Goal: Transaction & Acquisition: Book appointment/travel/reservation

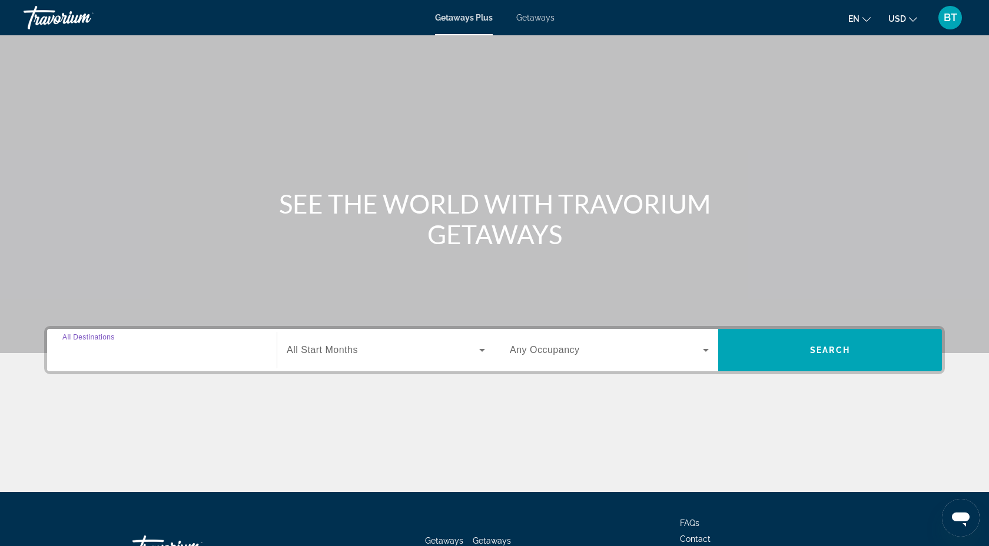
click at [147, 352] on input "Destination All Destinations" at bounding box center [161, 351] width 199 height 14
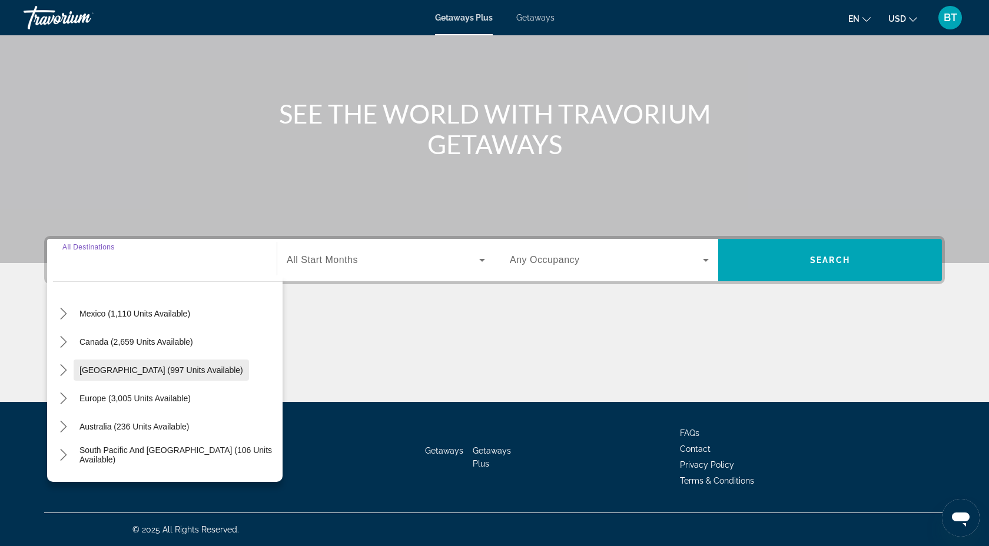
scroll to position [60, 0]
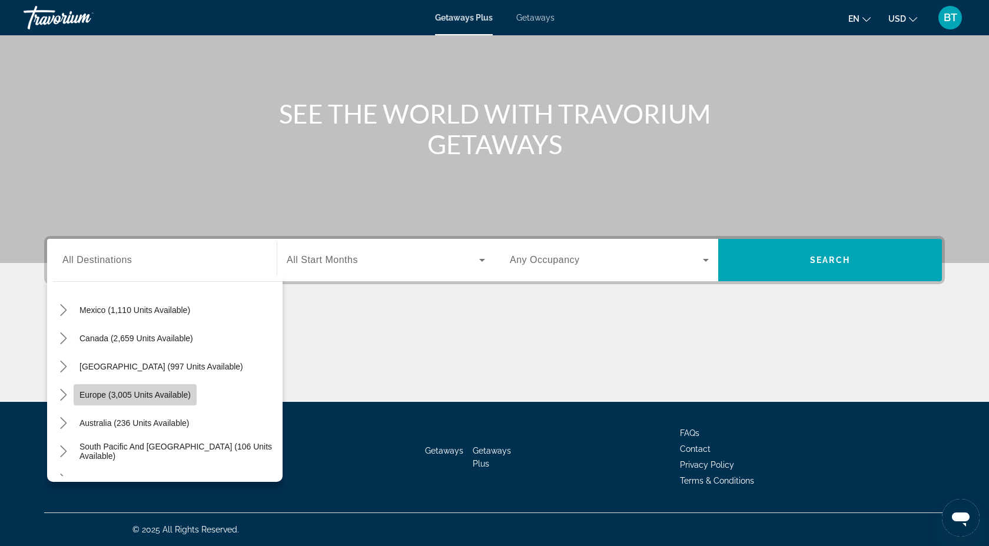
click at [176, 397] on span "Europe (3,005 units available)" at bounding box center [134, 394] width 111 height 9
type input "**********"
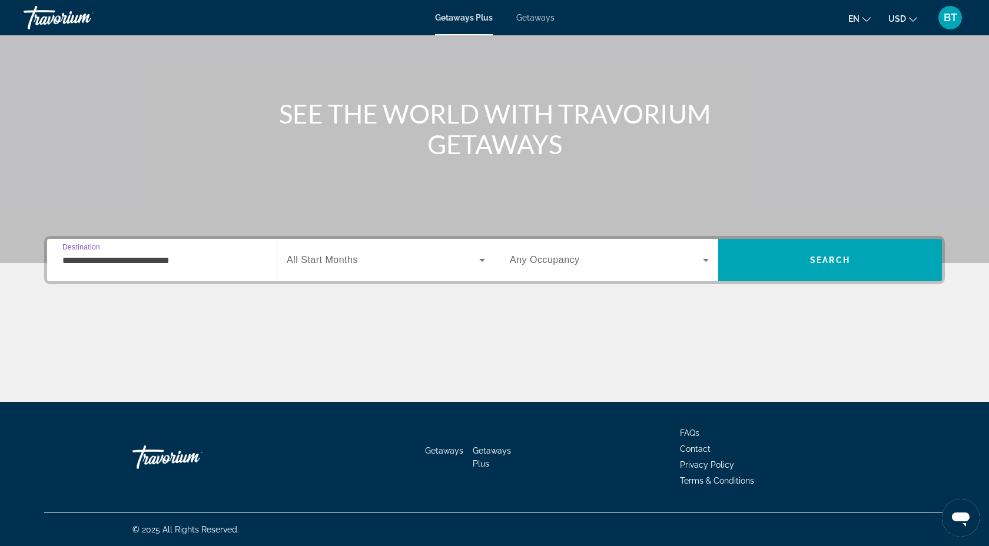
click at [392, 258] on span "Search widget" at bounding box center [383, 260] width 193 height 14
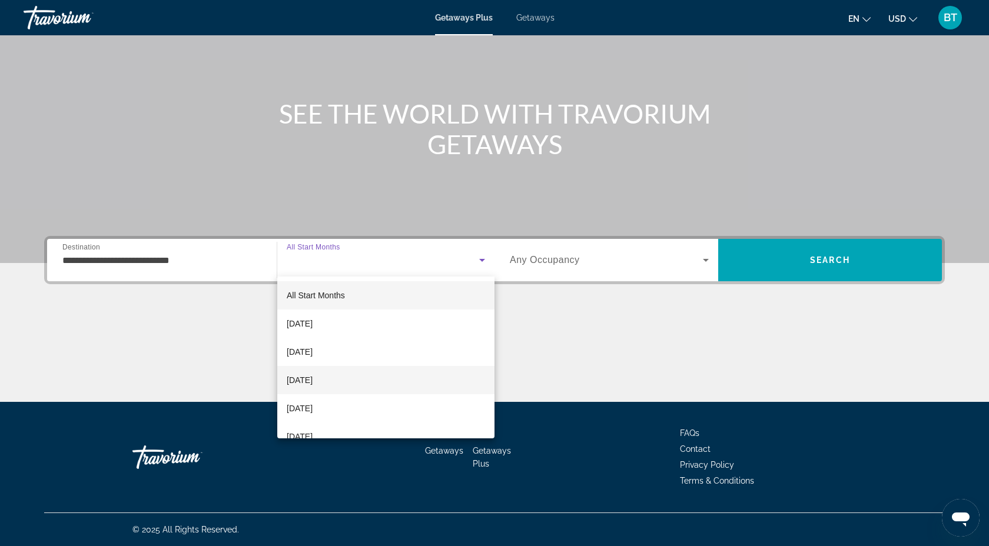
click at [364, 383] on mat-option "December 2025" at bounding box center [385, 380] width 217 height 28
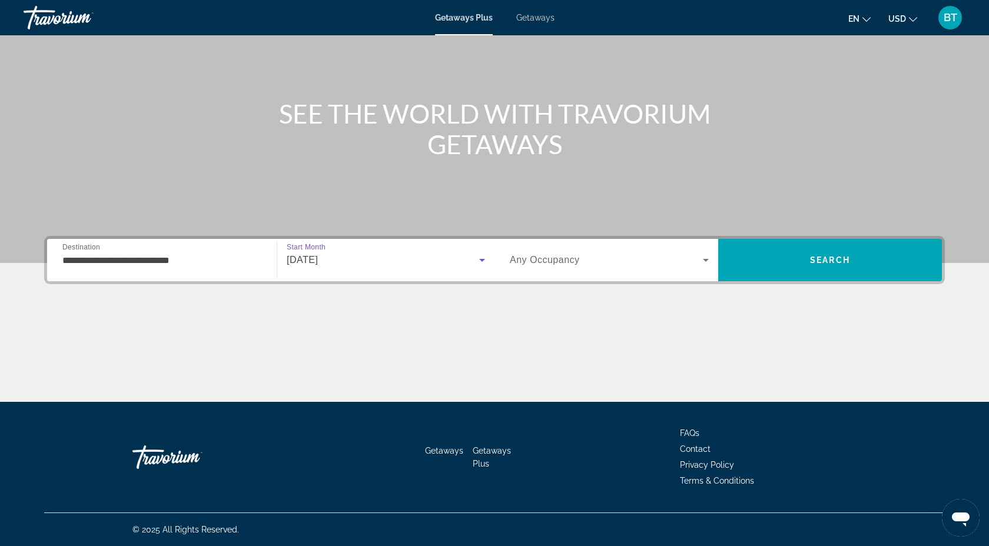
click at [612, 261] on span "Search widget" at bounding box center [606, 260] width 193 height 14
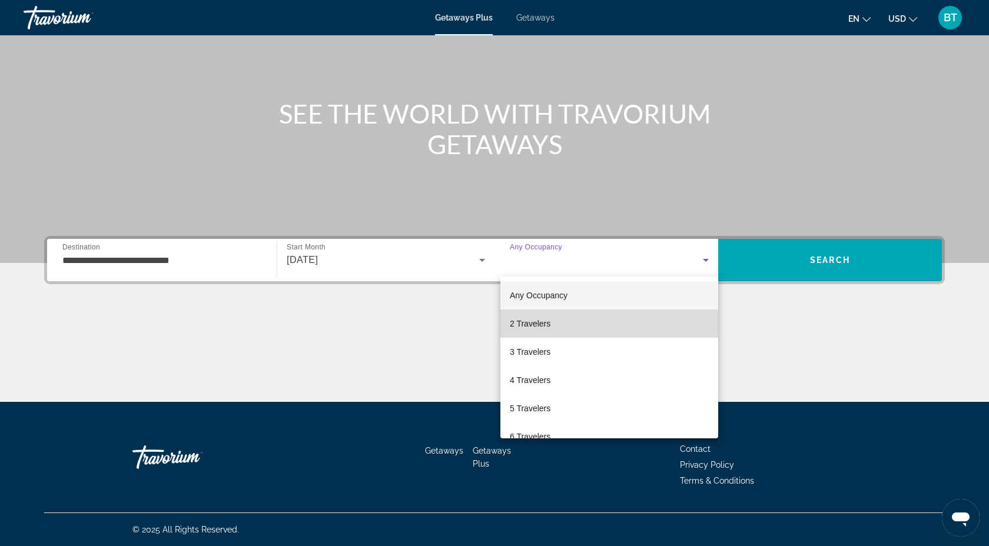
click at [575, 326] on mat-option "2 Travelers" at bounding box center [609, 324] width 218 height 28
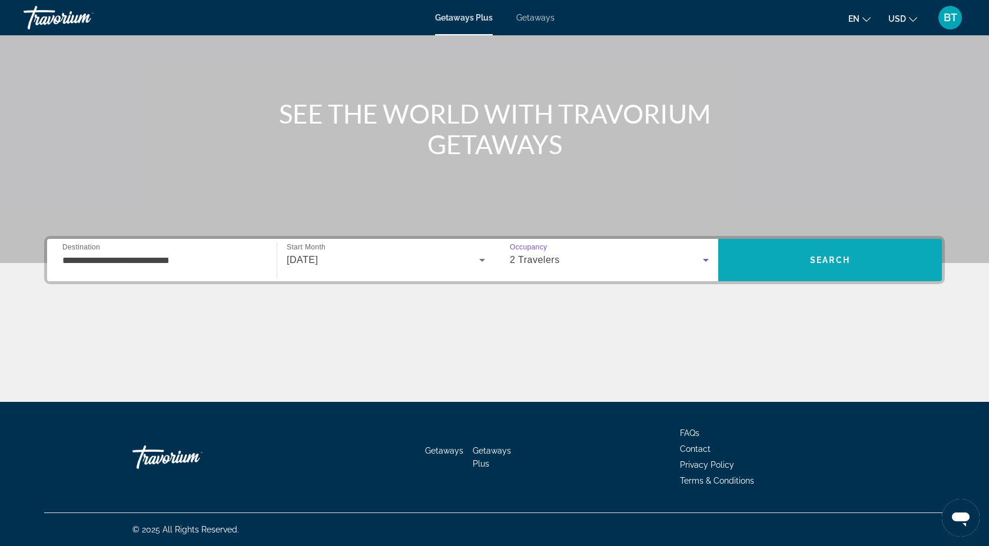
click at [813, 267] on span "Search" at bounding box center [830, 260] width 224 height 28
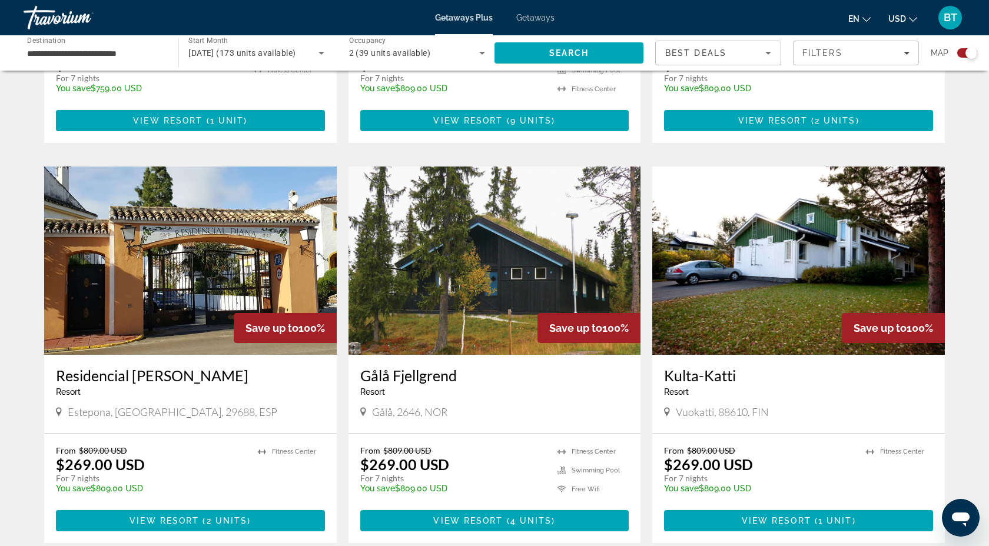
scroll to position [1584, 0]
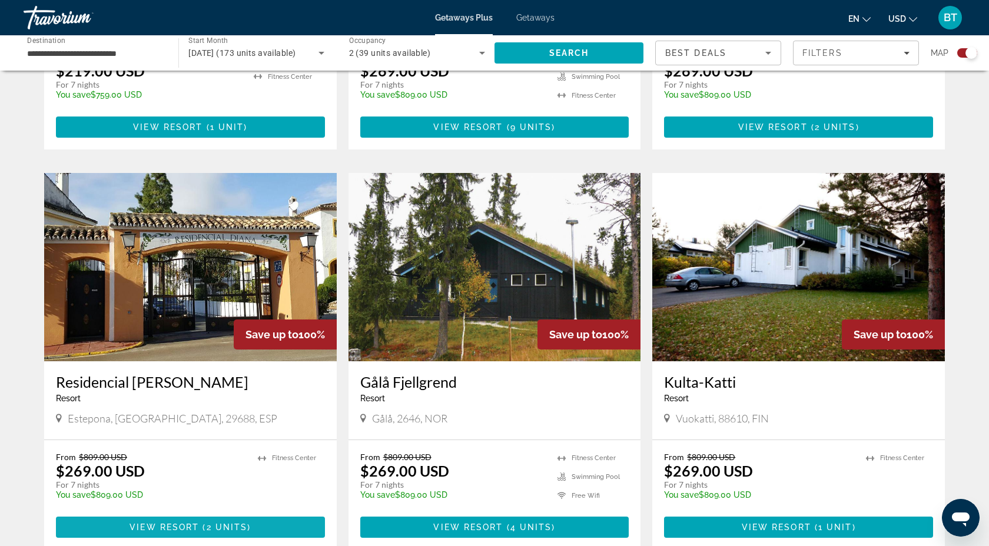
click at [180, 523] on span "View Resort" at bounding box center [164, 527] width 69 height 9
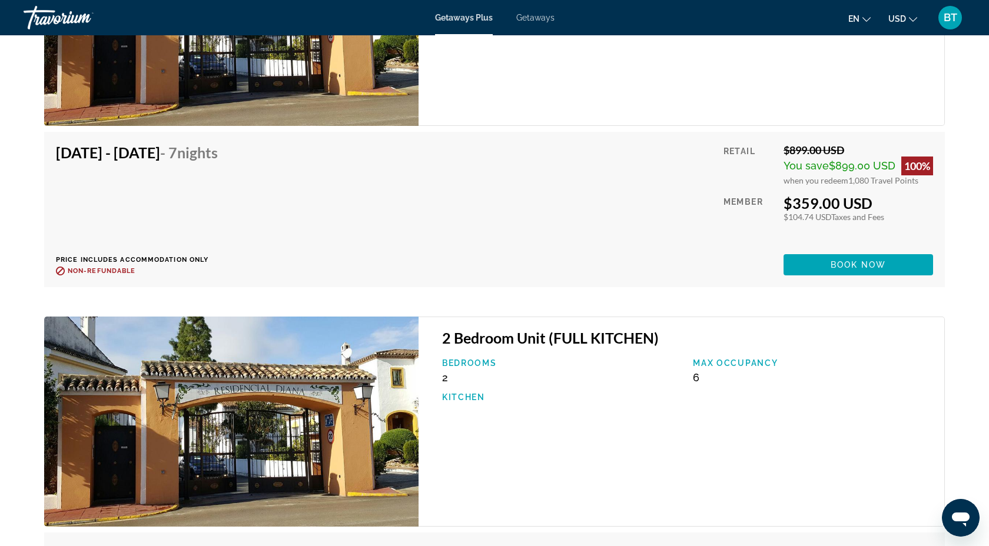
scroll to position [2070, 0]
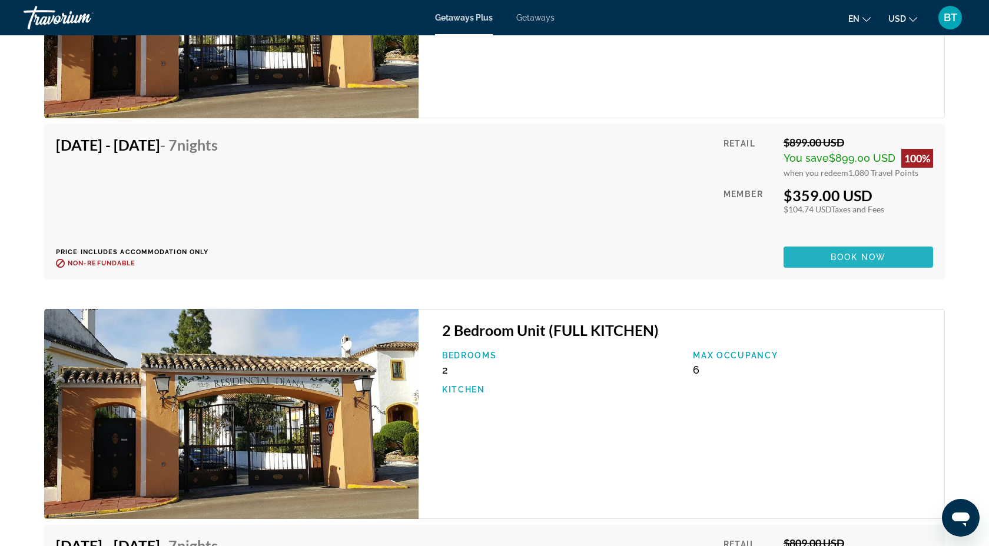
click at [865, 253] on span "Book now" at bounding box center [859, 257] width 56 height 9
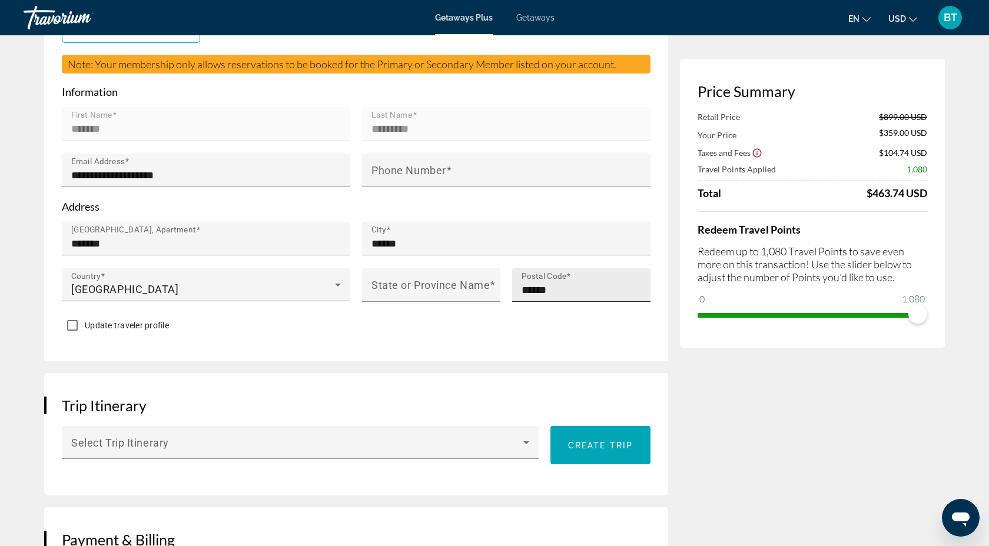
scroll to position [338, 0]
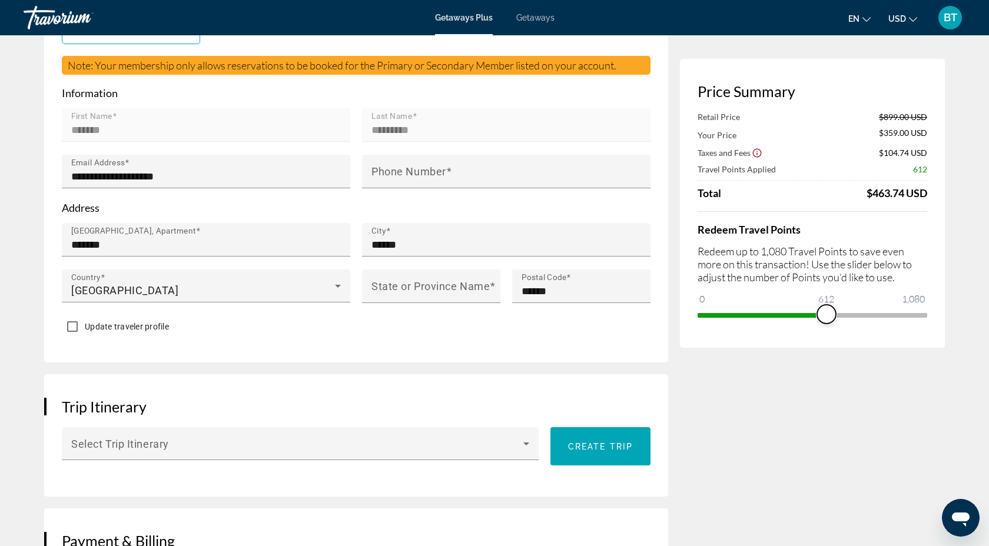
drag, startPoint x: 918, startPoint y: 315, endPoint x: 828, endPoint y: 346, distance: 94.6
click at [828, 346] on div "Price Summary Retail Price $899.00 USD Your Price $359.00 USD Taxes and Fees $1…" at bounding box center [812, 203] width 265 height 289
drag, startPoint x: 828, startPoint y: 316, endPoint x: 942, endPoint y: 316, distance: 113.6
click at [942, 316] on div "Price Summary Retail Price $899.00 USD Your Price $590.00 USD Taxes and Fees $1…" at bounding box center [812, 203] width 265 height 289
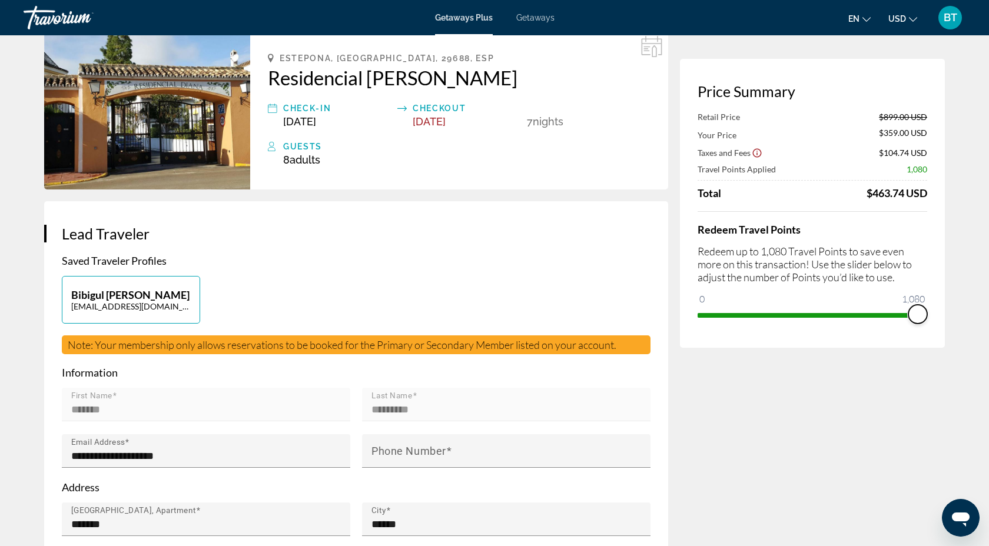
scroll to position [0, 0]
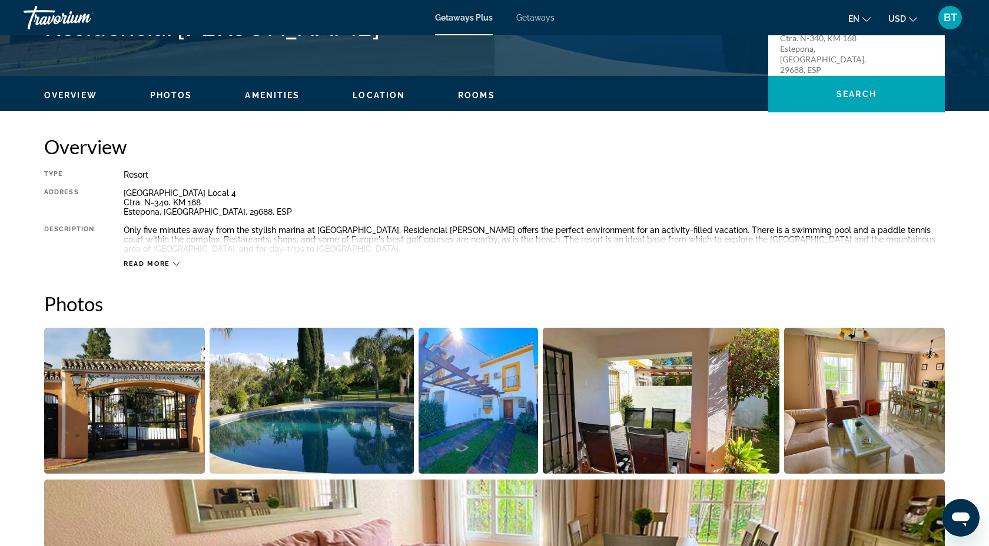
scroll to position [316, 0]
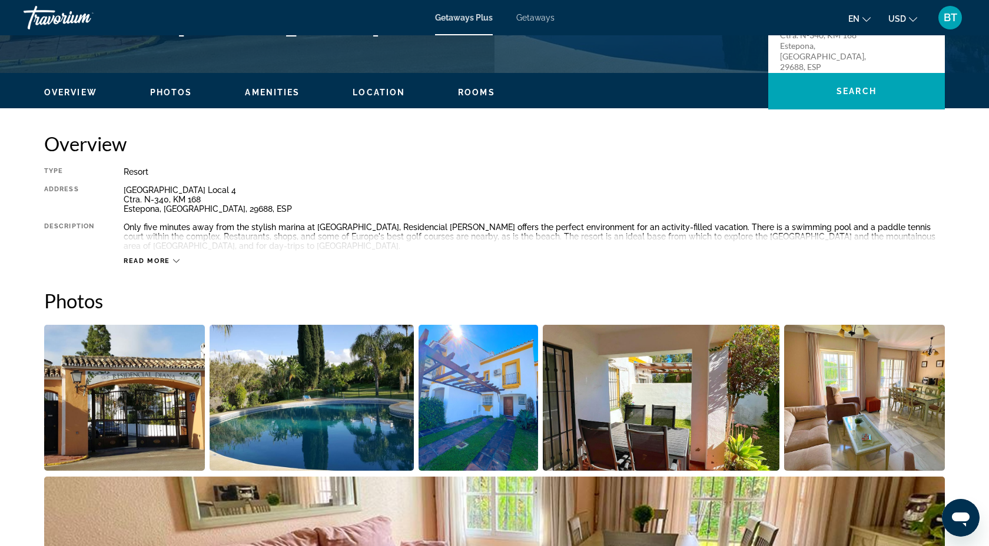
click at [161, 253] on div "Read more" at bounding box center [534, 249] width 821 height 32
click at [161, 257] on span "Read more" at bounding box center [147, 261] width 47 height 8
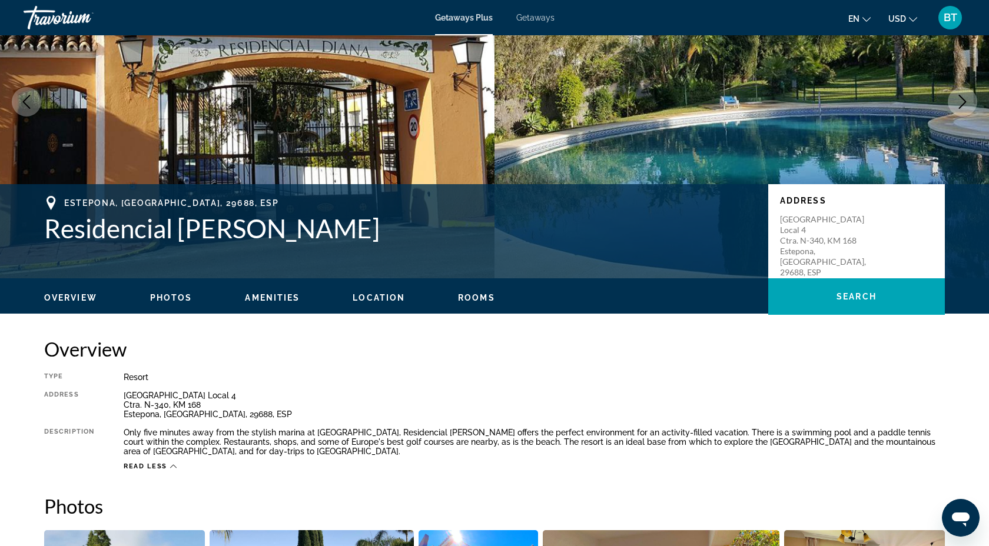
scroll to position [37, 0]
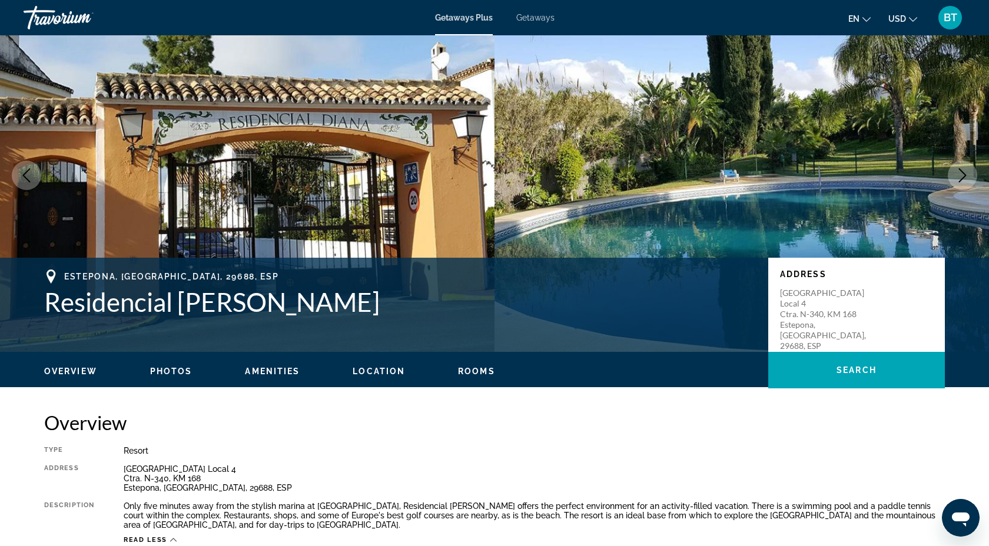
click at [275, 370] on span "Amenities" at bounding box center [272, 371] width 55 height 9
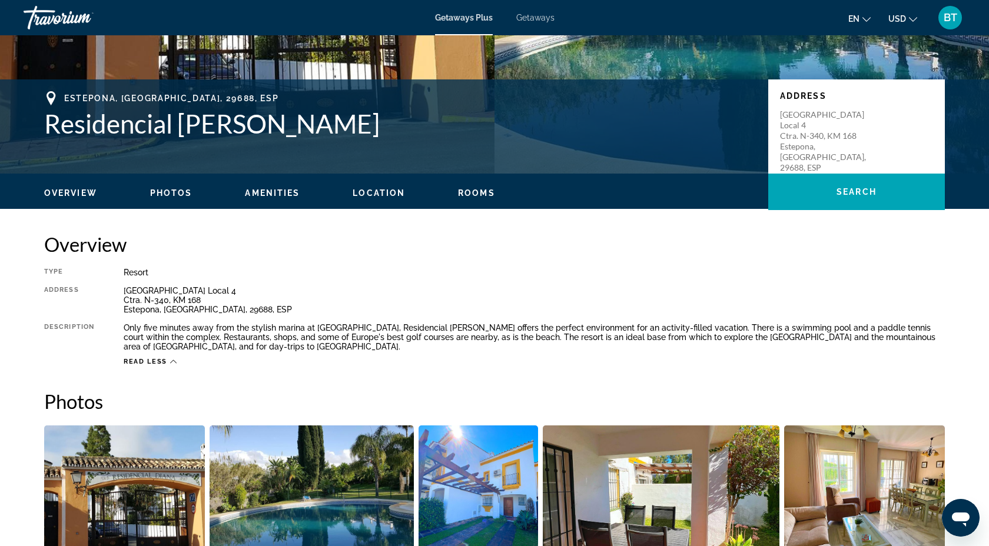
scroll to position [216, 0]
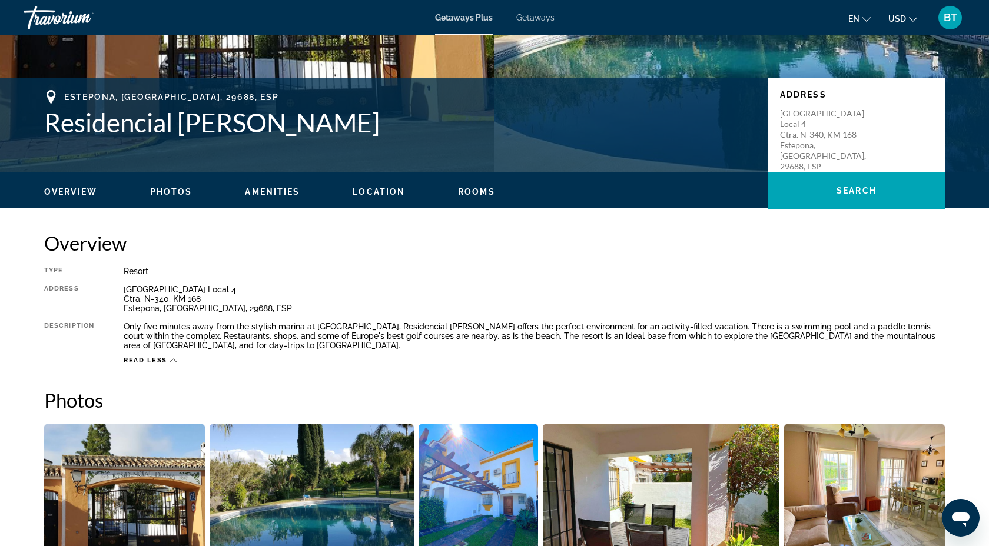
click at [475, 189] on span "Rooms" at bounding box center [476, 191] width 37 height 9
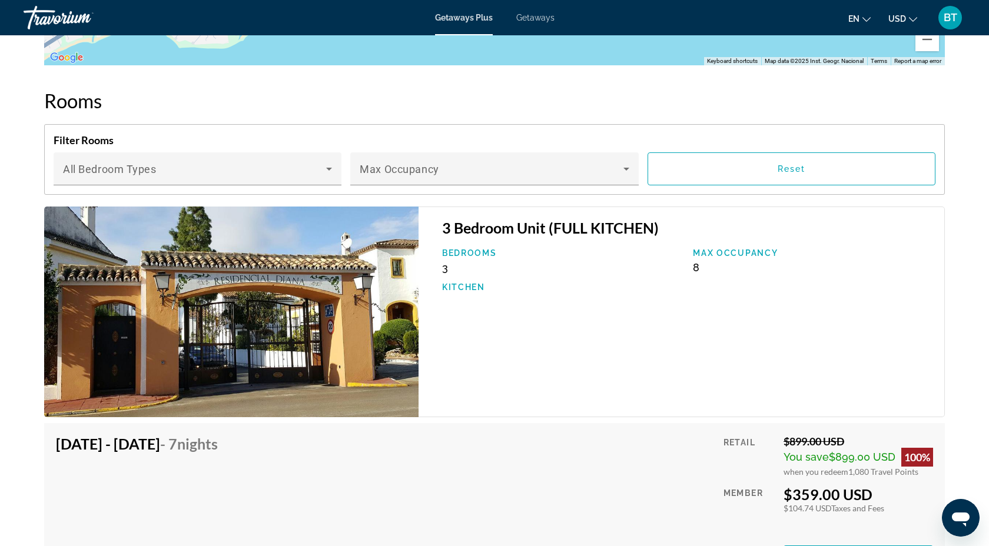
scroll to position [1773, 0]
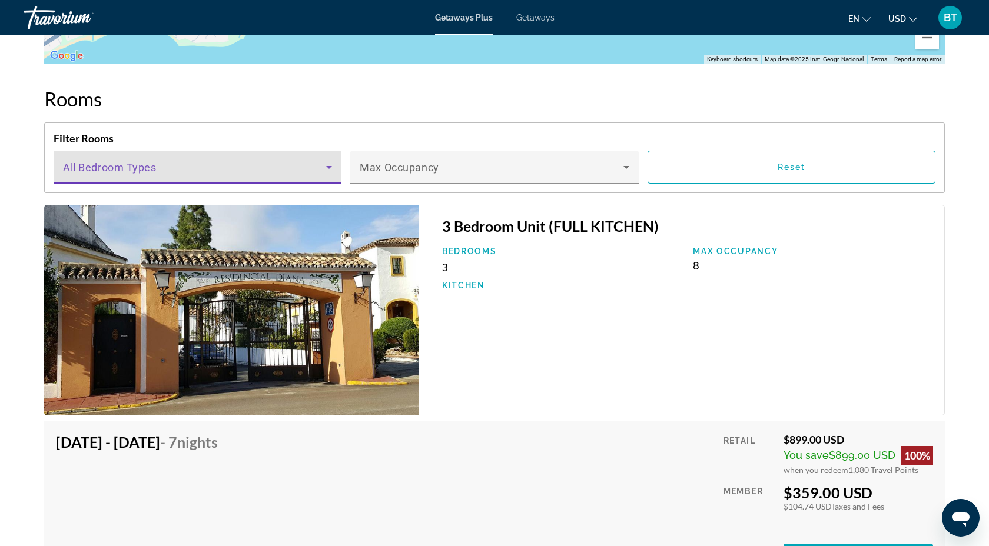
click at [333, 160] on icon "Main content" at bounding box center [329, 167] width 14 height 14
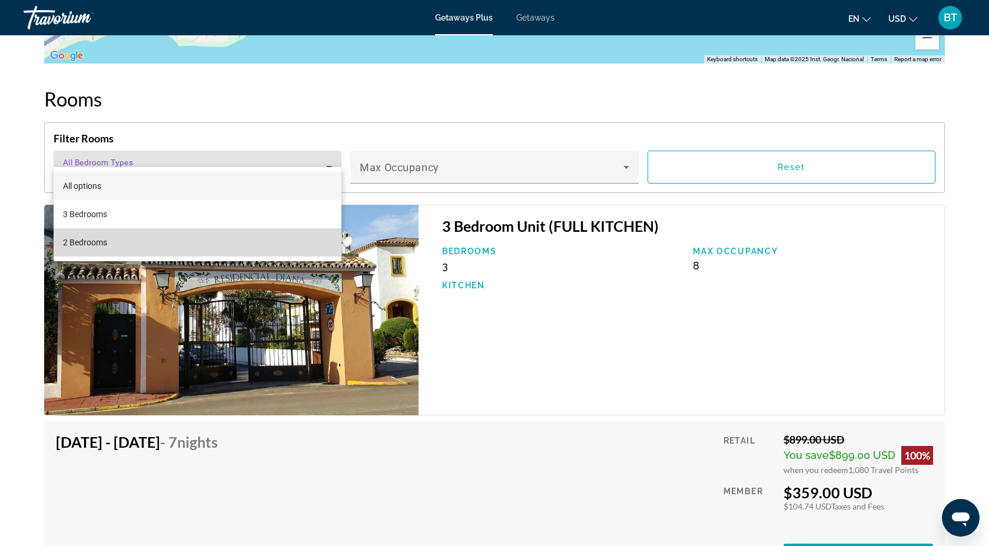
click at [195, 251] on mat-option "2 Bedrooms" at bounding box center [198, 242] width 288 height 28
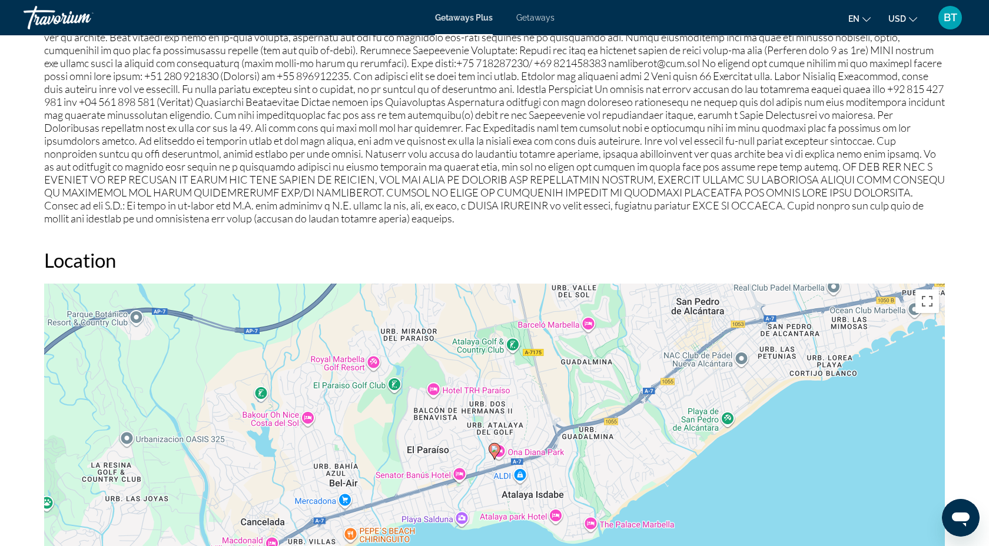
scroll to position [440, 0]
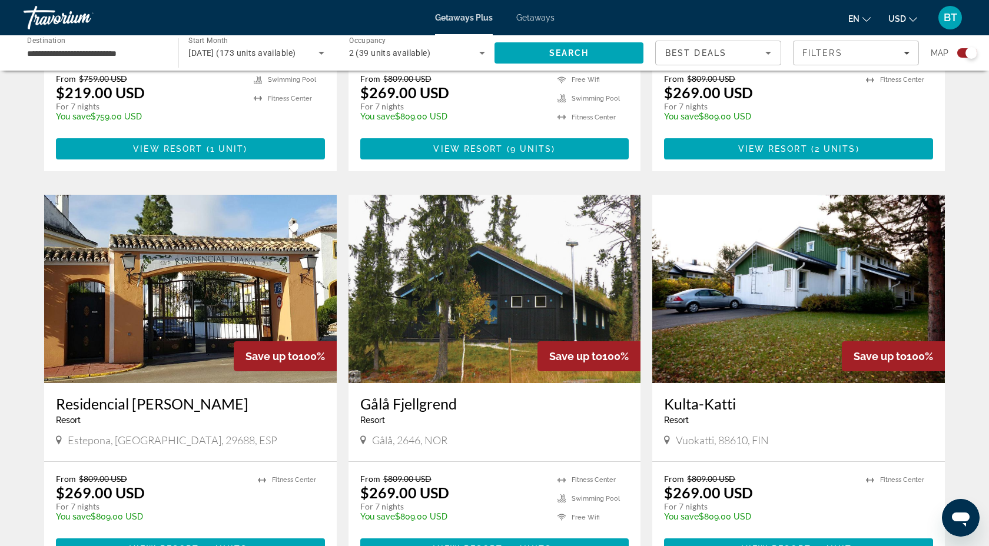
scroll to position [1564, 0]
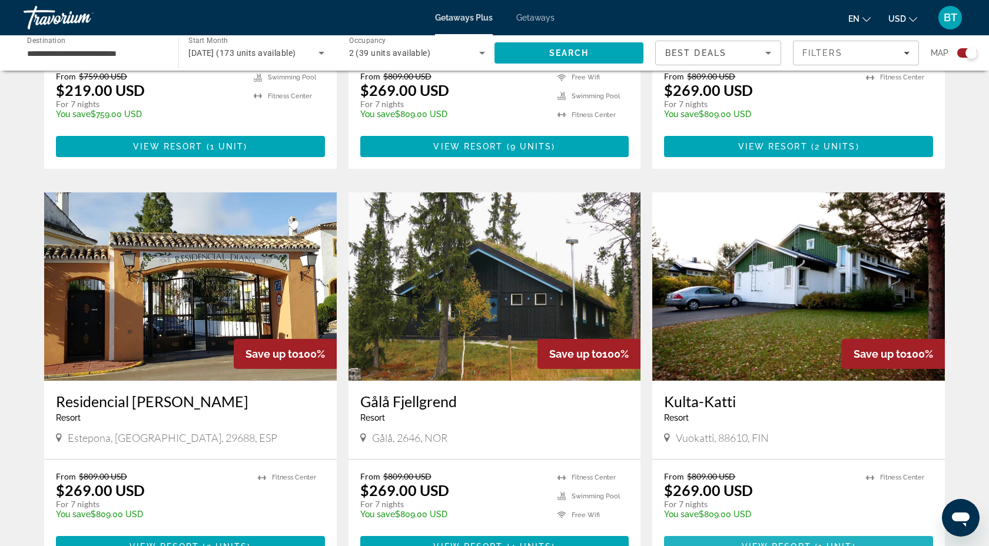
click at [820, 542] on span "1 unit" at bounding box center [835, 546] width 34 height 9
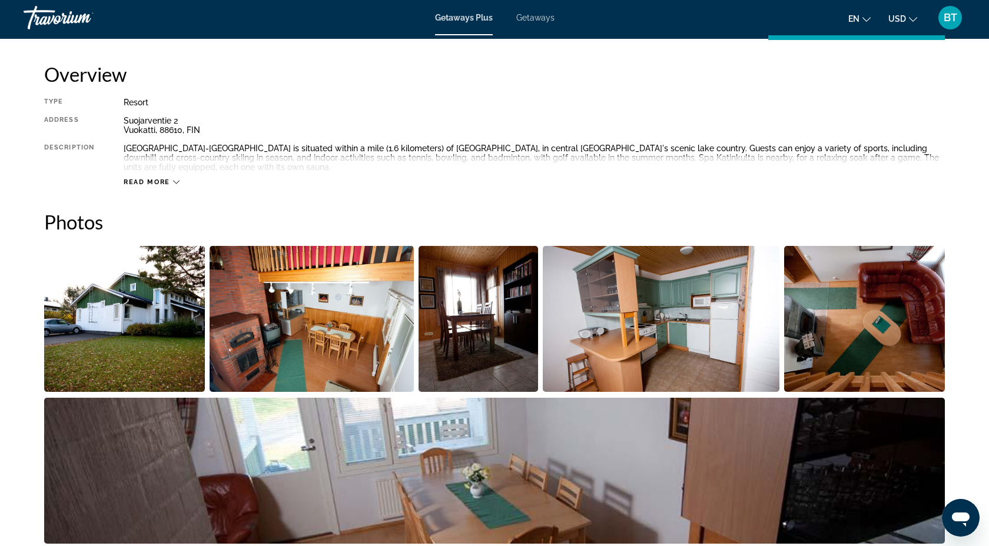
scroll to position [383, 0]
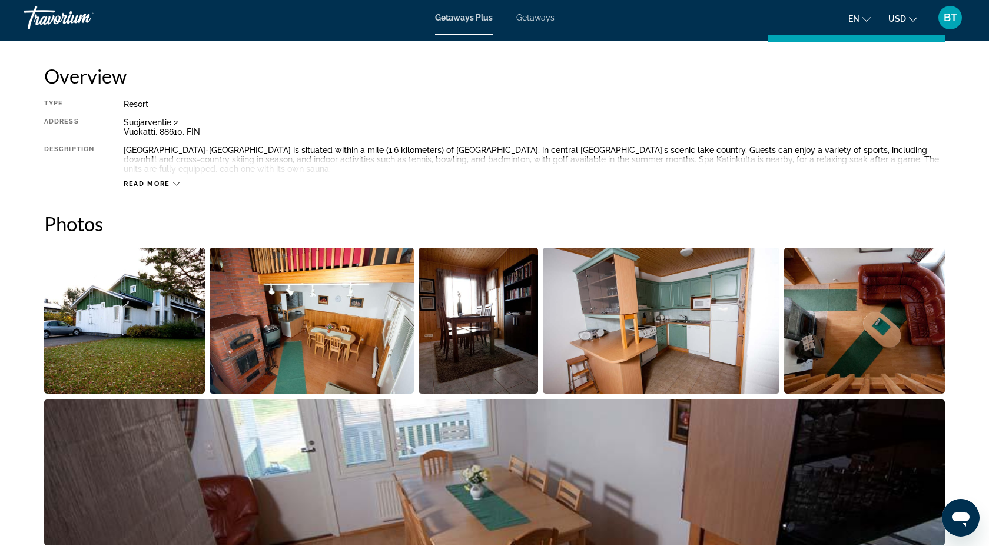
click at [160, 180] on span "Read more" at bounding box center [147, 184] width 47 height 8
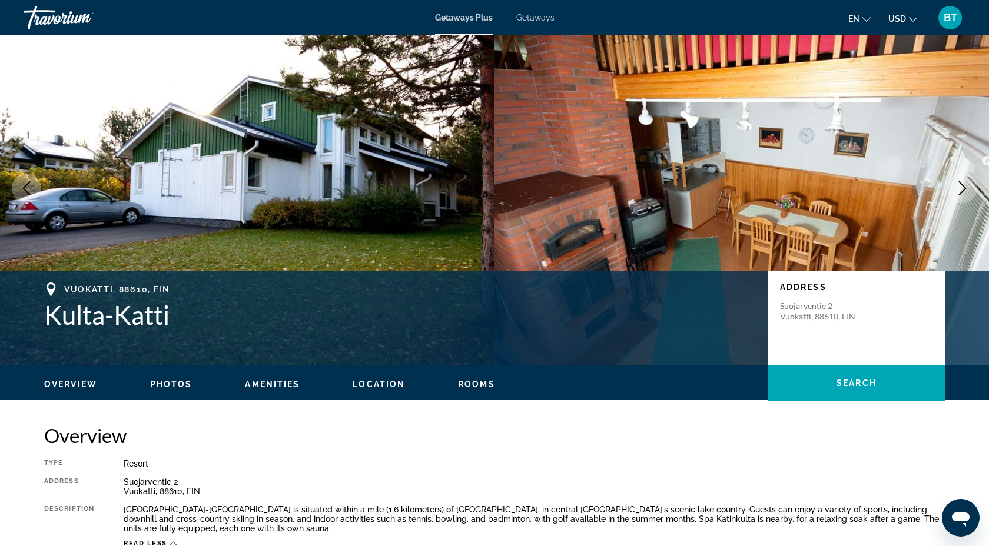
scroll to position [0, 0]
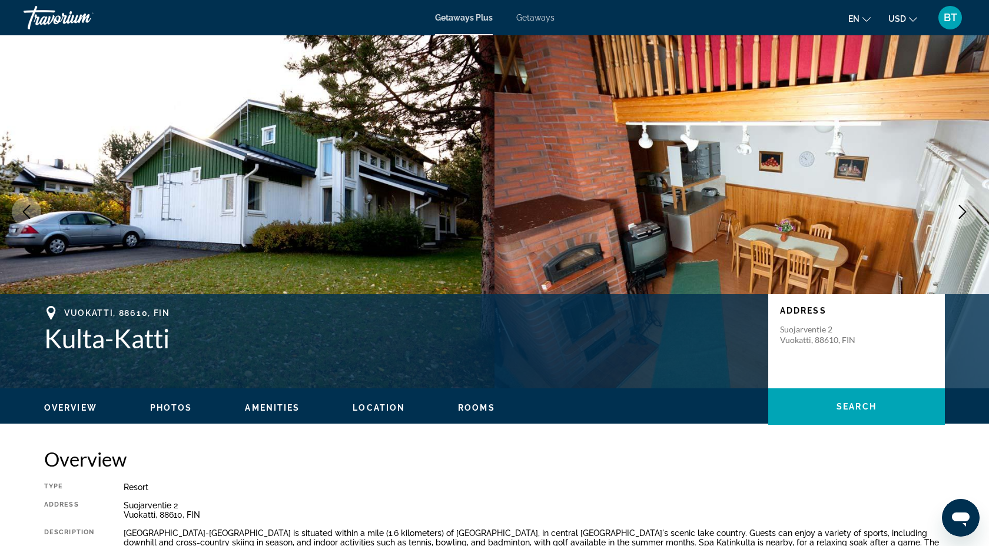
click at [586, 267] on img "Main content" at bounding box center [742, 211] width 495 height 353
click at [175, 405] on span "Photos" at bounding box center [171, 407] width 42 height 9
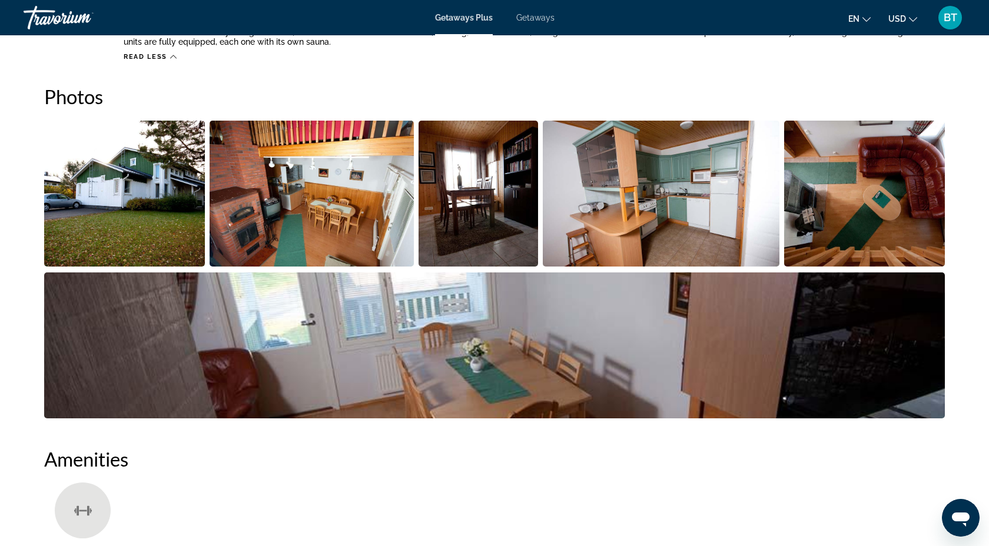
scroll to position [515, 0]
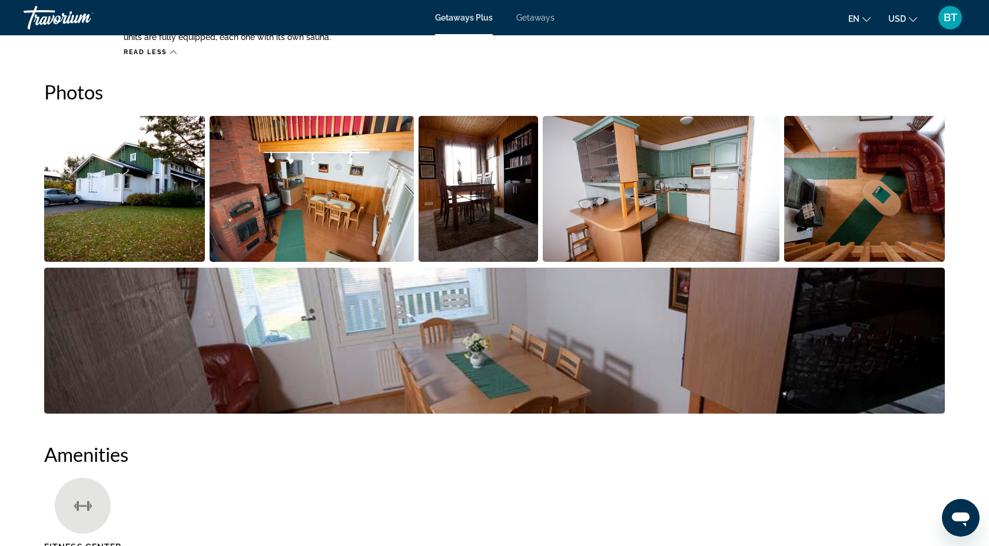
click at [117, 201] on img "Open full-screen image slider" at bounding box center [124, 189] width 161 height 146
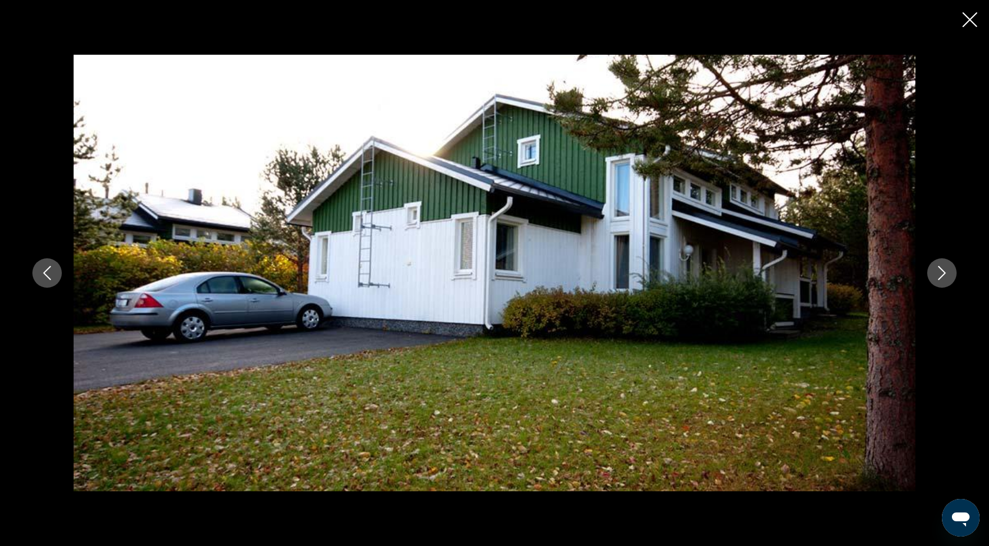
click at [946, 275] on icon "Next image" at bounding box center [942, 273] width 14 height 14
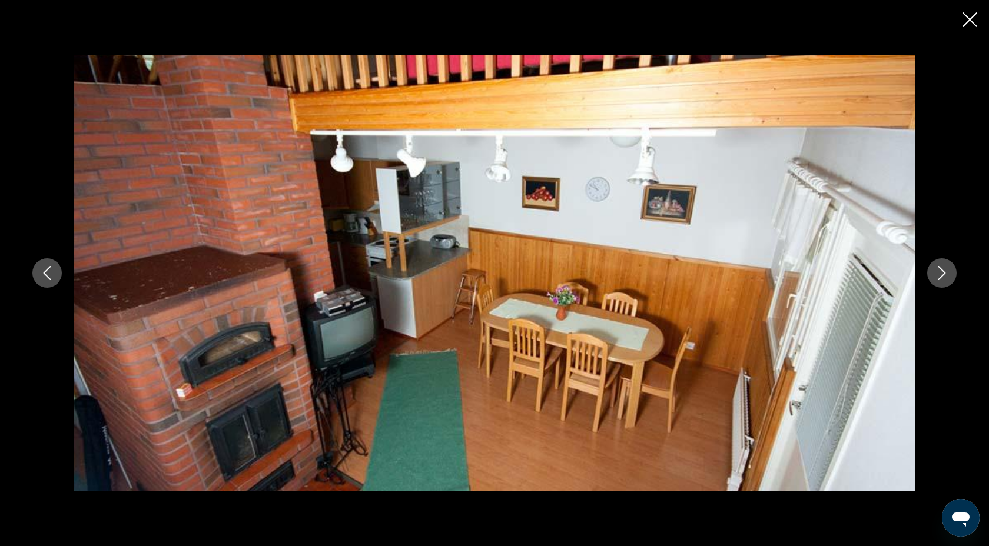
click at [946, 274] on icon "Next image" at bounding box center [942, 273] width 14 height 14
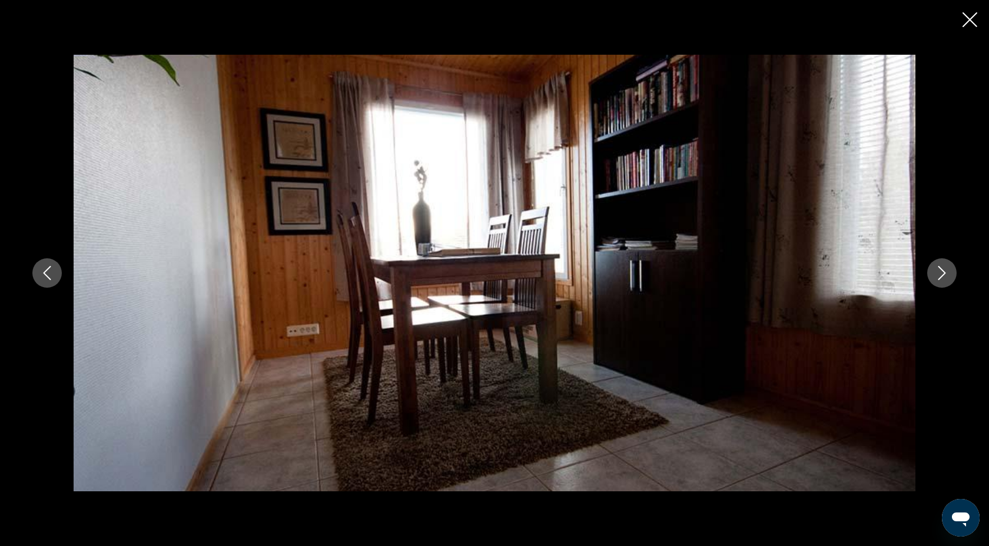
click at [946, 274] on icon "Next image" at bounding box center [942, 273] width 14 height 14
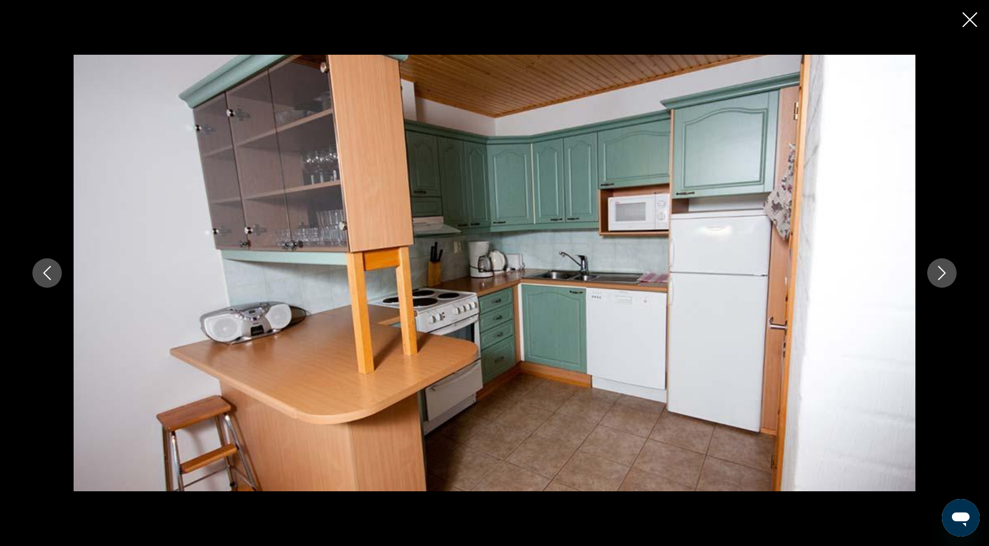
click at [946, 274] on icon "Next image" at bounding box center [942, 273] width 14 height 14
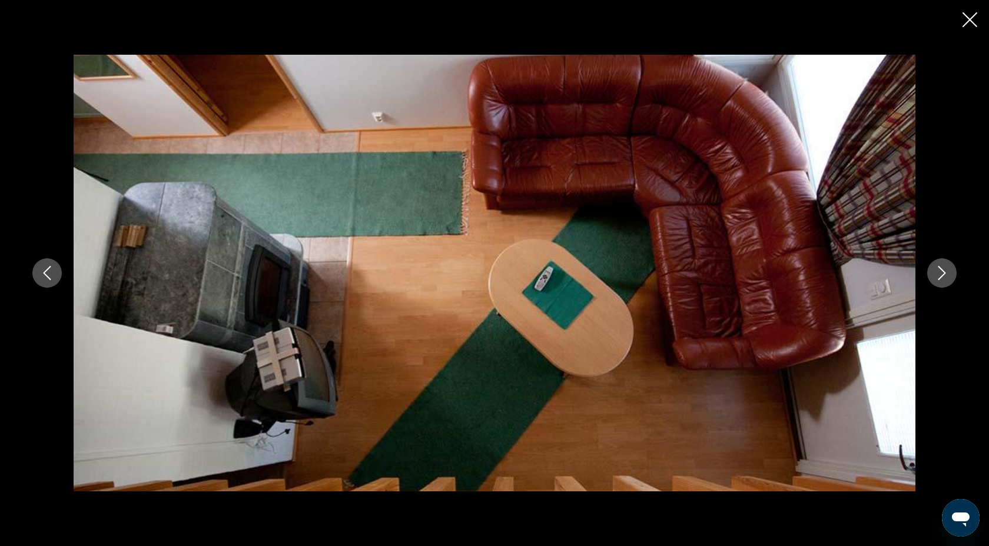
click at [946, 274] on icon "Next image" at bounding box center [942, 273] width 14 height 14
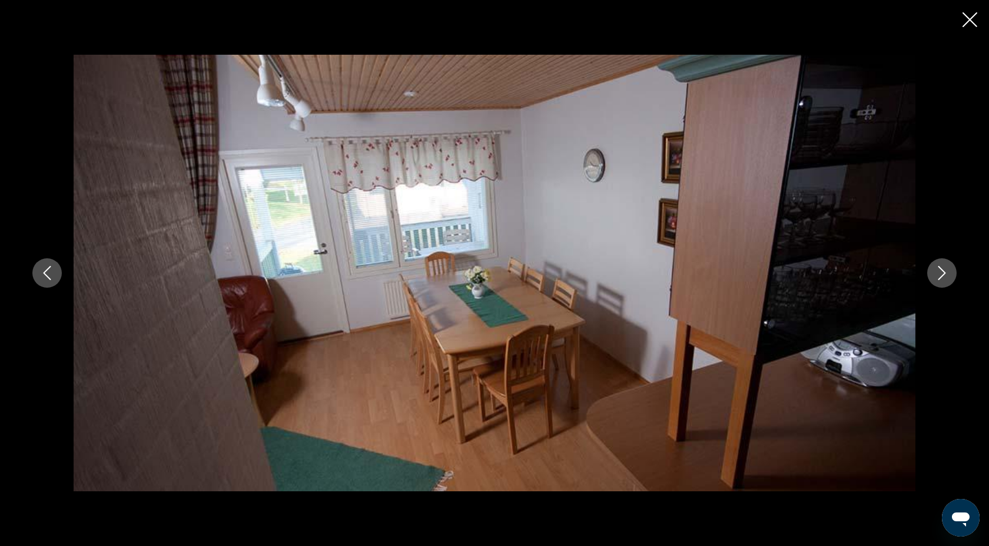
click at [946, 274] on icon "Next image" at bounding box center [942, 273] width 14 height 14
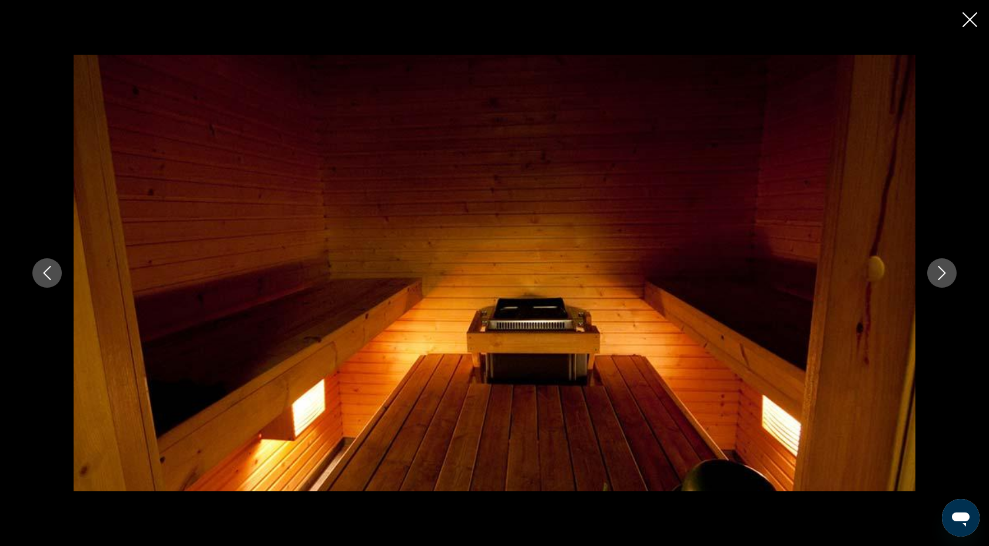
click at [946, 274] on icon "Next image" at bounding box center [942, 273] width 14 height 14
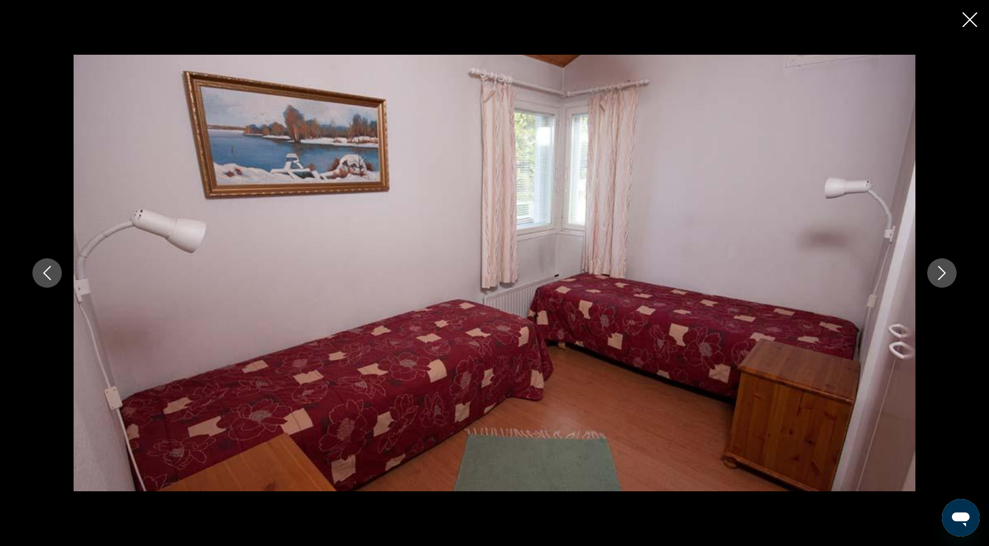
click at [946, 274] on icon "Next image" at bounding box center [942, 273] width 14 height 14
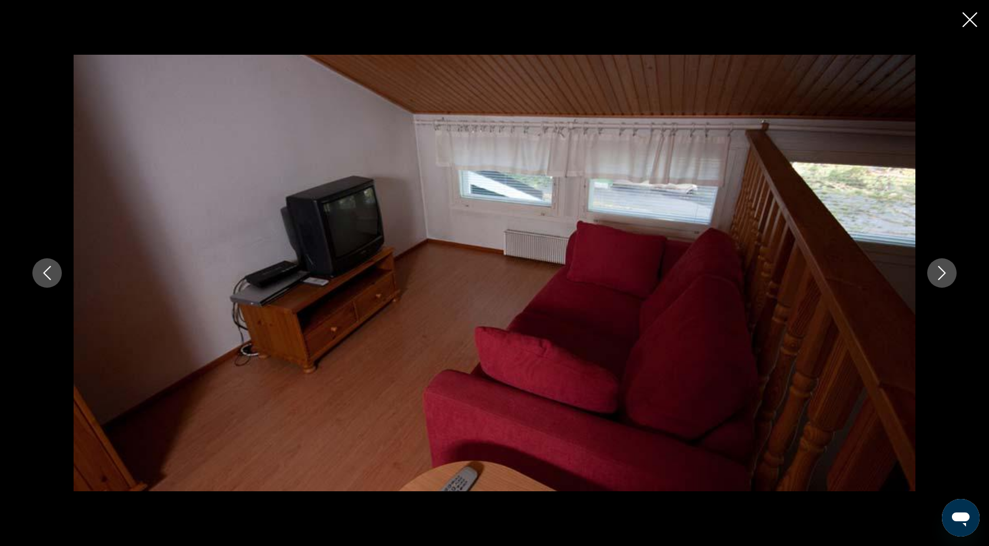
click at [951, 274] on button "Next image" at bounding box center [941, 272] width 29 height 29
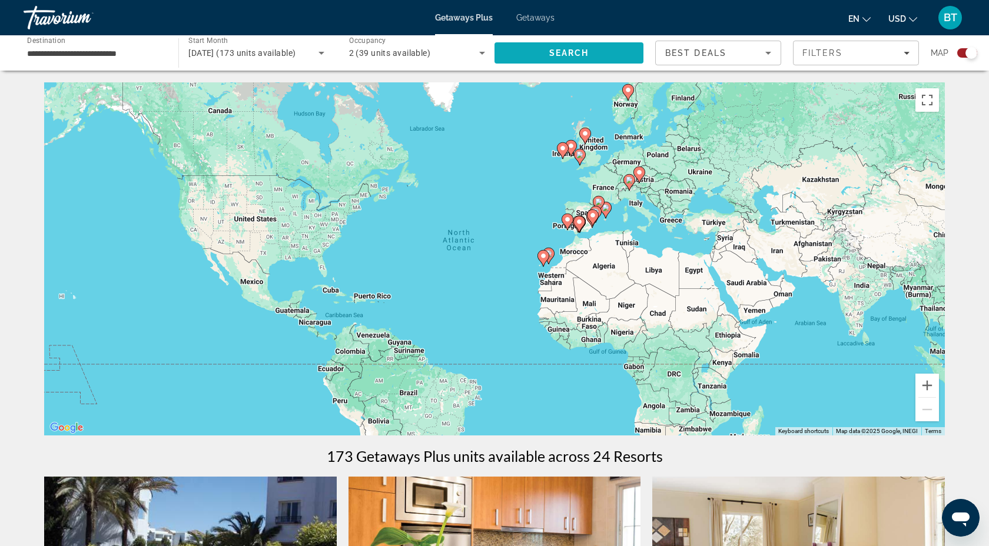
click at [553, 55] on span "Search" at bounding box center [569, 52] width 40 height 9
click at [771, 54] on icon "Sort by" at bounding box center [768, 53] width 14 height 14
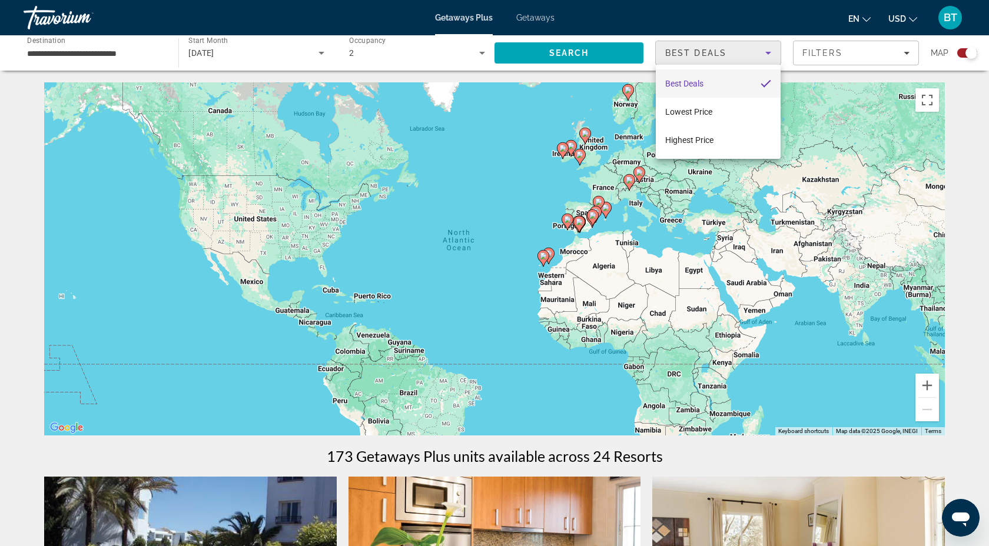
click at [863, 50] on div at bounding box center [494, 273] width 989 height 546
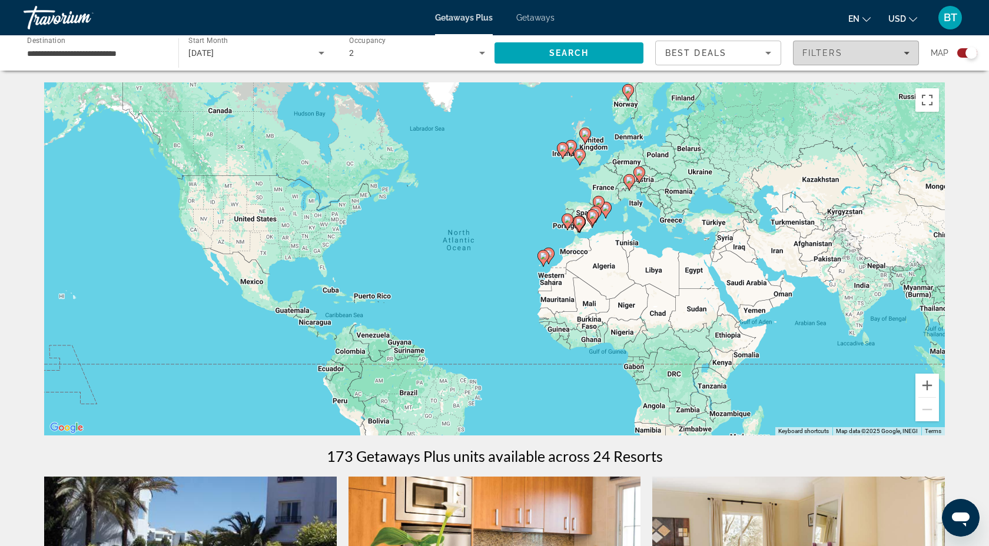
click at [906, 52] on icon "Filters" at bounding box center [907, 53] width 6 height 6
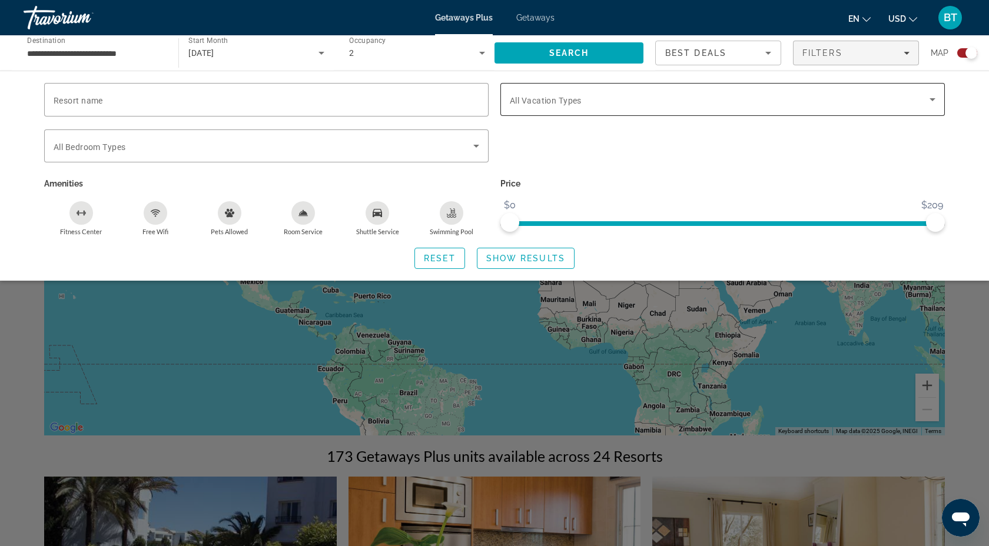
click at [555, 101] on span "All Vacation Types" at bounding box center [546, 100] width 72 height 9
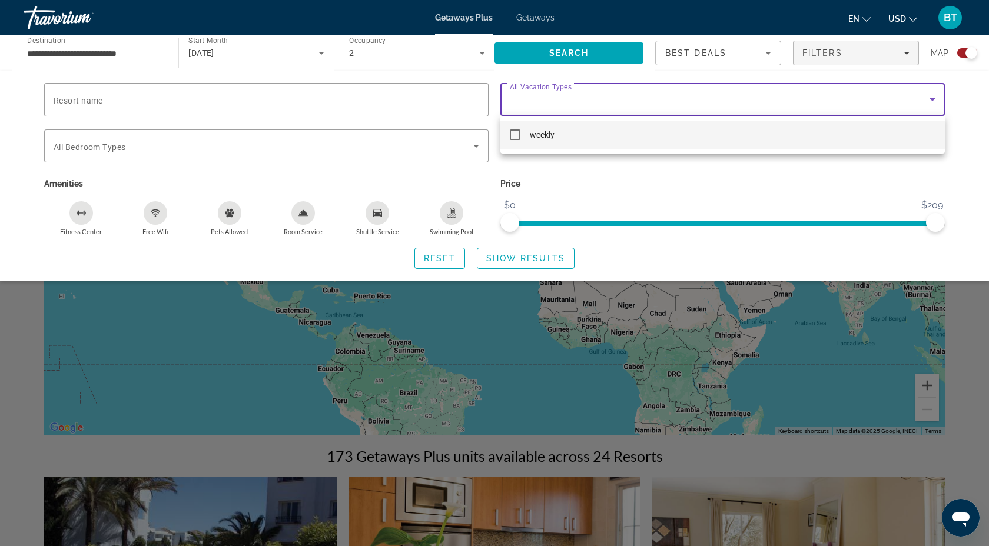
click at [572, 165] on div at bounding box center [494, 273] width 989 height 546
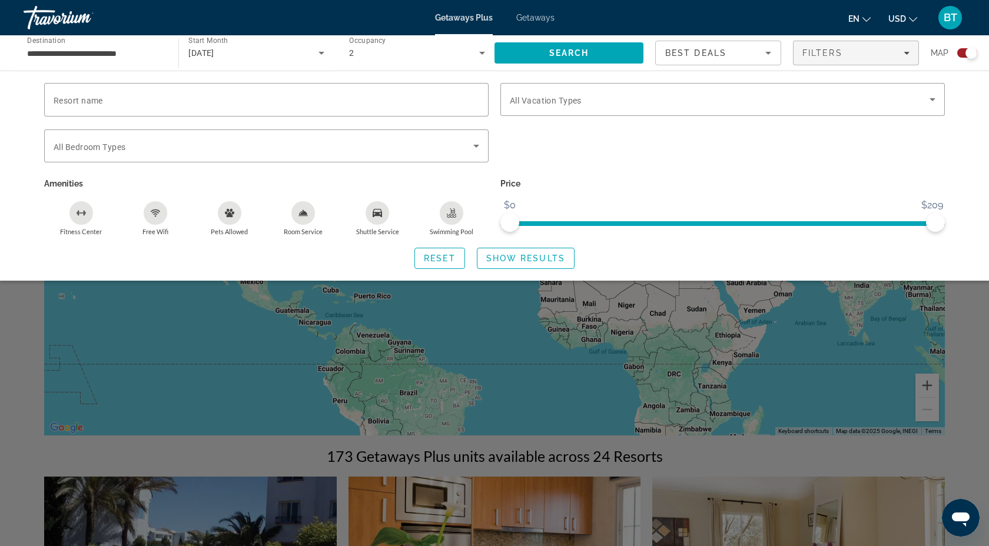
click at [613, 163] on div "Search widget" at bounding box center [723, 153] width 456 height 46
click at [480, 153] on div "Bedroom Types All Bedroom Types" at bounding box center [266, 146] width 445 height 33
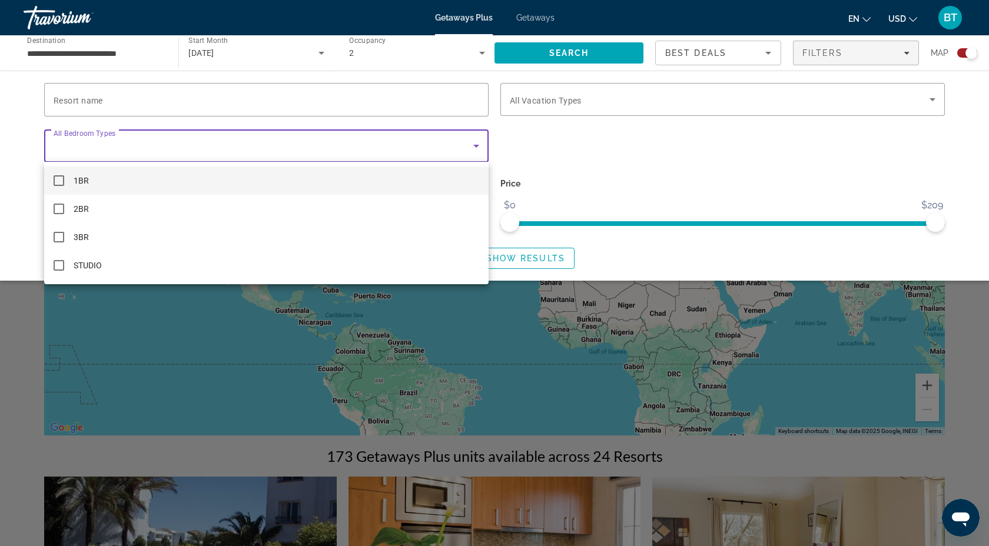
click at [542, 145] on div at bounding box center [494, 273] width 989 height 546
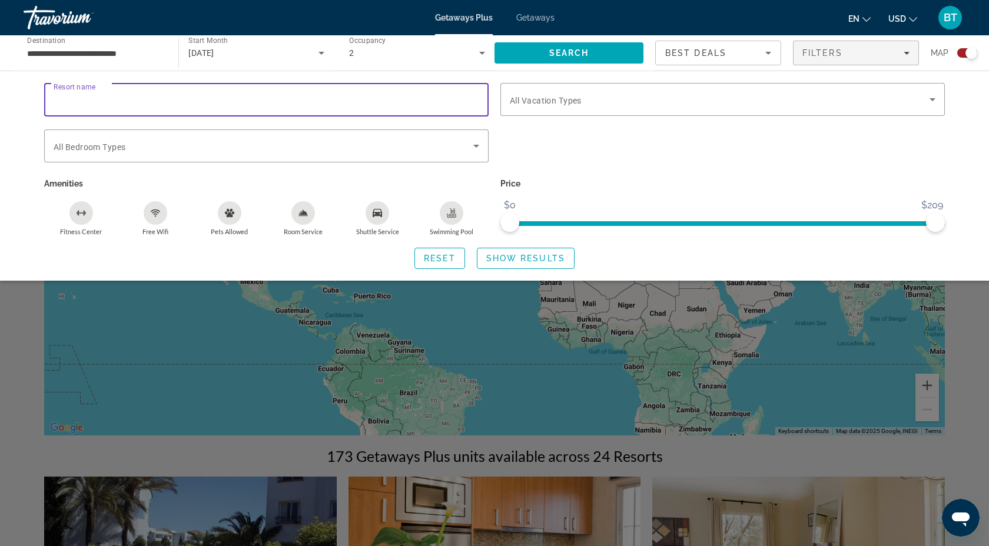
click at [147, 100] on input "Resort name" at bounding box center [267, 100] width 426 height 14
click at [0, 118] on div "Resort name Vacation Types All Vacation Types Bedroom Types All Bedroom Types A…" at bounding box center [494, 176] width 989 height 210
click at [21, 217] on div "Resort name Vacation Types All Vacation Types Bedroom Types All Bedroom Types A…" at bounding box center [495, 176] width 948 height 186
click at [140, 350] on div "Search widget" at bounding box center [494, 362] width 989 height 370
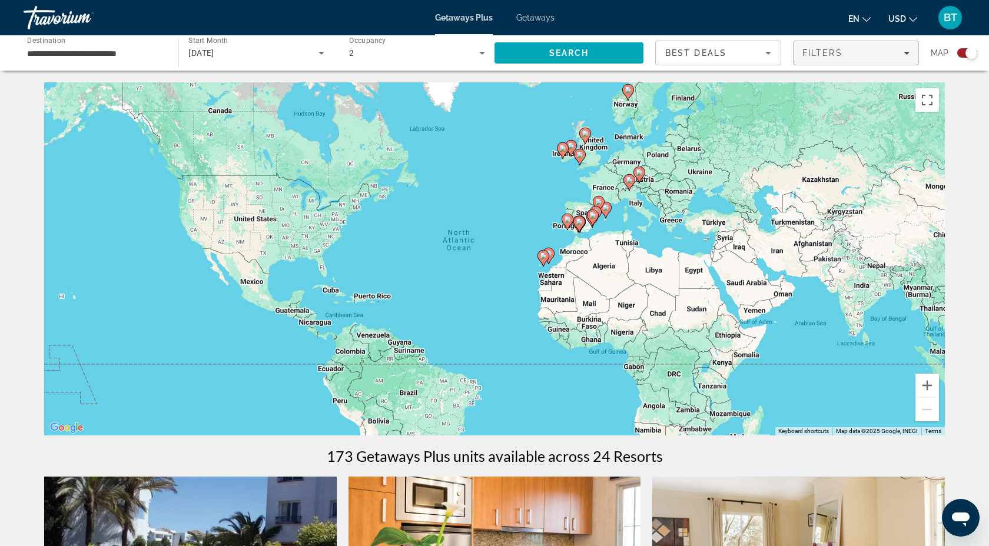
click at [874, 49] on div "Filters" at bounding box center [856, 52] width 107 height 9
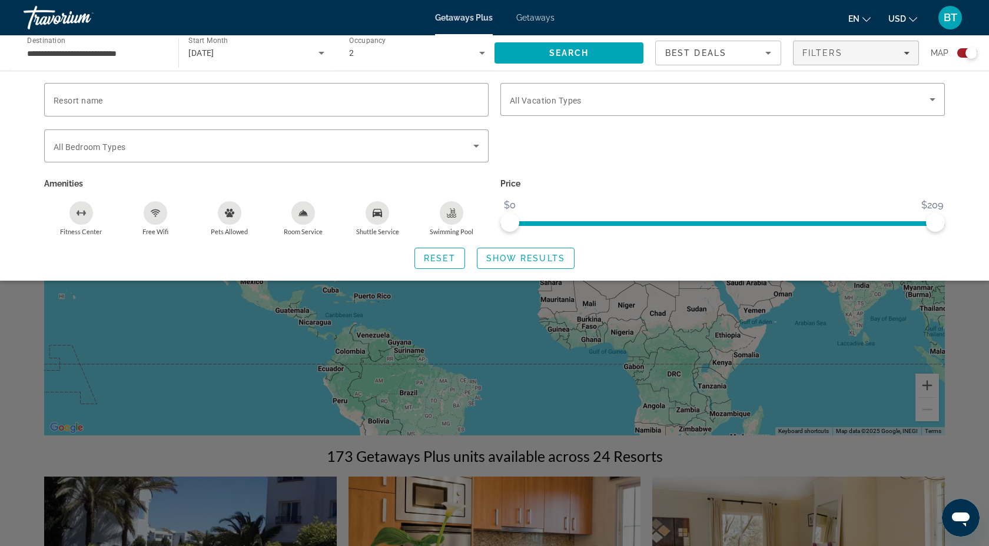
click at [575, 147] on div "Search widget" at bounding box center [723, 153] width 456 height 46
click at [23, 331] on div "Search widget" at bounding box center [494, 362] width 989 height 370
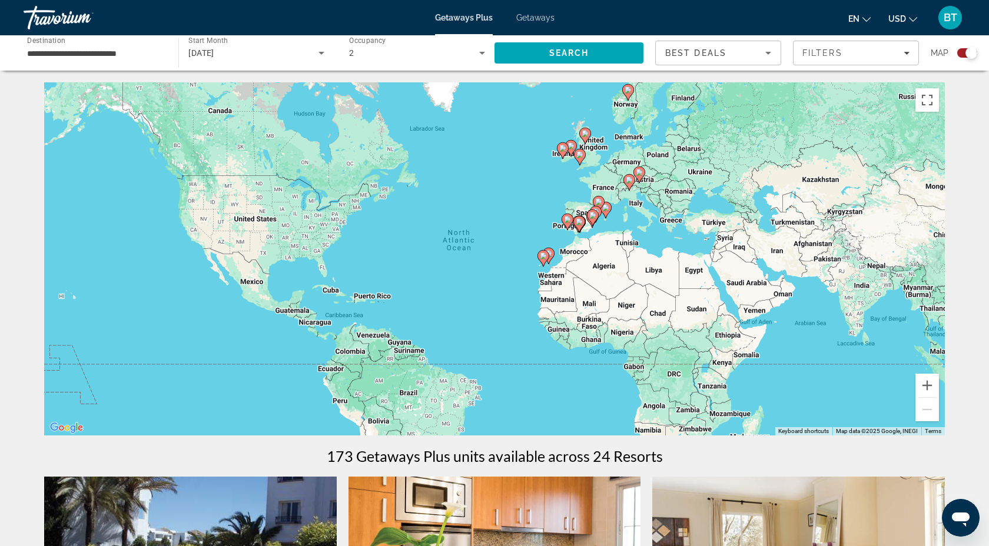
scroll to position [1, 0]
click at [140, 55] on input "**********" at bounding box center [95, 54] width 136 height 14
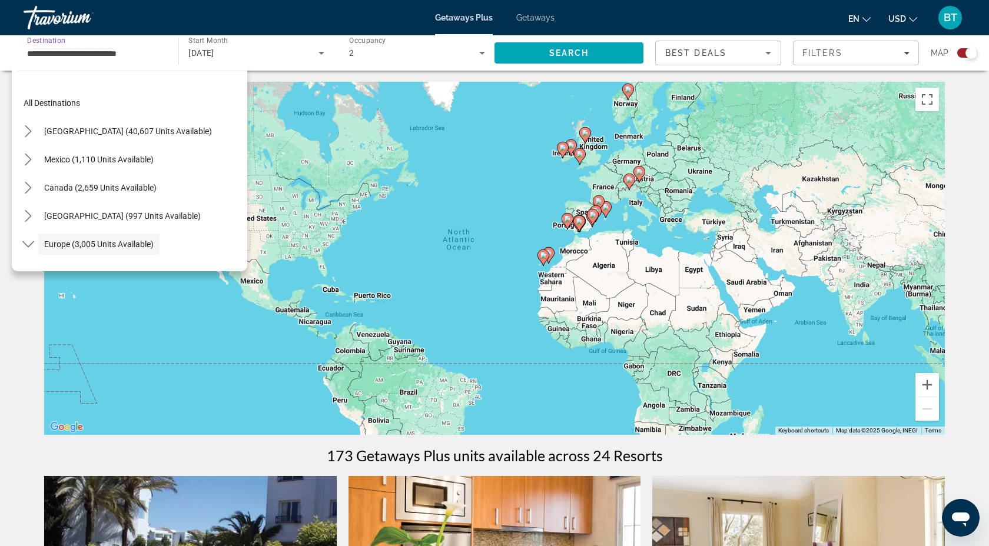
scroll to position [70, 0]
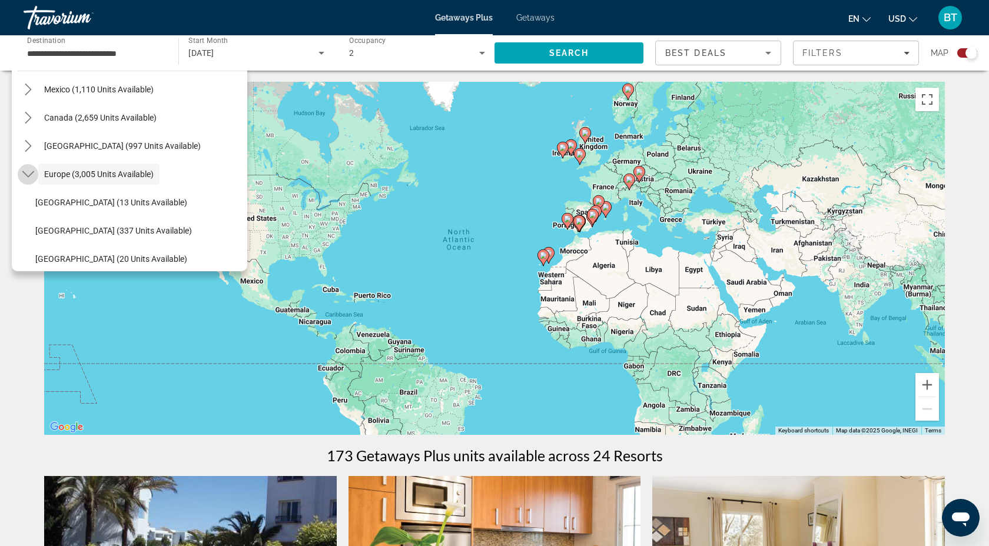
click at [29, 174] on icon "Toggle Europe (3,005 units available) submenu" at bounding box center [28, 174] width 12 height 12
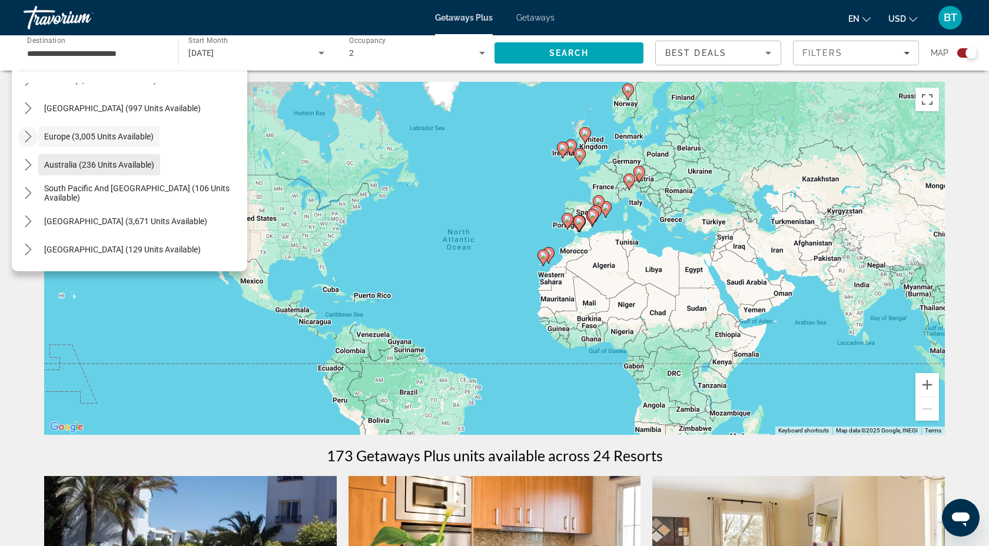
scroll to position [102, 0]
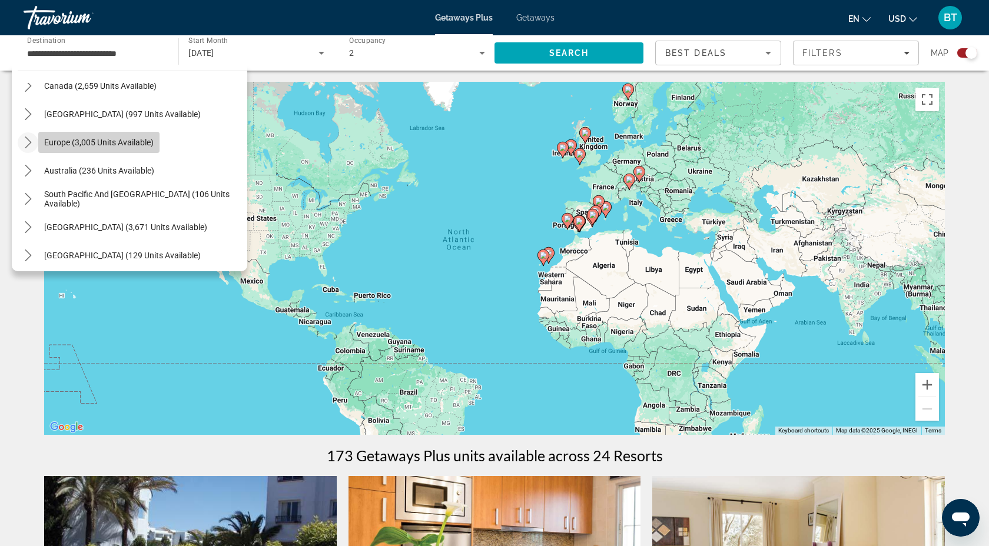
click at [143, 140] on span "Europe (3,005 units available)" at bounding box center [99, 142] width 110 height 9
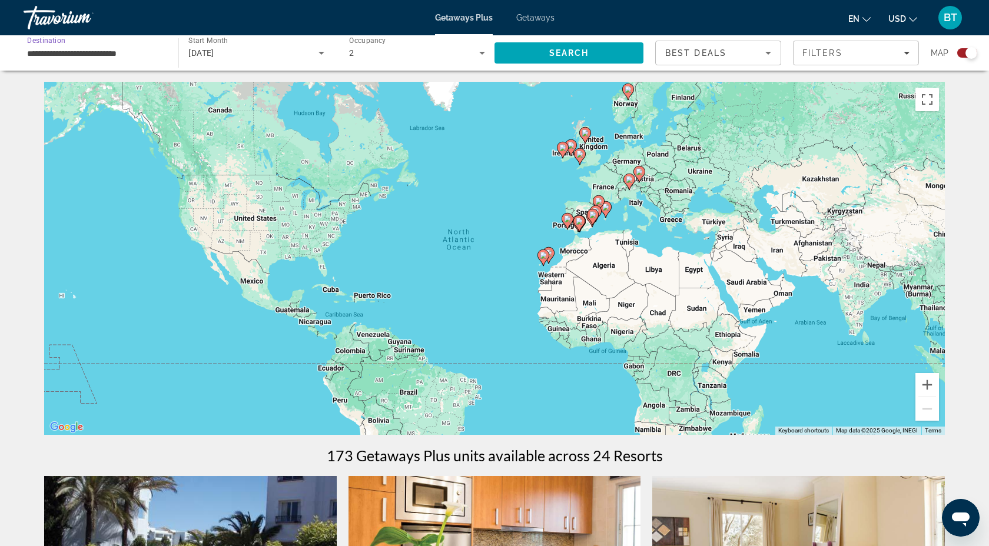
click at [129, 48] on input "**********" at bounding box center [95, 54] width 136 height 14
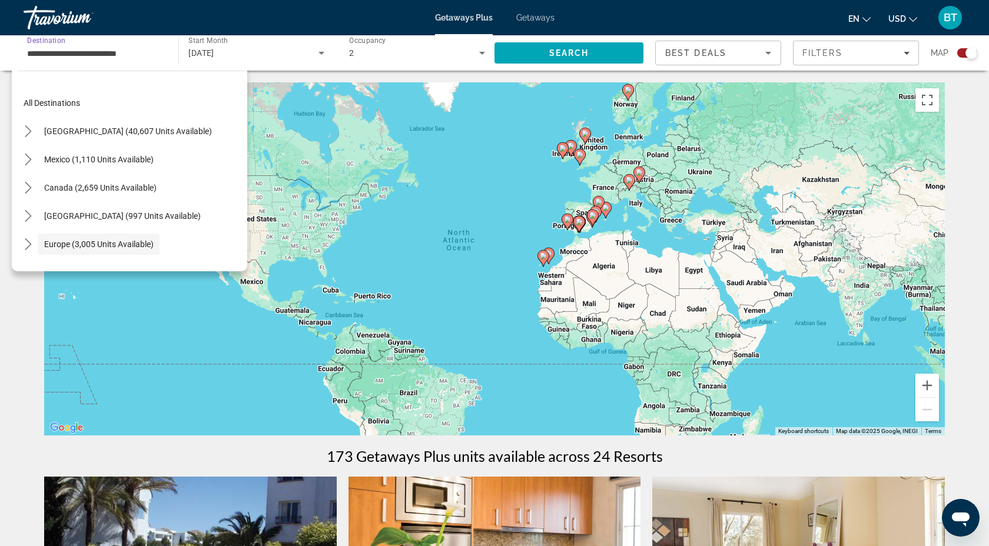
scroll to position [0, 0]
click at [593, 217] on image "Main content" at bounding box center [592, 215] width 7 height 7
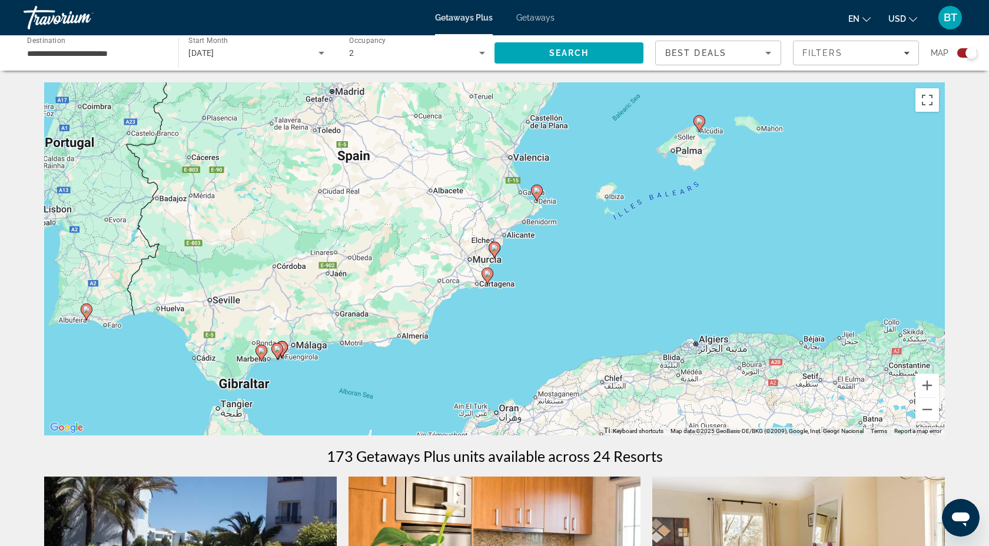
click at [531, 124] on div "To activate drag with keyboard, press Alt + Enter. Once in keyboard drag state,…" at bounding box center [494, 258] width 901 height 353
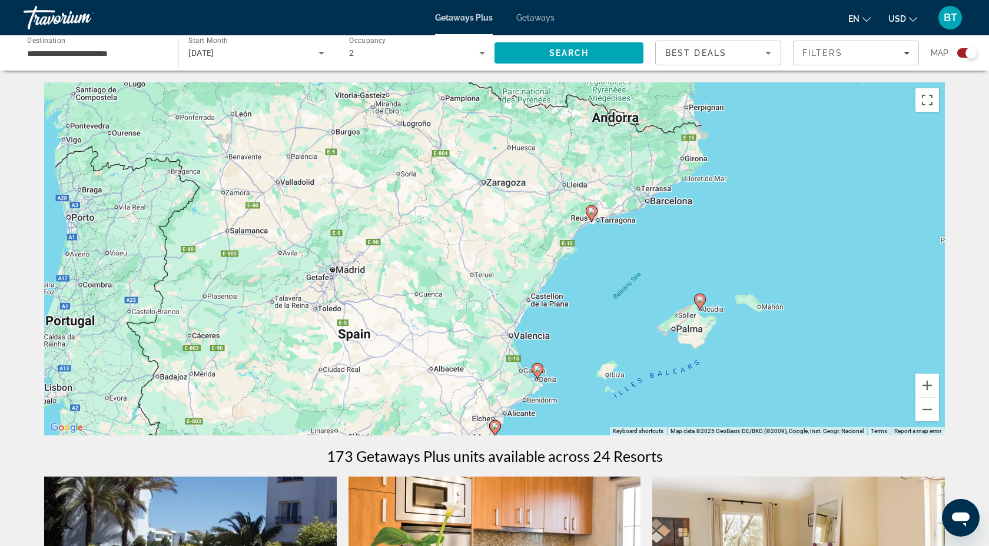
drag, startPoint x: 531, startPoint y: 124, endPoint x: 531, endPoint y: 304, distance: 180.8
click at [531, 304] on div "To activate drag with keyboard, press Alt + Enter. Once in keyboard drag state,…" at bounding box center [494, 258] width 901 height 353
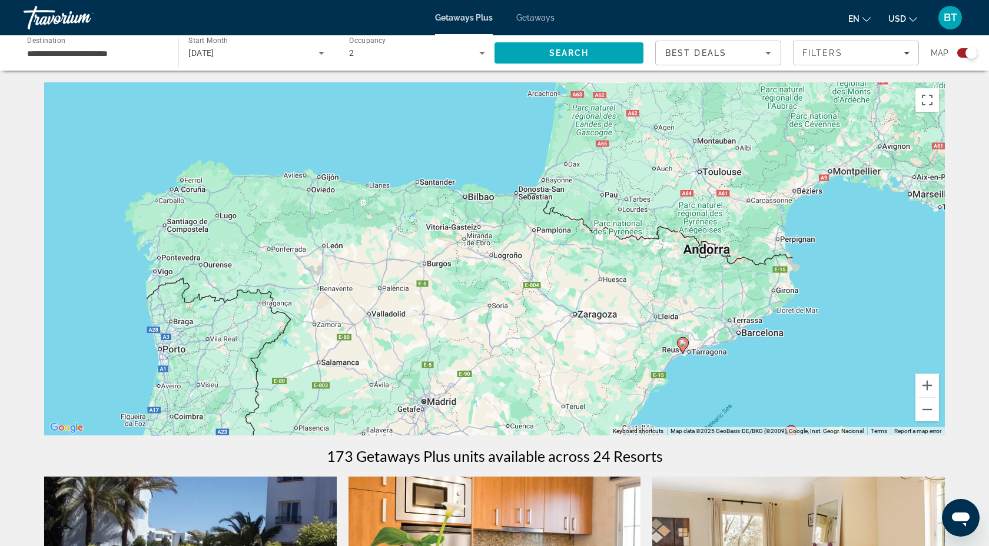
drag, startPoint x: 556, startPoint y: 151, endPoint x: 671, endPoint y: 300, distance: 188.1
click at [671, 301] on div "To activate drag with keyboard, press Alt + Enter. Once in keyboard drag state,…" at bounding box center [494, 258] width 901 height 353
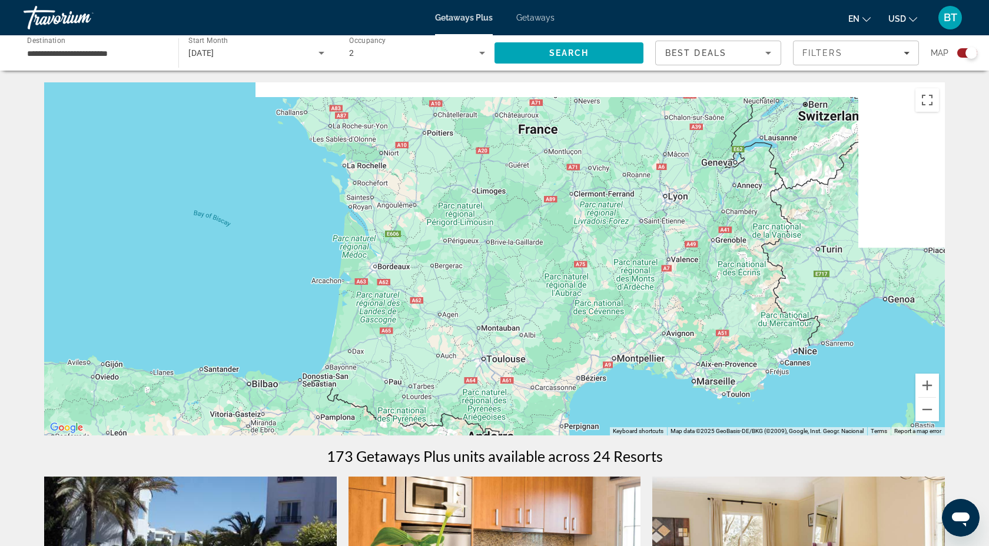
drag, startPoint x: 709, startPoint y: 153, endPoint x: 467, endPoint y: 325, distance: 297.2
click at [467, 325] on div "To activate drag with keyboard, press Alt + Enter. Once in keyboard drag state,…" at bounding box center [494, 258] width 901 height 353
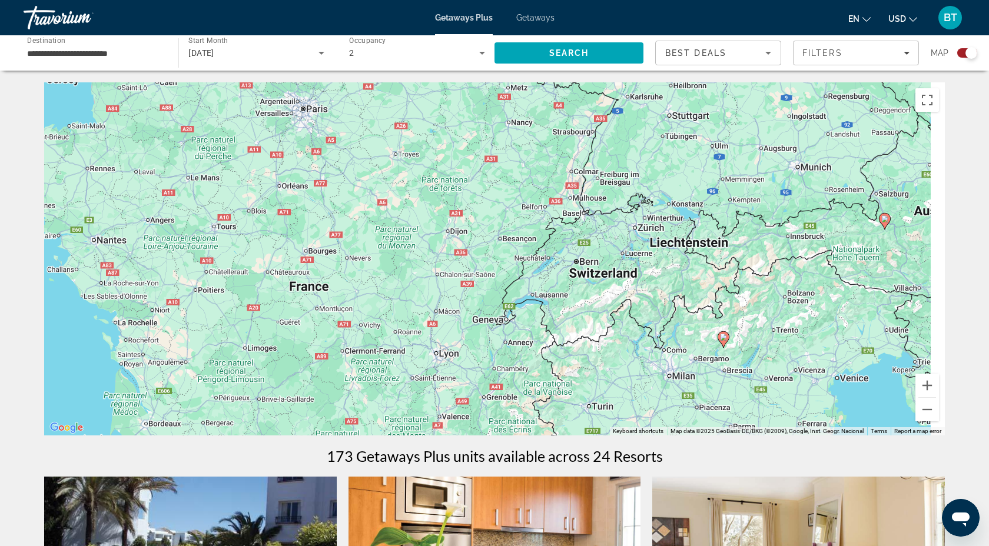
drag, startPoint x: 572, startPoint y: 174, endPoint x: 340, endPoint y: 333, distance: 281.1
click at [340, 333] on div "To activate drag with keyboard, press Alt + Enter. Once in keyboard drag state,…" at bounding box center [494, 258] width 901 height 353
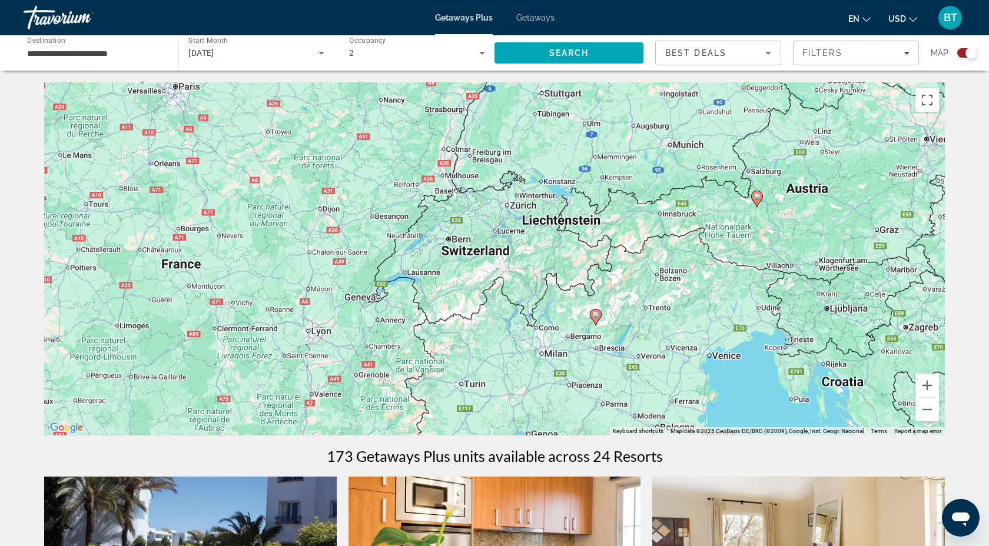
drag, startPoint x: 671, startPoint y: 340, endPoint x: 541, endPoint y: 318, distance: 132.0
click at [541, 318] on div "To activate drag with keyboard, press Alt + Enter. Once in keyboard drag state,…" at bounding box center [494, 258] width 901 height 353
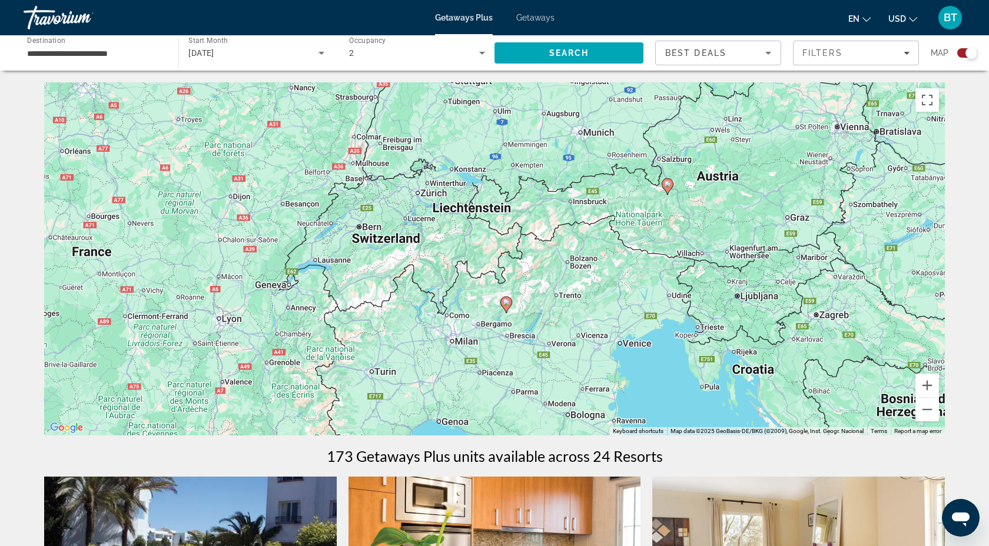
drag, startPoint x: 541, startPoint y: 318, endPoint x: 450, endPoint y: 306, distance: 91.5
click at [450, 306] on div "To activate drag with keyboard, press Alt + Enter. Once in keyboard drag state,…" at bounding box center [494, 258] width 901 height 353
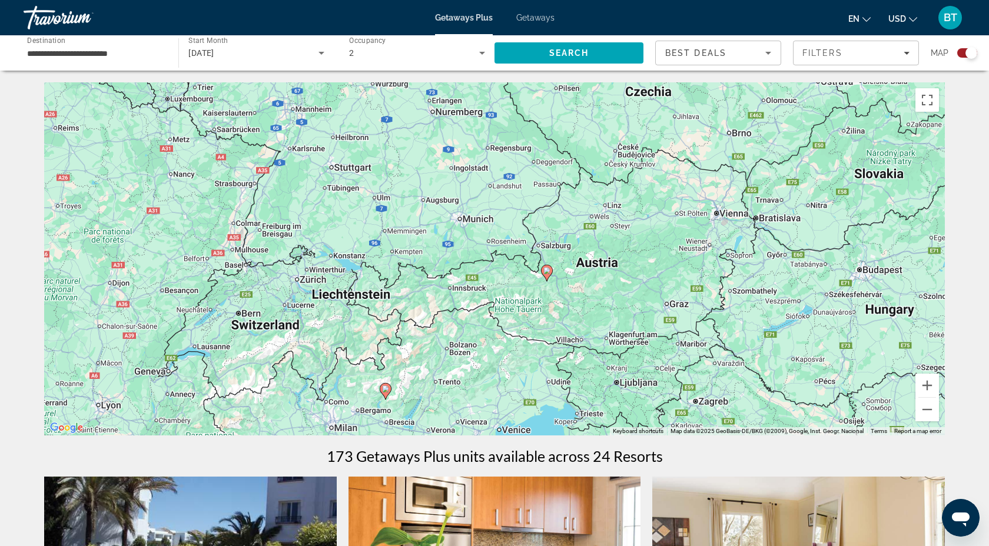
drag, startPoint x: 688, startPoint y: 260, endPoint x: 566, endPoint y: 346, distance: 150.0
click at [566, 346] on div "To activate drag with keyboard, press Alt + Enter. Once in keyboard drag state,…" at bounding box center [494, 258] width 901 height 353
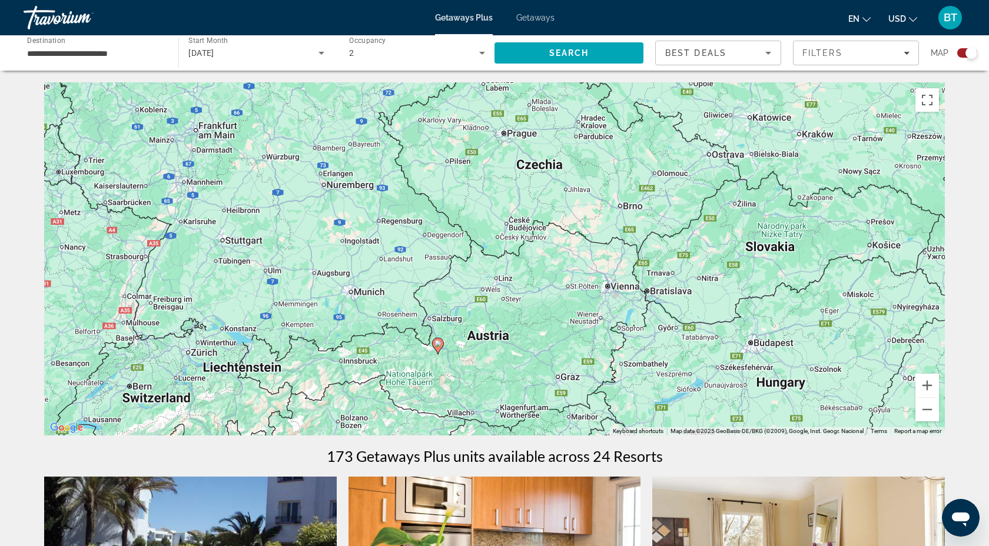
drag, startPoint x: 682, startPoint y: 266, endPoint x: 572, endPoint y: 340, distance: 132.4
click at [572, 340] on div "To activate drag with keyboard, press Alt + Enter. Once in keyboard drag state,…" at bounding box center [494, 258] width 901 height 353
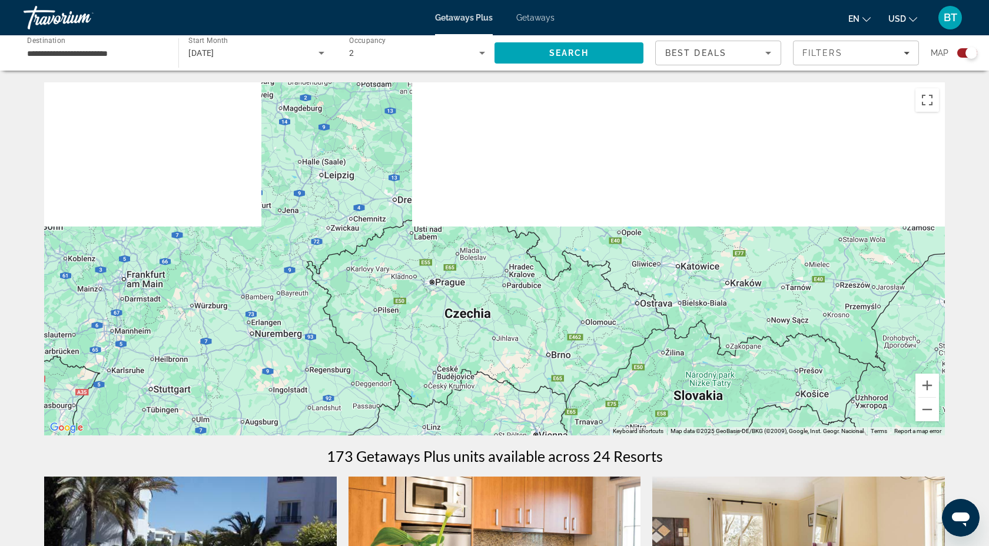
drag, startPoint x: 559, startPoint y: 187, endPoint x: 486, endPoint y: 338, distance: 168.0
click at [486, 338] on div "To activate drag with keyboard, press Alt + Enter. Once in keyboard drag state,…" at bounding box center [494, 258] width 901 height 353
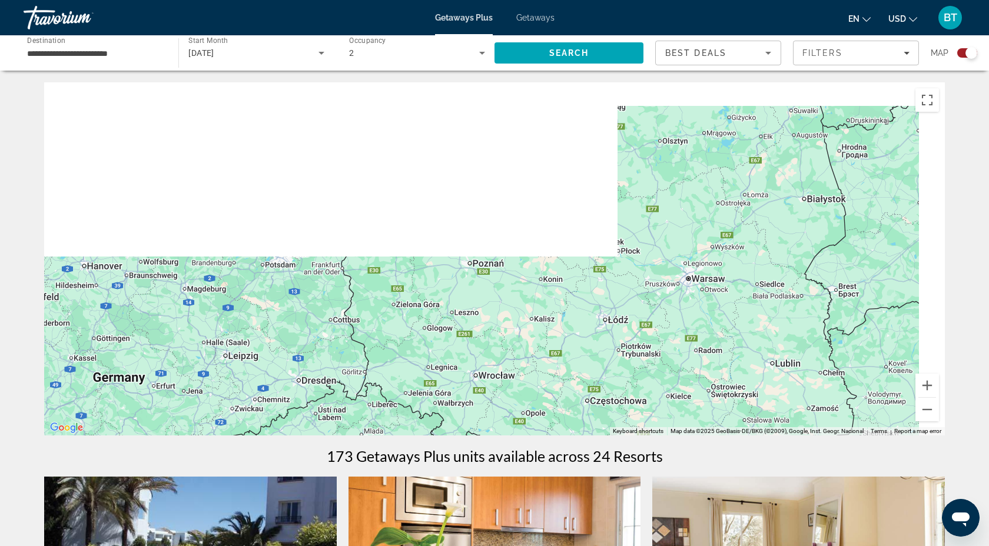
drag, startPoint x: 511, startPoint y: 163, endPoint x: 412, endPoint y: 347, distance: 208.7
click at [412, 347] on div "Main content" at bounding box center [494, 258] width 901 height 353
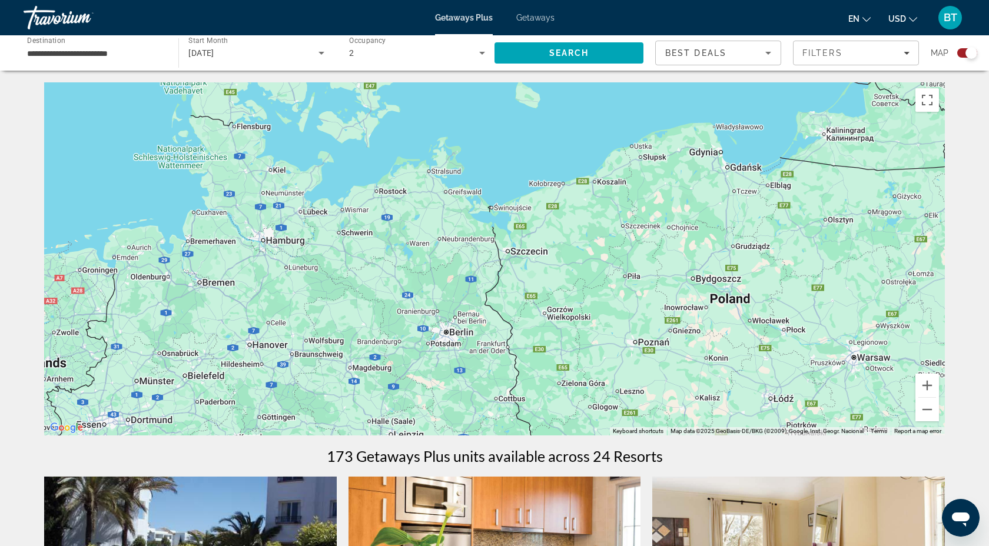
drag, startPoint x: 410, startPoint y: 210, endPoint x: 588, endPoint y: 294, distance: 196.2
click at [589, 297] on div "Main content" at bounding box center [494, 258] width 901 height 353
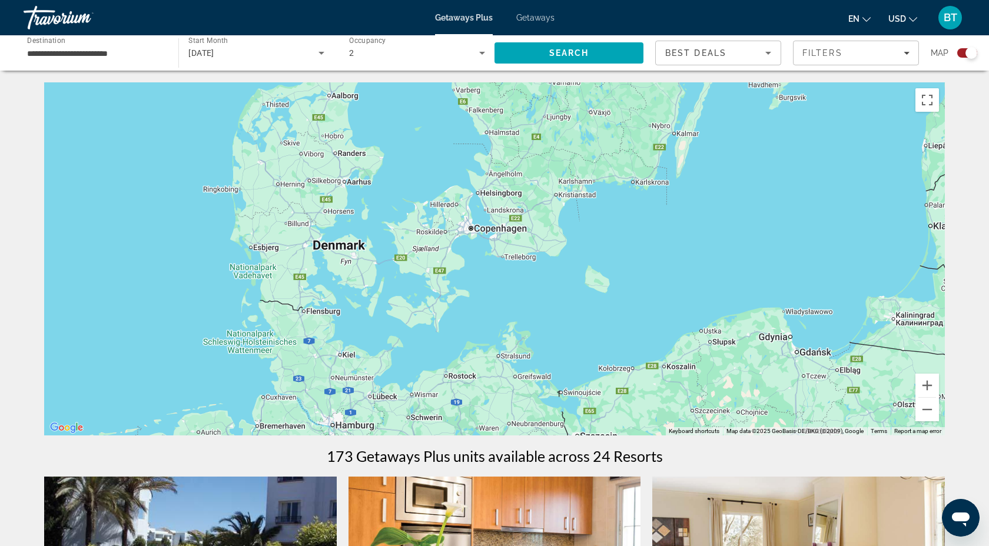
drag, startPoint x: 407, startPoint y: 188, endPoint x: 468, endPoint y: 366, distance: 187.9
click at [468, 366] on div "Main content" at bounding box center [494, 258] width 901 height 353
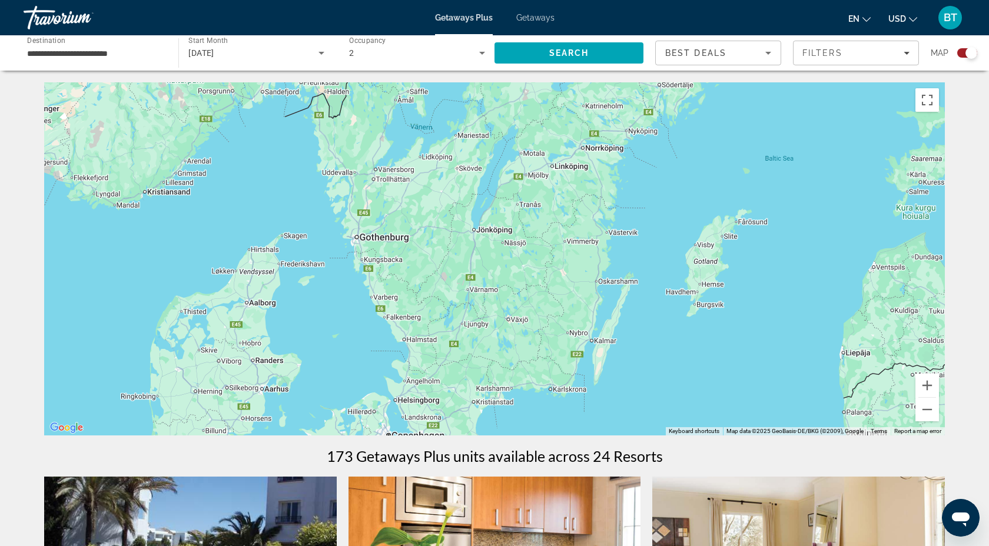
drag, startPoint x: 554, startPoint y: 135, endPoint x: 469, endPoint y: 344, distance: 226.3
click at [469, 344] on div "Main content" at bounding box center [494, 258] width 901 height 353
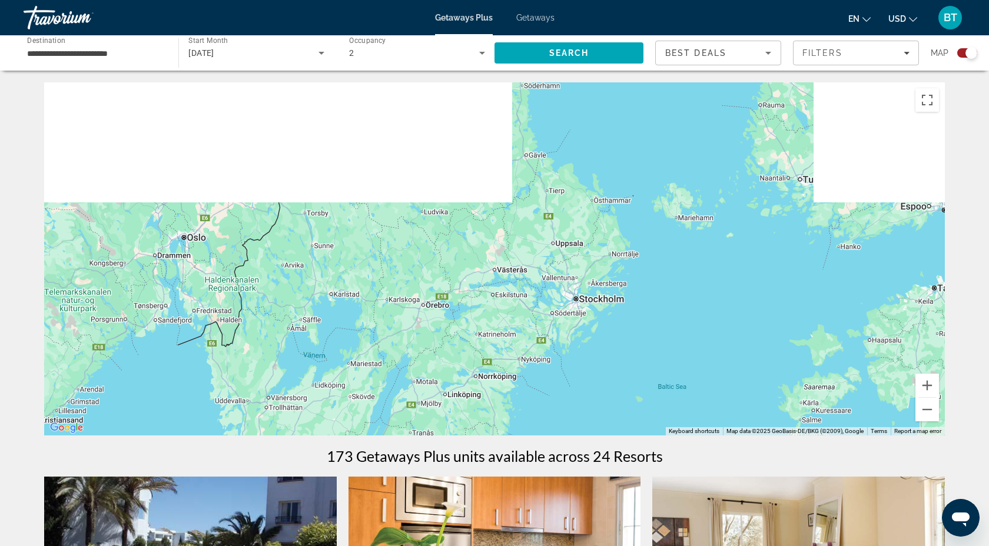
drag, startPoint x: 545, startPoint y: 139, endPoint x: 436, endPoint y: 371, distance: 256.5
click at [436, 371] on div "Main content" at bounding box center [494, 258] width 901 height 353
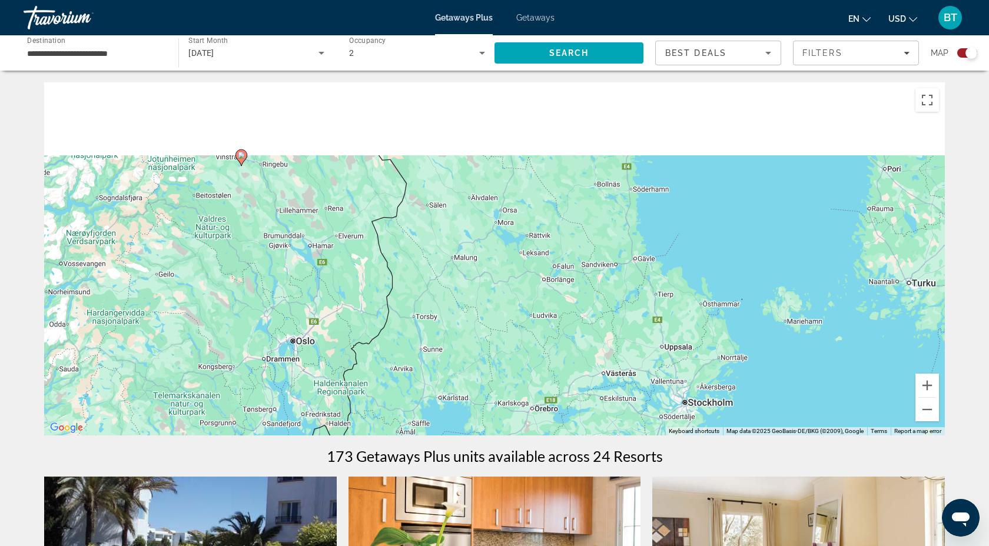
drag, startPoint x: 432, startPoint y: 211, endPoint x: 559, endPoint y: 337, distance: 178.6
click at [559, 339] on div "To activate drag with keyboard, press Alt + Enter. Once in keyboard drag state,…" at bounding box center [494, 258] width 901 height 353
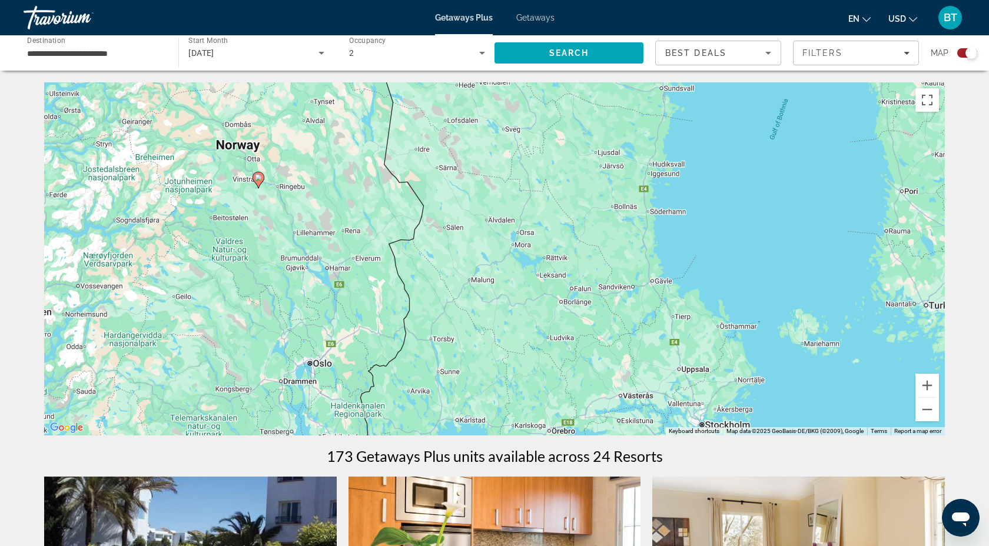
click at [258, 177] on image "Main content" at bounding box center [258, 177] width 7 height 7
type input "**********"
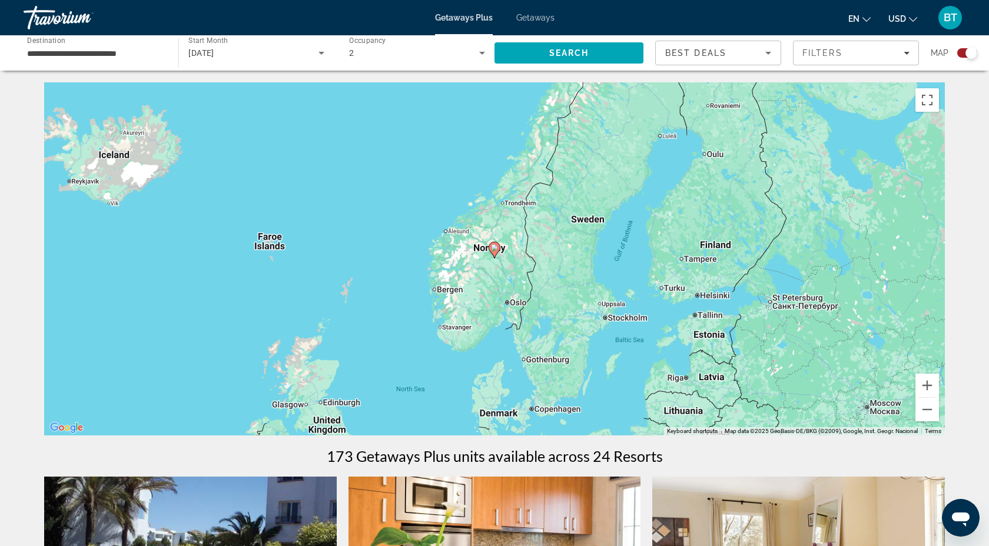
click at [496, 254] on icon "Main content" at bounding box center [494, 250] width 11 height 15
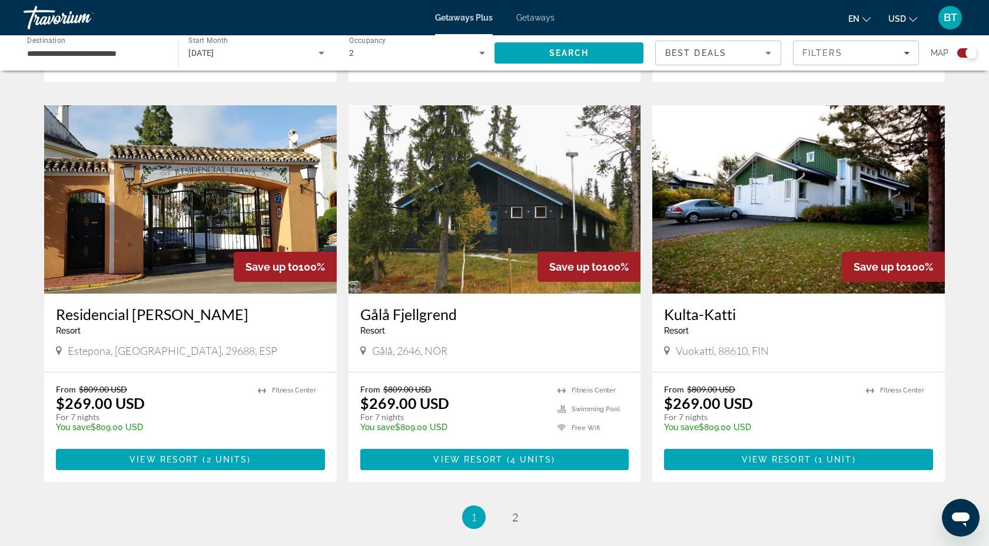
scroll to position [1629, 0]
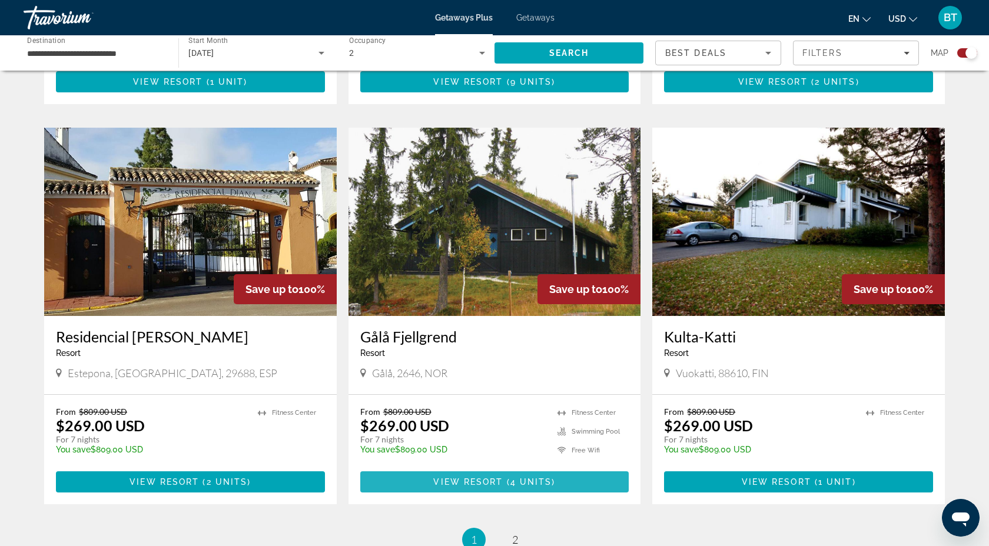
click at [495, 478] on span "View Resort" at bounding box center [467, 482] width 69 height 9
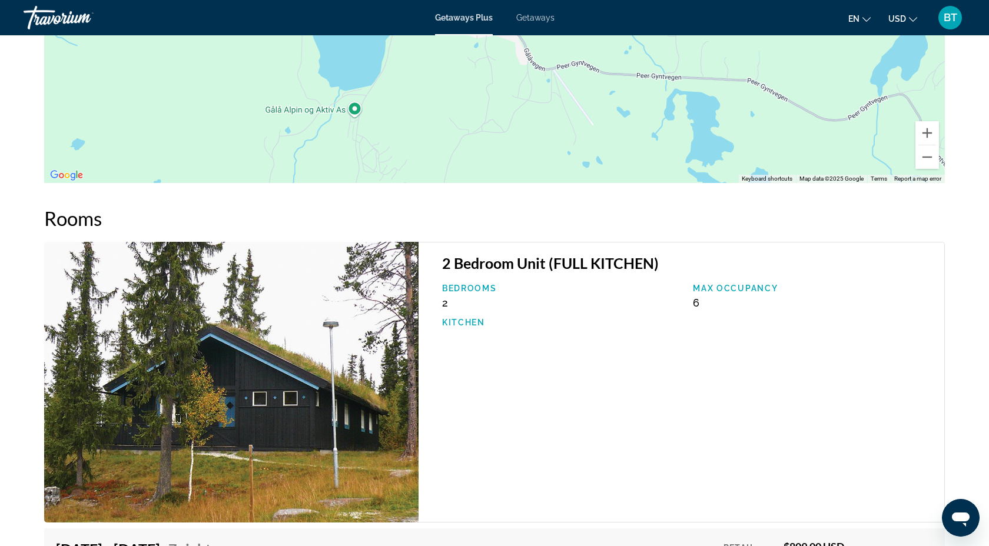
scroll to position [1626, 0]
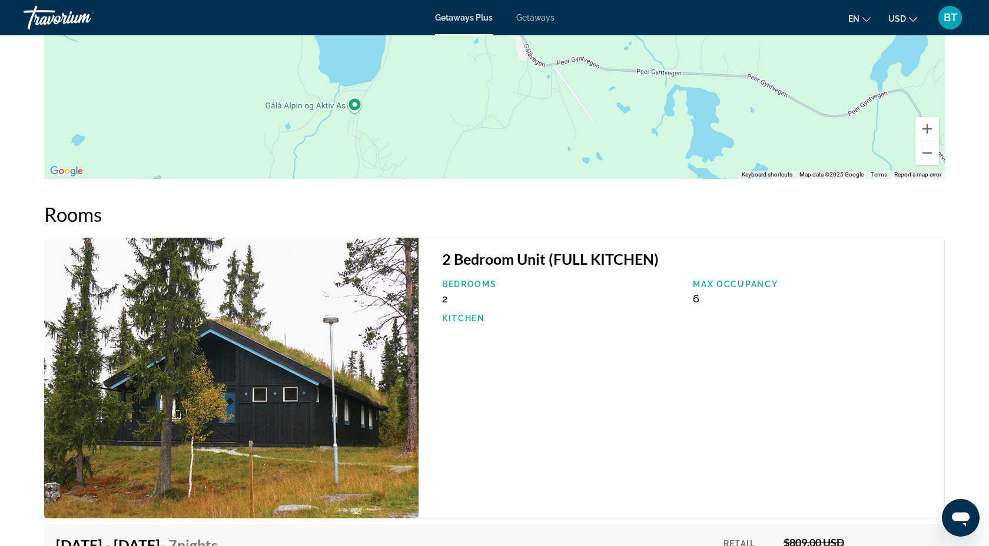
click at [308, 358] on img "Main content" at bounding box center [231, 378] width 374 height 281
click at [311, 460] on img "Main content" at bounding box center [231, 378] width 374 height 281
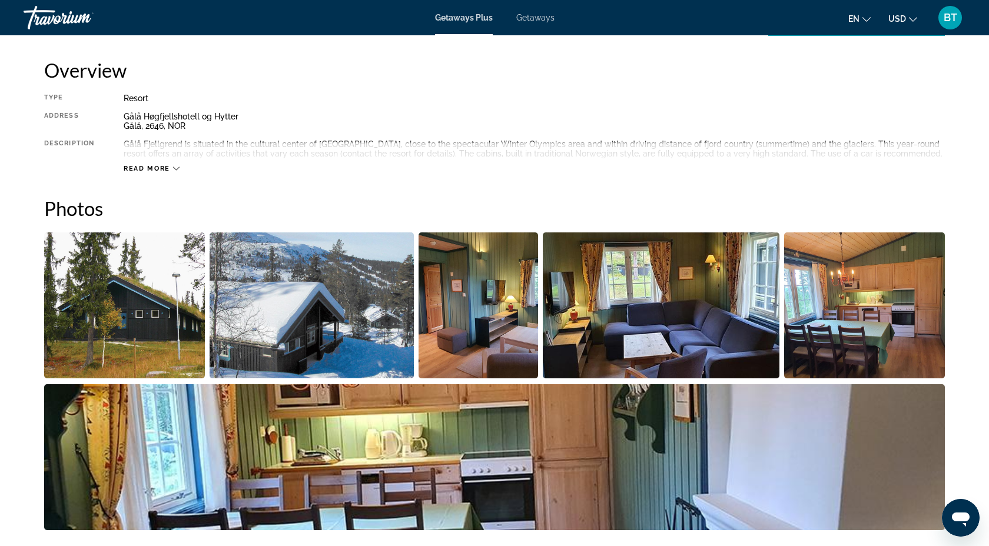
scroll to position [384, 0]
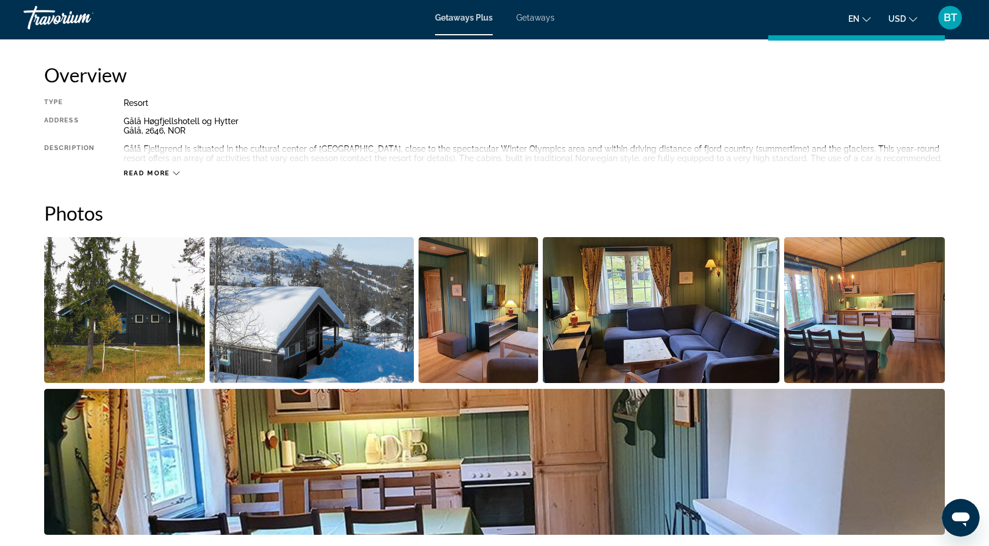
click at [156, 324] on img "Open full-screen image slider" at bounding box center [124, 310] width 161 height 146
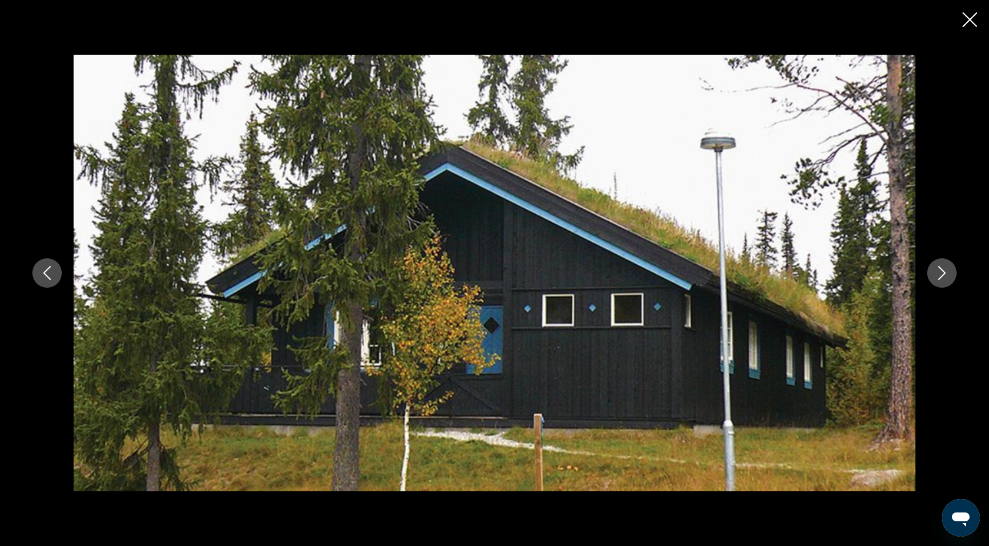
click at [942, 276] on icon "Next image" at bounding box center [943, 273] width 8 height 14
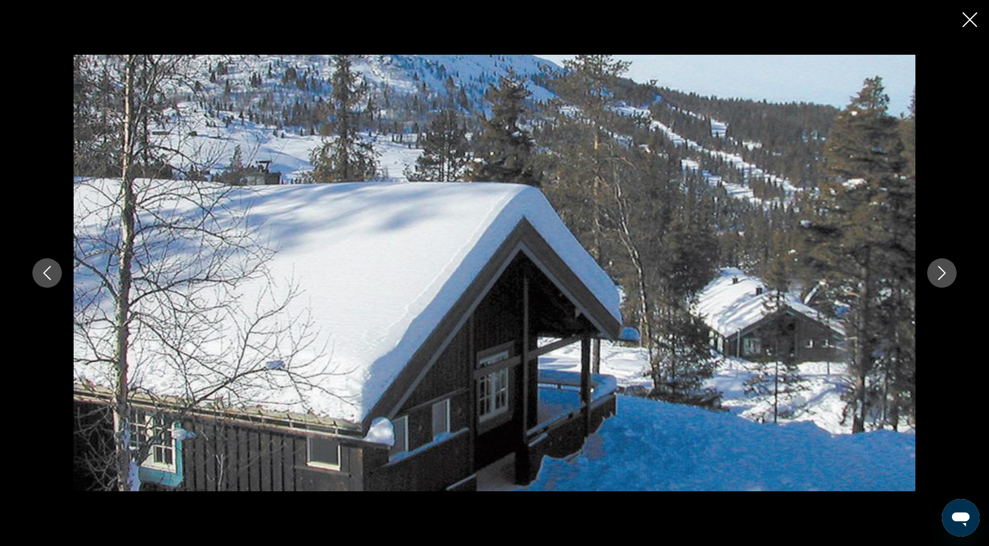
click at [942, 276] on icon "Next image" at bounding box center [943, 273] width 8 height 14
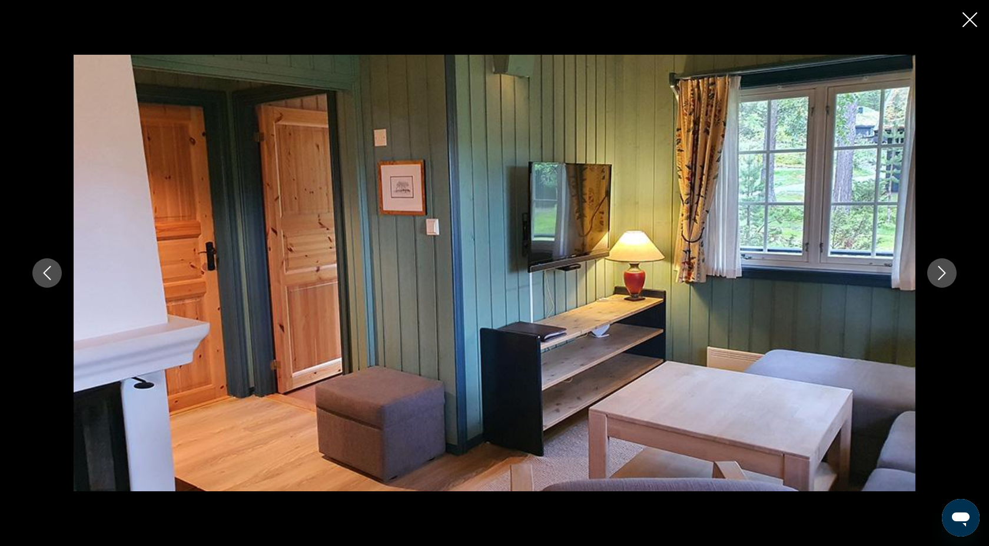
click at [942, 276] on icon "Next image" at bounding box center [943, 273] width 8 height 14
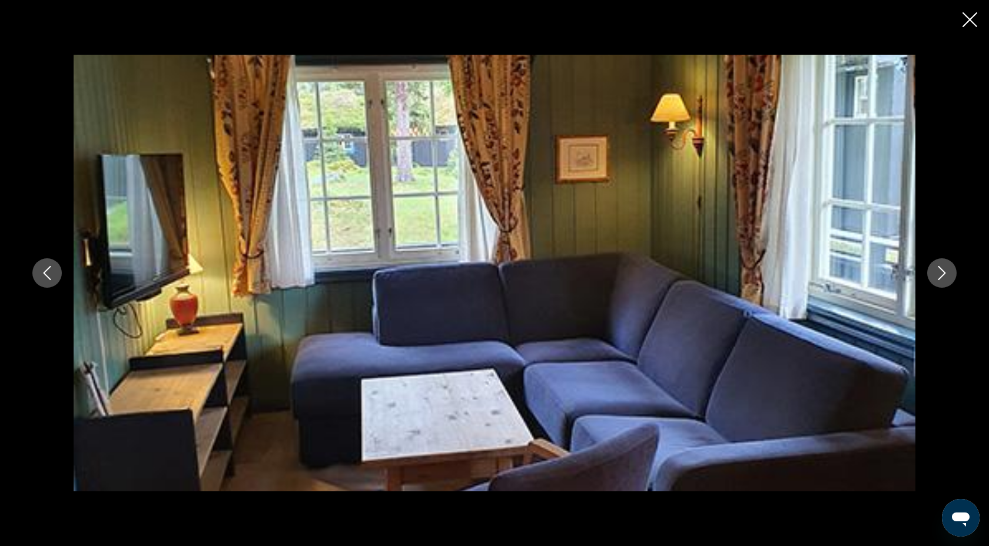
click at [942, 276] on icon "Next image" at bounding box center [943, 273] width 8 height 14
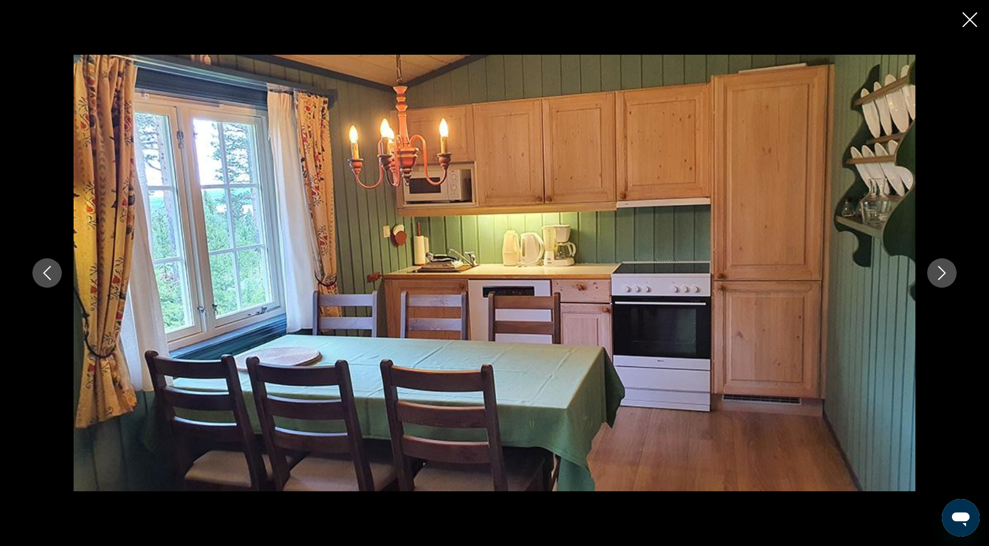
click at [942, 276] on icon "Next image" at bounding box center [943, 273] width 8 height 14
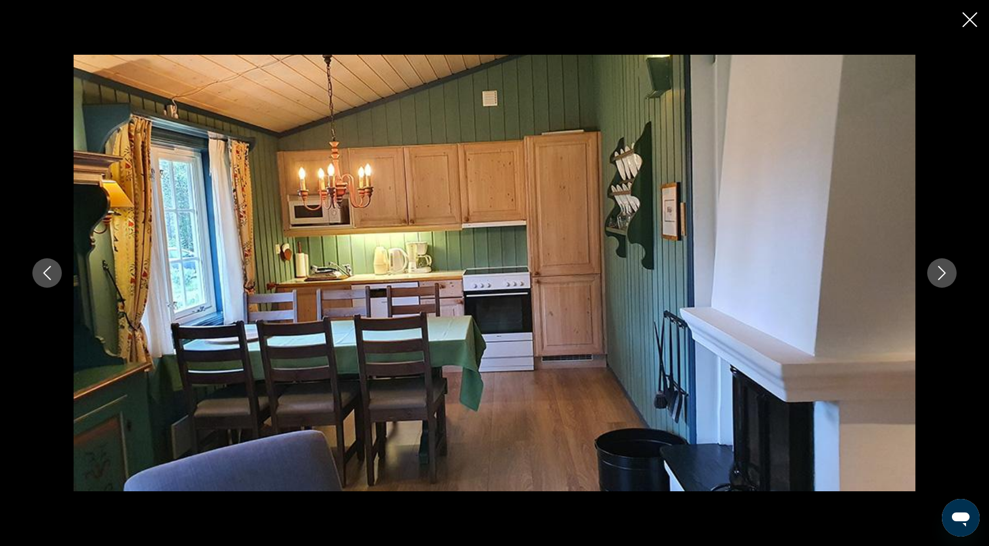
click at [942, 276] on icon "Next image" at bounding box center [943, 273] width 8 height 14
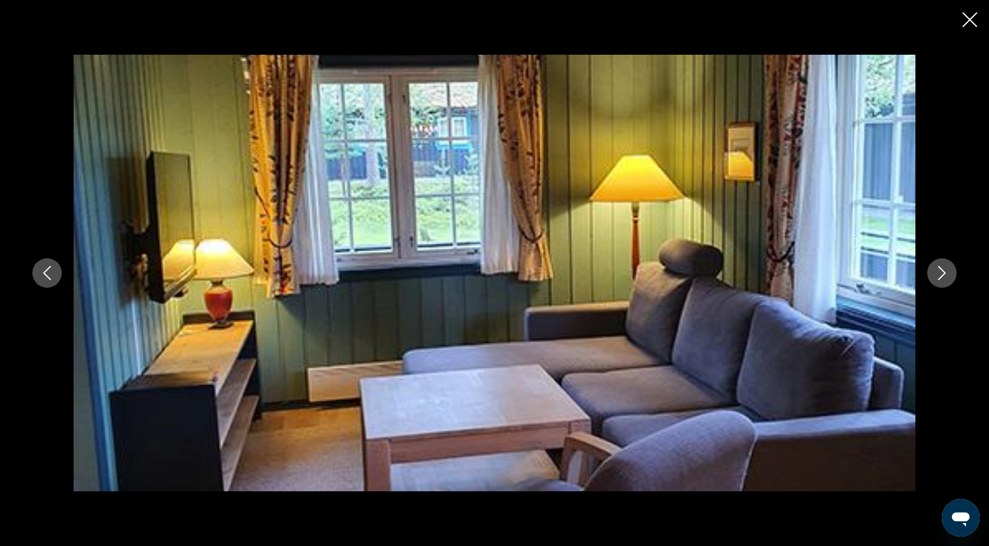
click at [942, 276] on icon "Next image" at bounding box center [943, 273] width 8 height 14
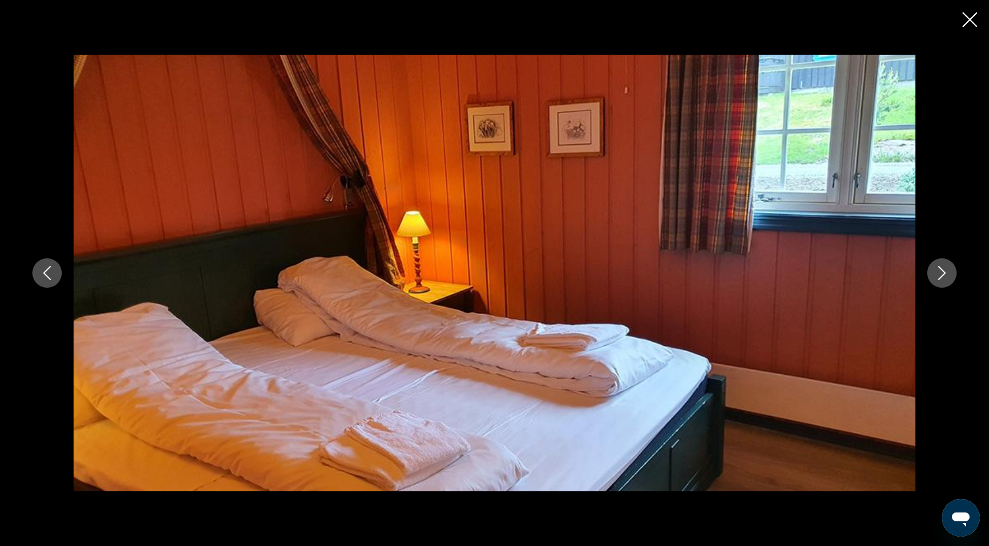
click at [942, 276] on icon "Next image" at bounding box center [943, 273] width 8 height 14
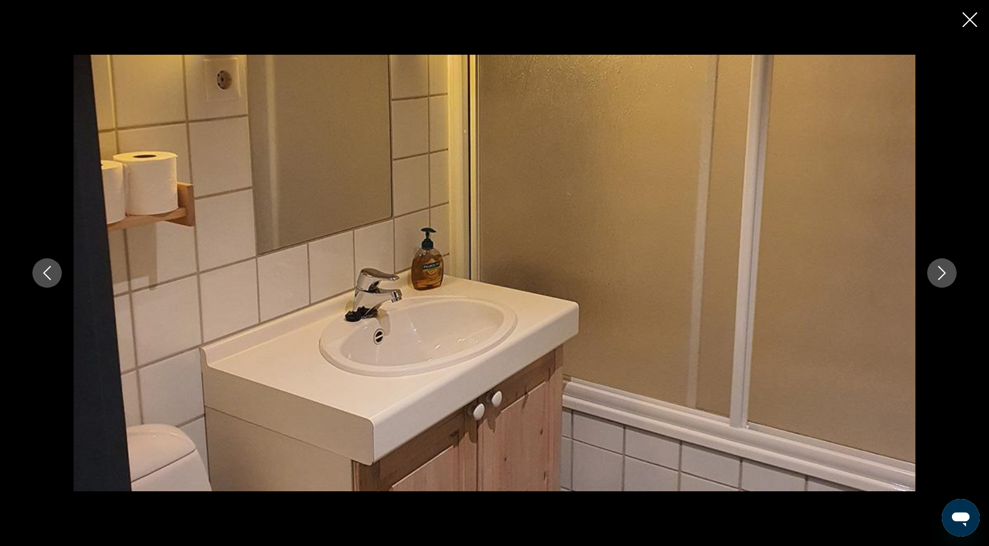
click at [942, 276] on icon "Next image" at bounding box center [943, 273] width 8 height 14
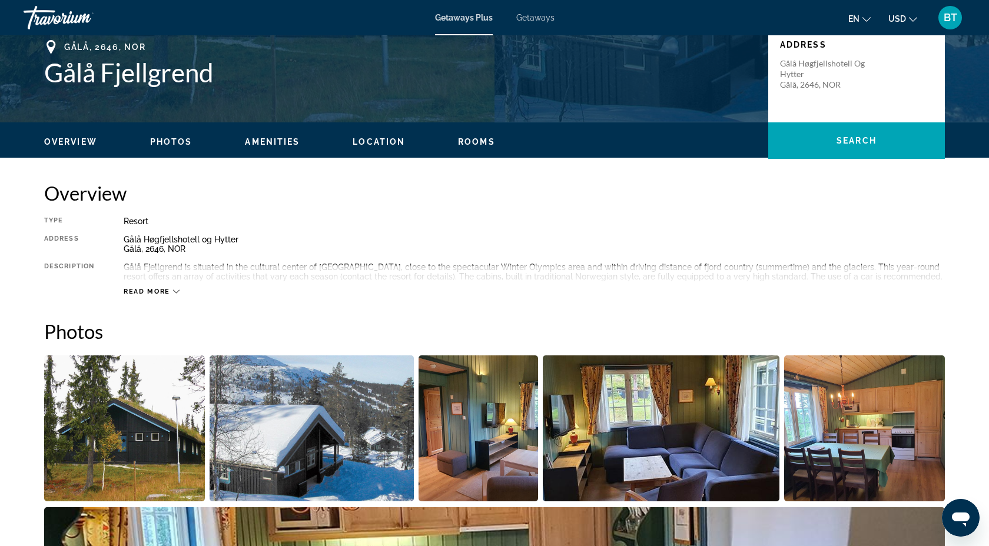
scroll to position [0, 0]
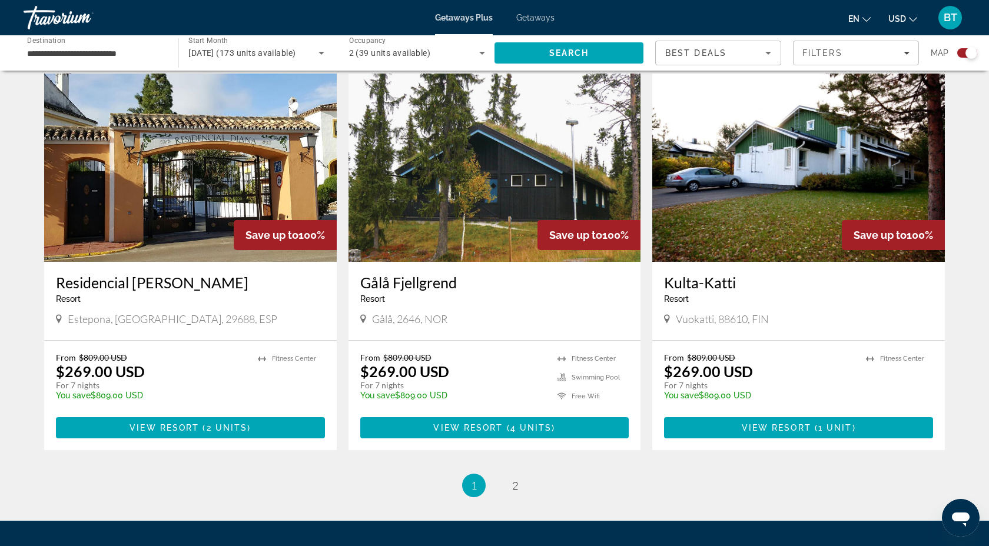
scroll to position [1672, 0]
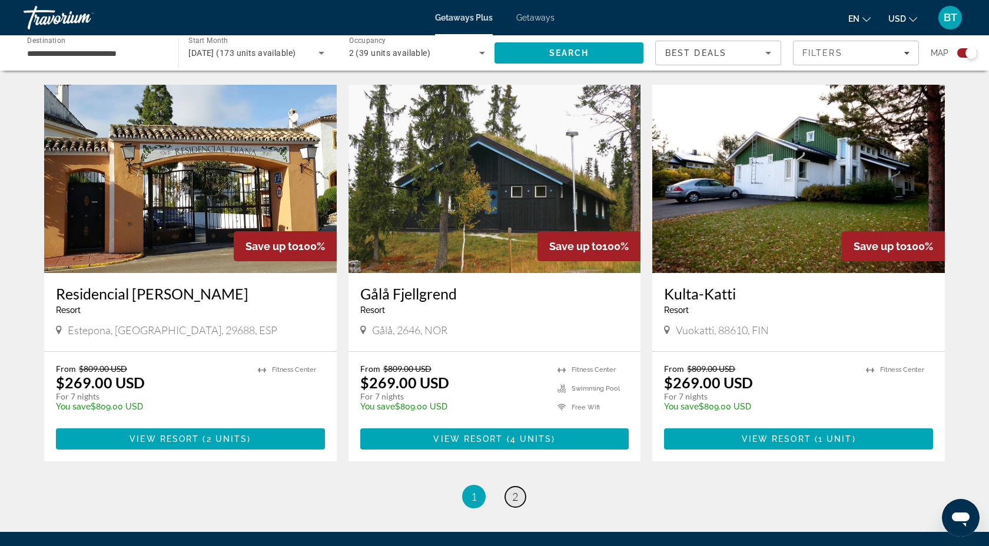
click at [516, 490] on span "2" at bounding box center [515, 496] width 6 height 13
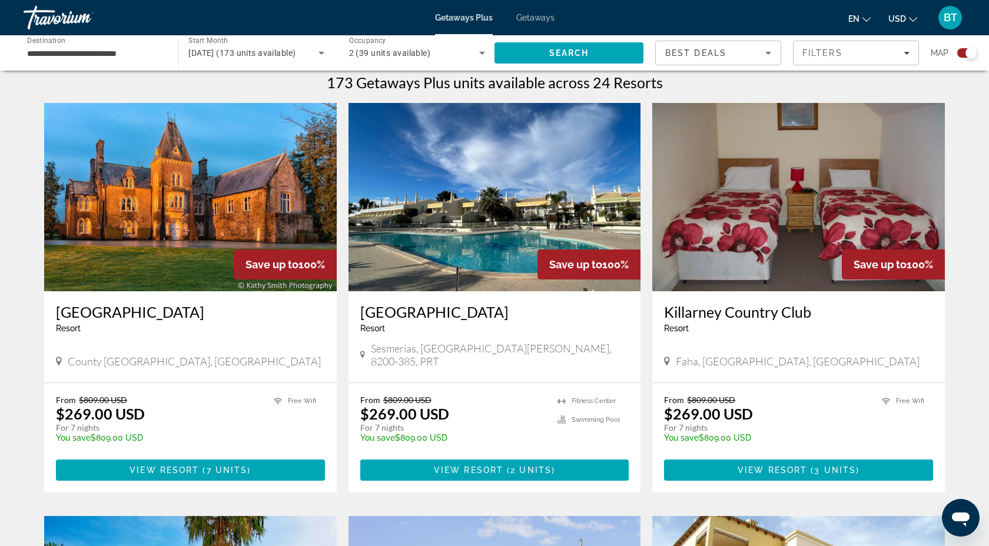
scroll to position [375, 0]
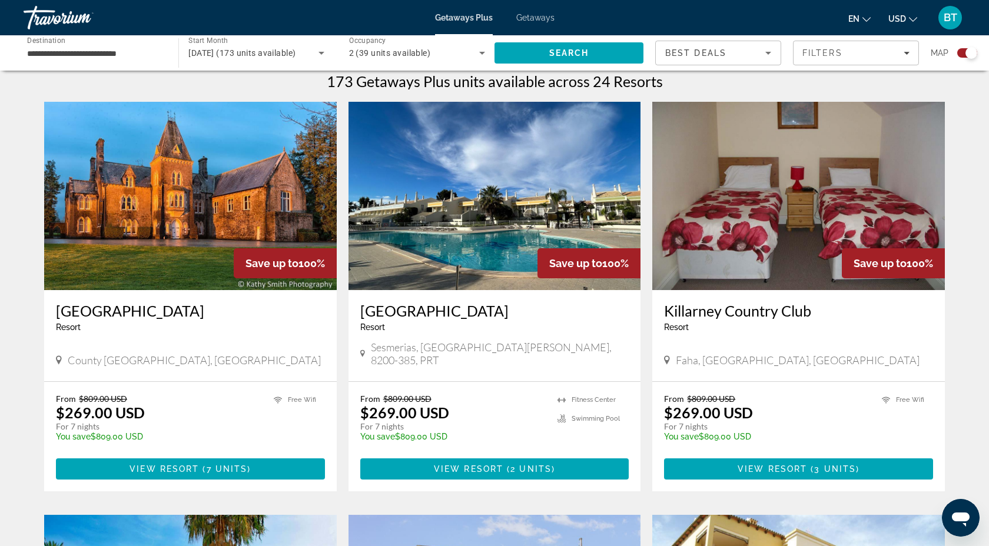
click at [157, 252] on img "Main content" at bounding box center [190, 196] width 293 height 188
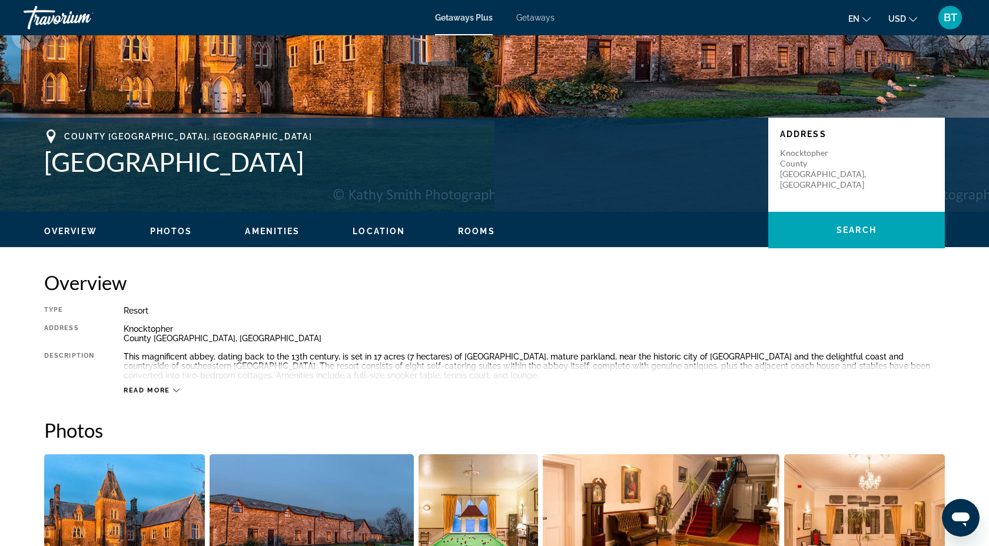
scroll to position [180, 0]
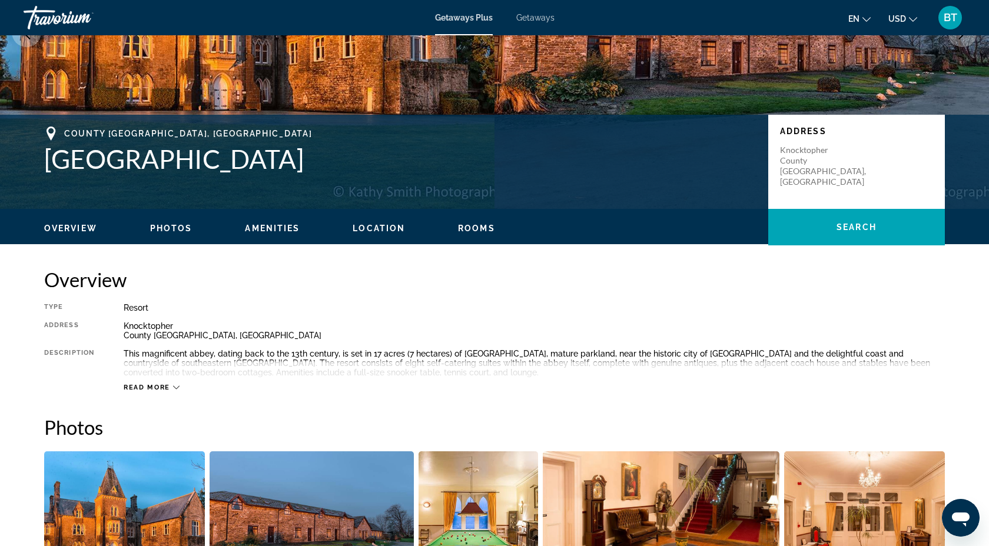
click at [159, 383] on button "Read more" at bounding box center [152, 387] width 56 height 9
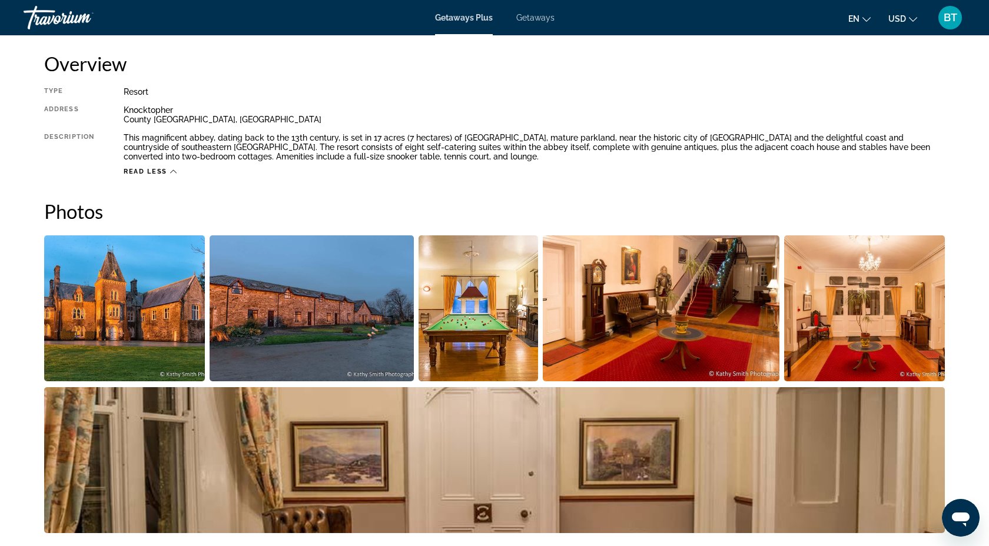
scroll to position [397, 0]
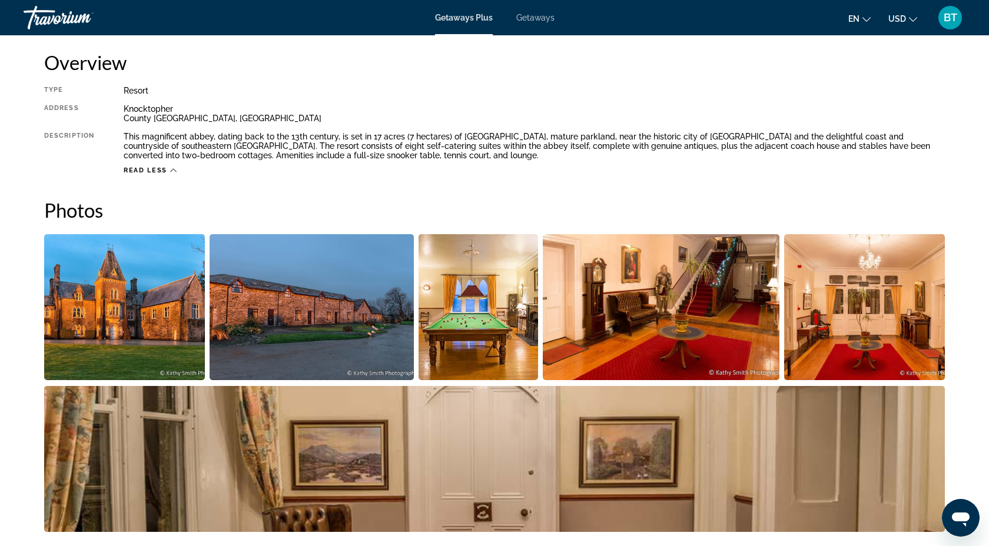
click at [191, 299] on img "Open full-screen image slider" at bounding box center [124, 307] width 161 height 146
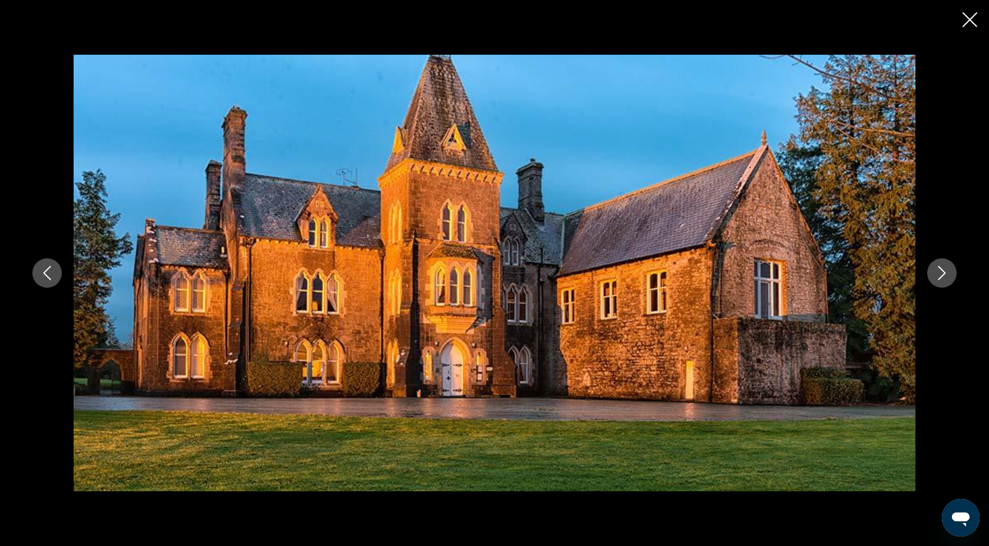
click at [941, 276] on icon "Next image" at bounding box center [942, 273] width 14 height 14
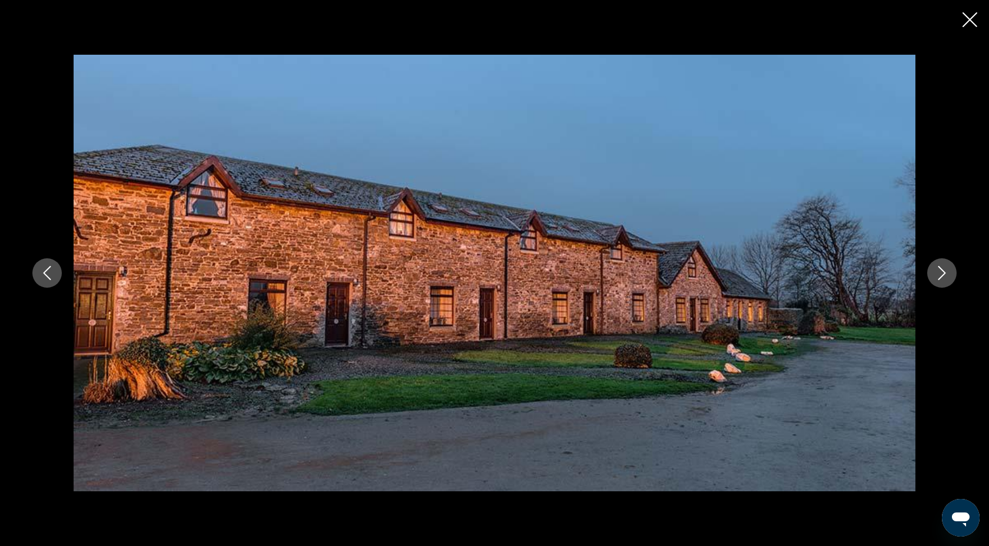
click at [941, 276] on icon "Next image" at bounding box center [942, 273] width 14 height 14
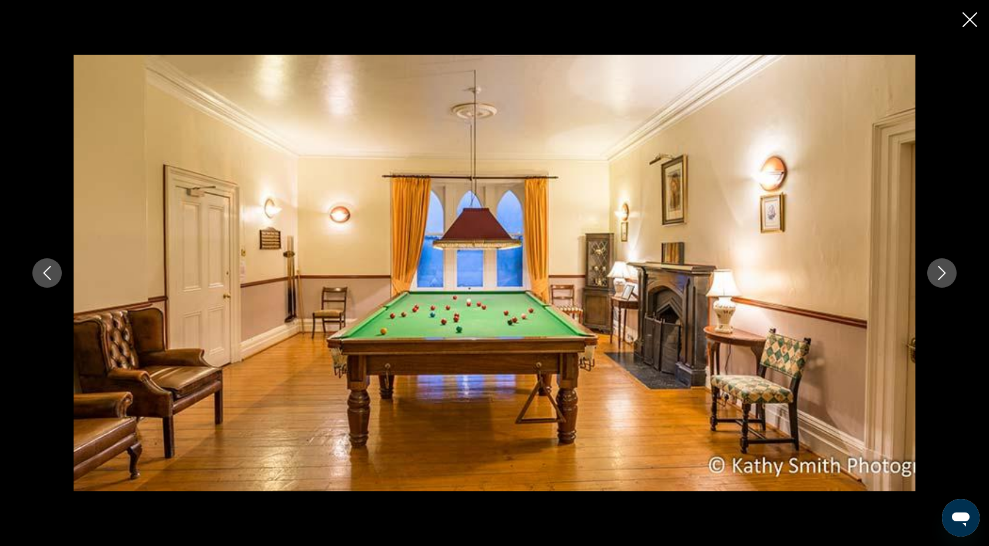
click at [941, 276] on icon "Next image" at bounding box center [942, 273] width 14 height 14
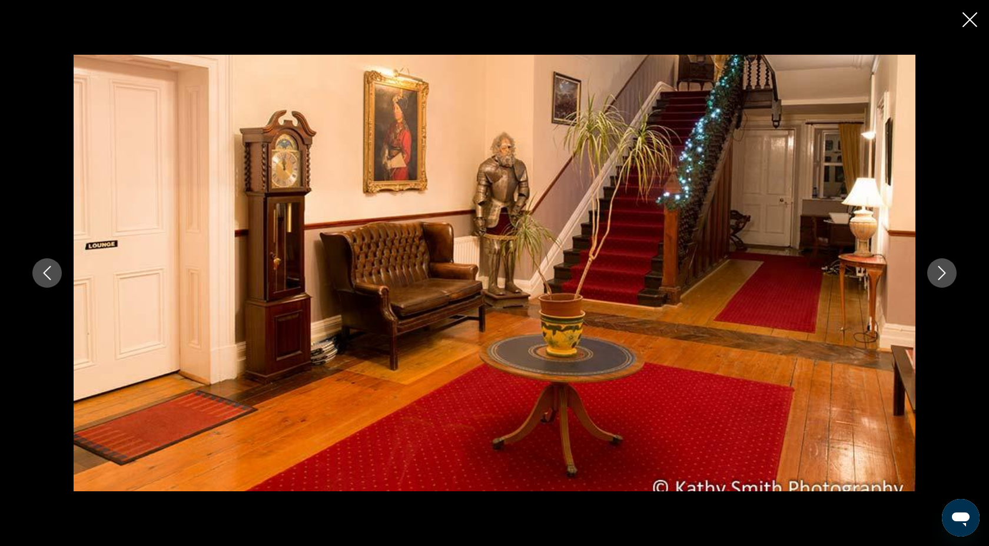
click at [941, 276] on icon "Next image" at bounding box center [942, 273] width 14 height 14
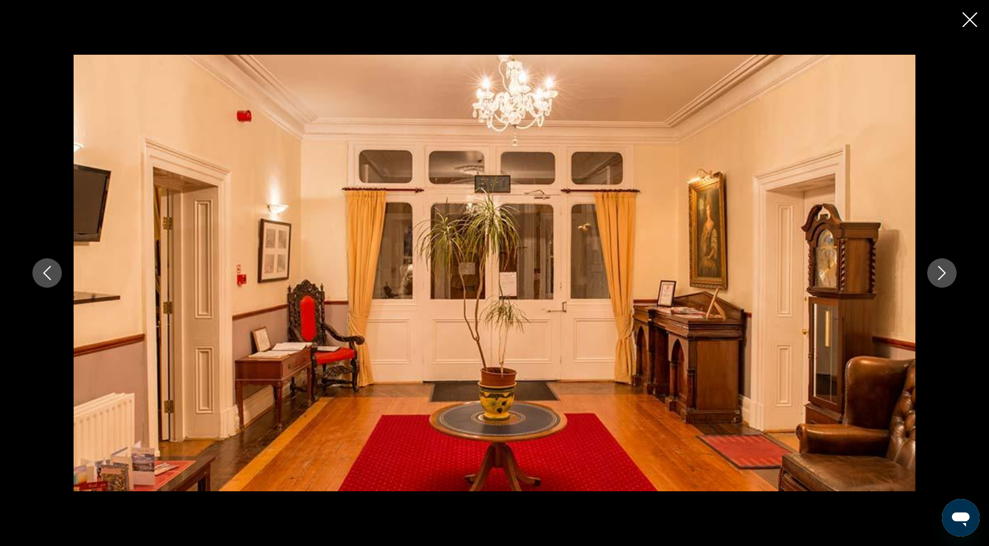
click at [941, 276] on icon "Next image" at bounding box center [942, 273] width 14 height 14
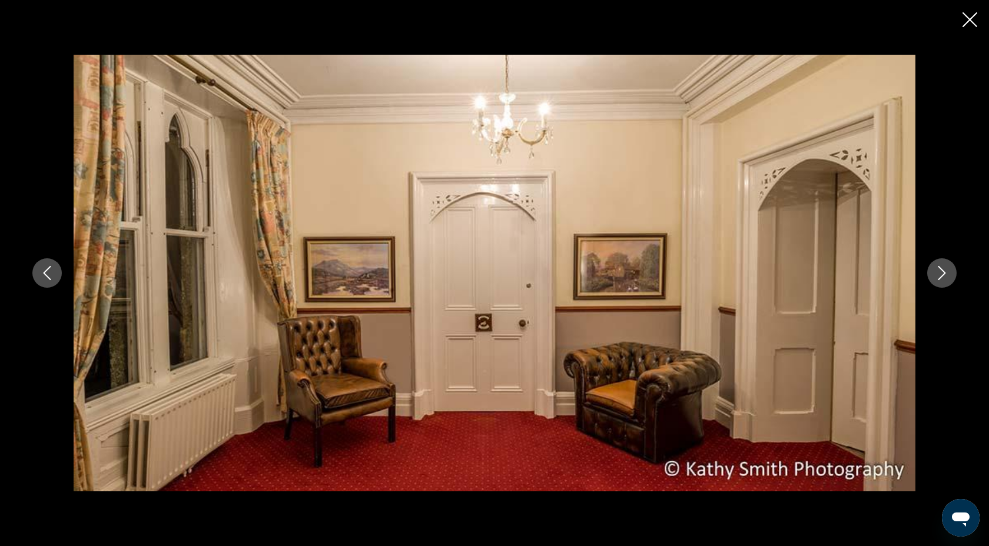
click at [941, 276] on icon "Next image" at bounding box center [942, 273] width 14 height 14
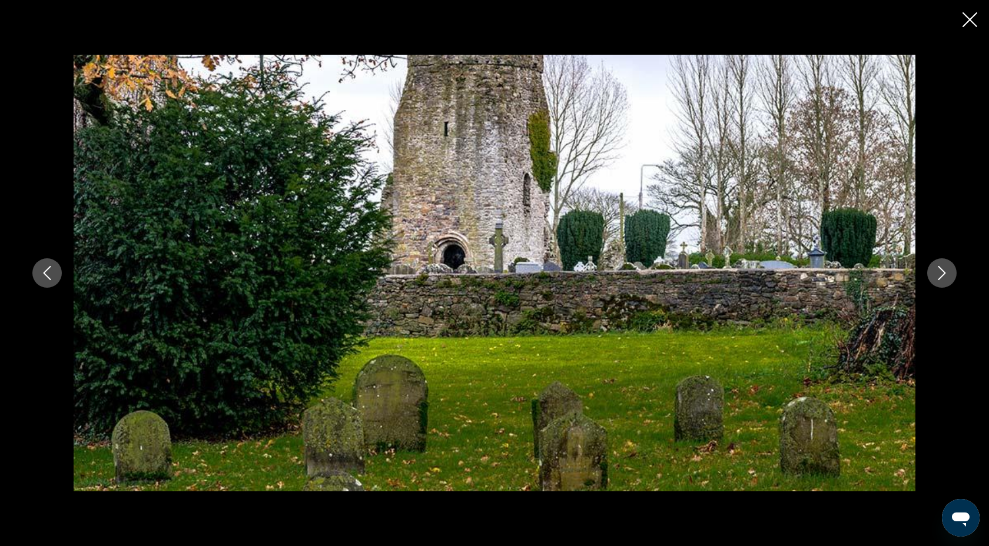
click at [941, 276] on icon "Next image" at bounding box center [942, 273] width 14 height 14
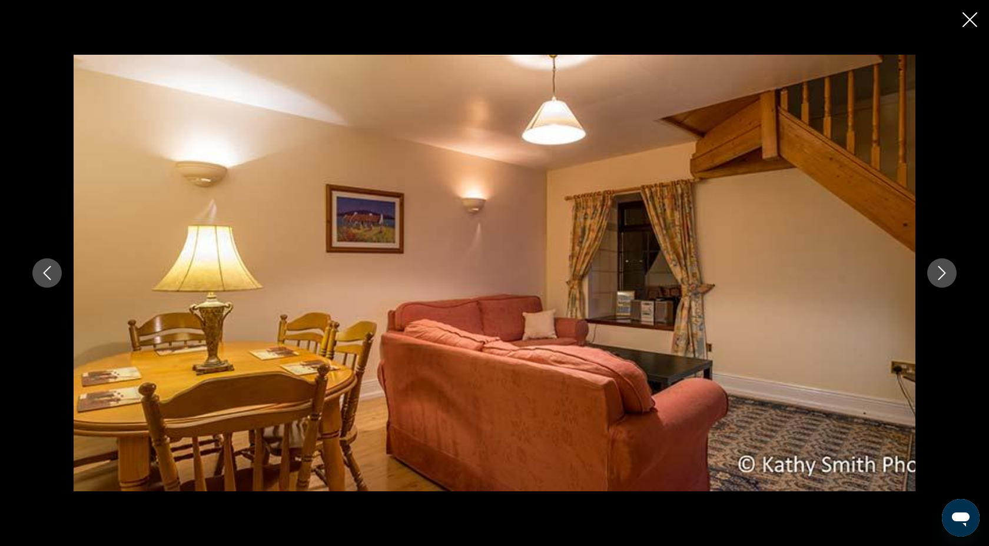
click at [942, 276] on icon "Next image" at bounding box center [943, 273] width 8 height 14
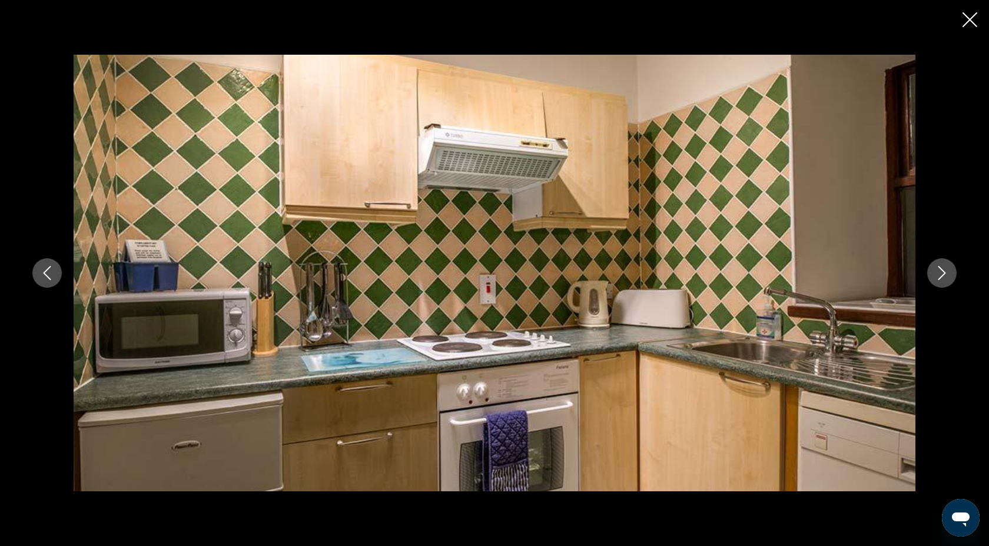
click at [942, 276] on icon "Next image" at bounding box center [943, 273] width 8 height 14
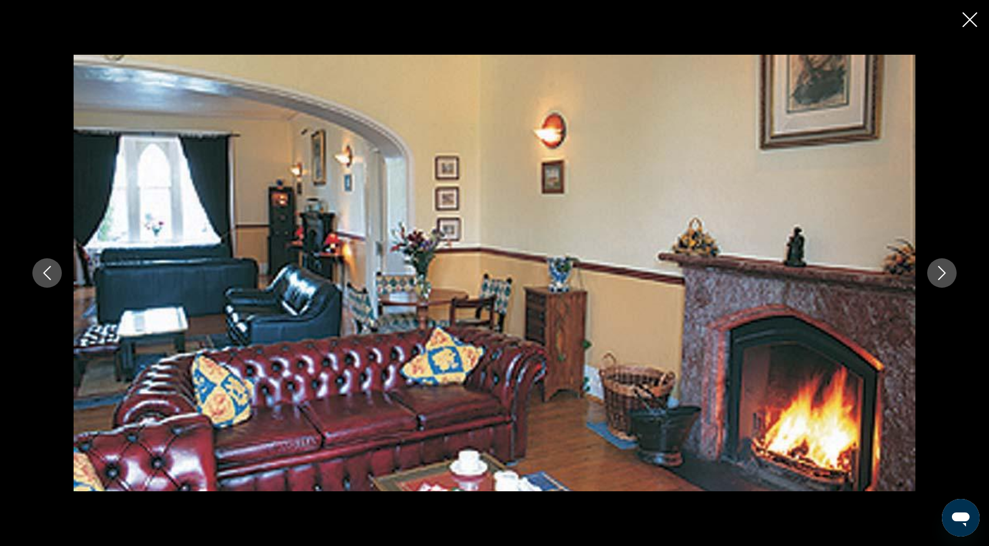
click at [942, 276] on icon "Next image" at bounding box center [943, 273] width 8 height 14
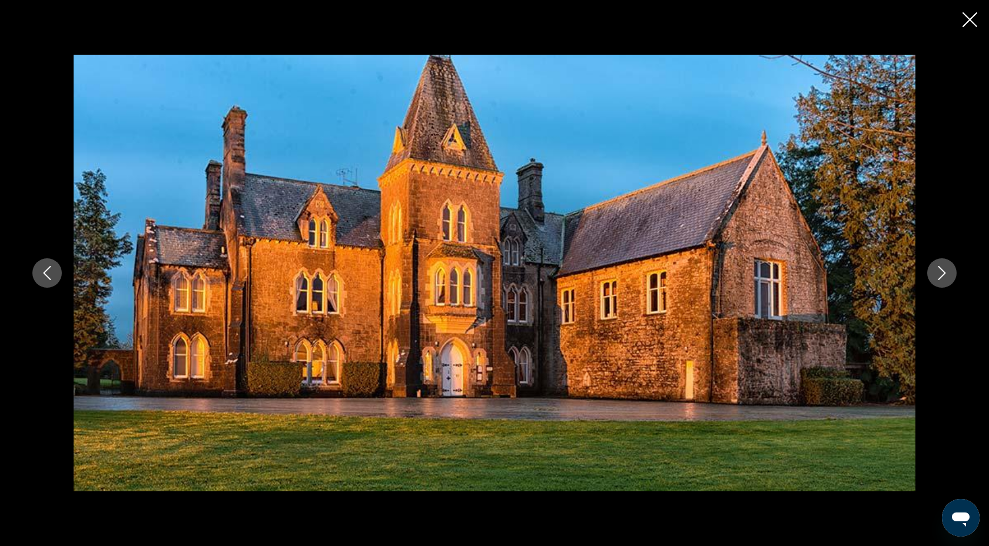
click at [942, 276] on icon "Next image" at bounding box center [943, 273] width 8 height 14
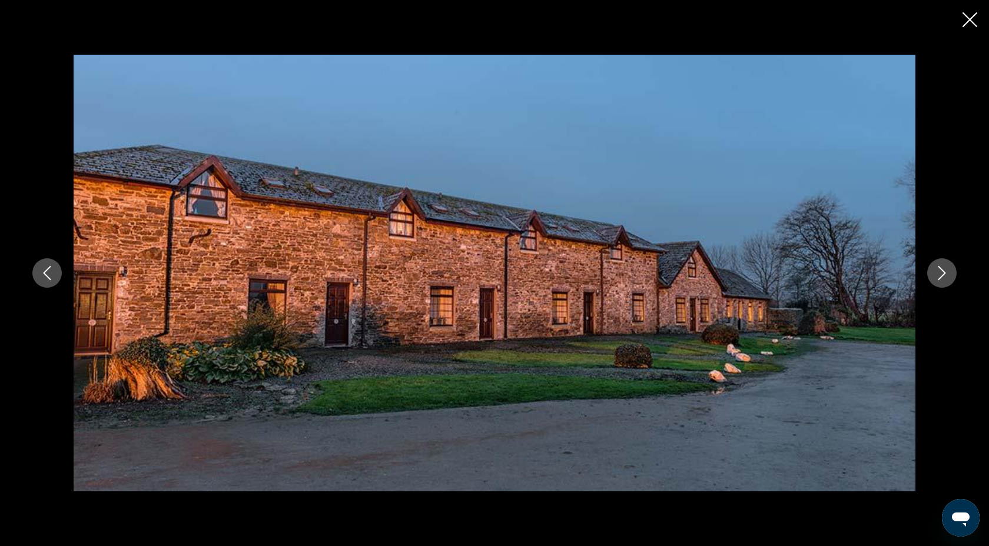
click at [942, 276] on icon "Next image" at bounding box center [943, 273] width 8 height 14
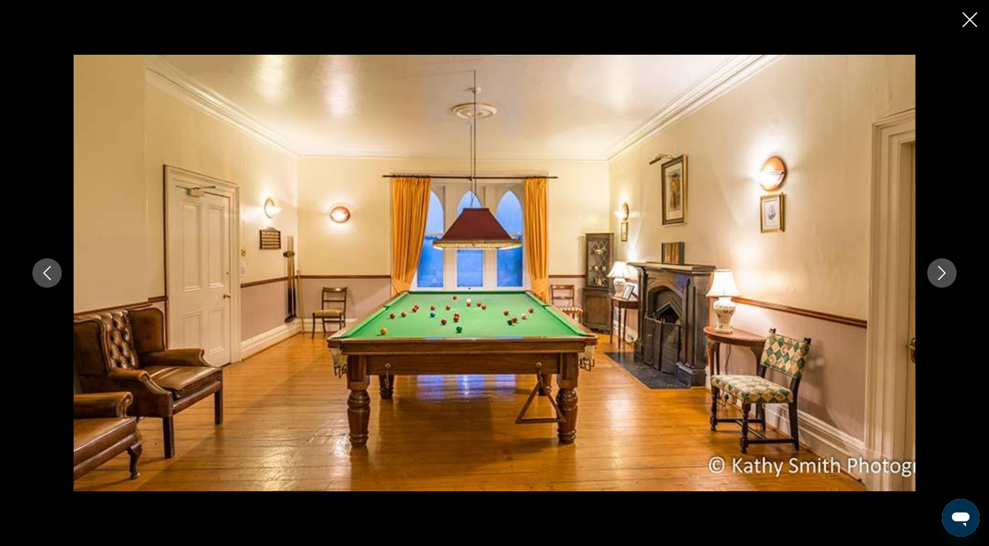
click at [971, 27] on button "Close slideshow" at bounding box center [970, 21] width 15 height 18
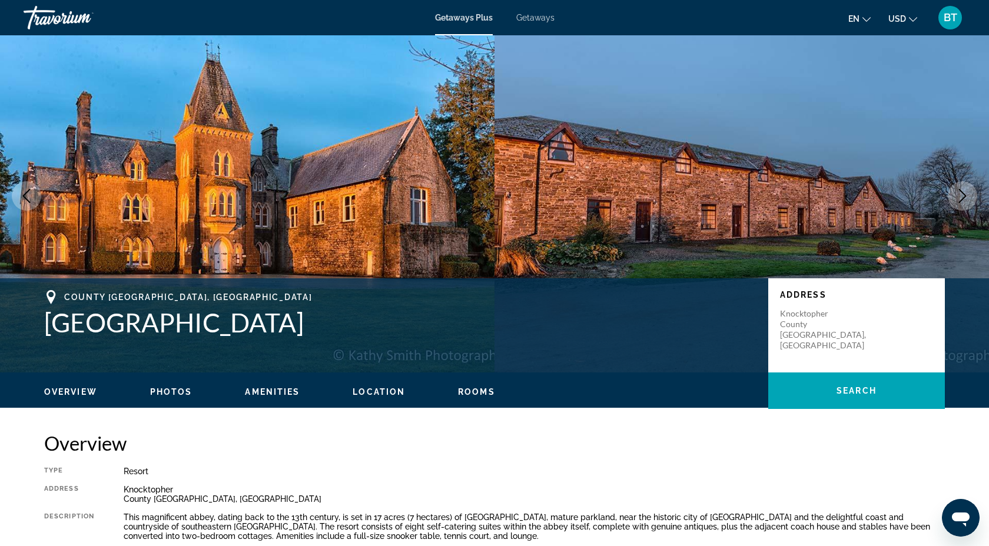
scroll to position [22, 0]
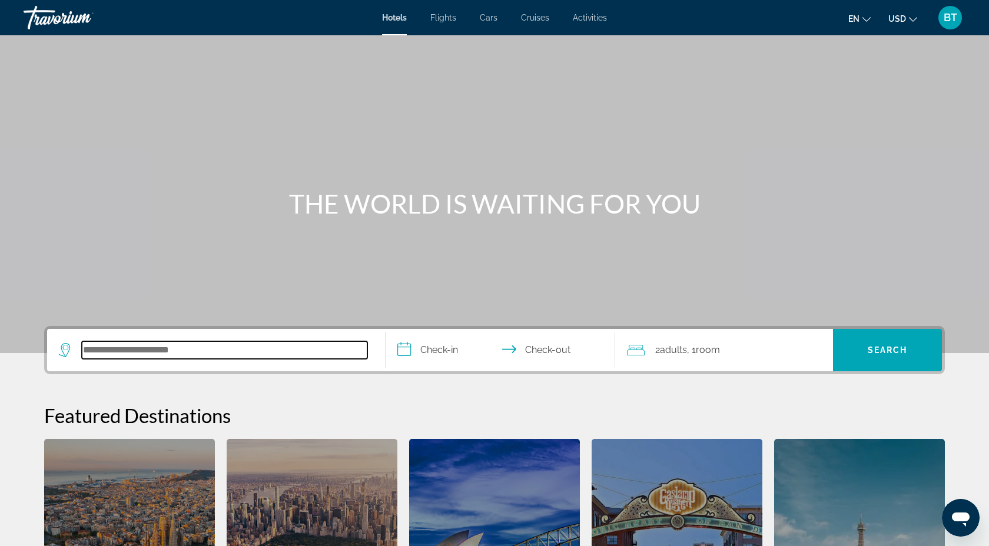
click at [214, 357] on input "Search hotel destination" at bounding box center [225, 351] width 286 height 18
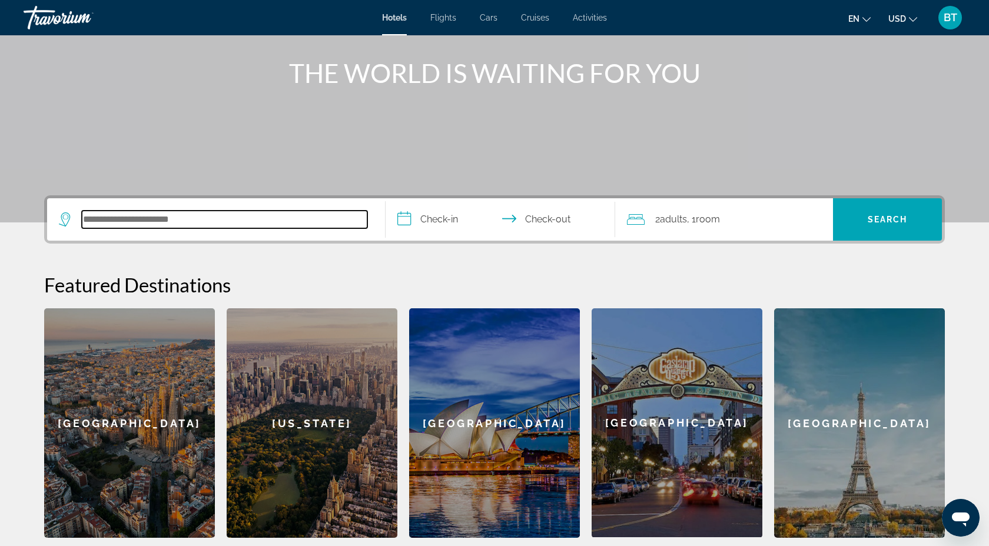
scroll to position [132, 0]
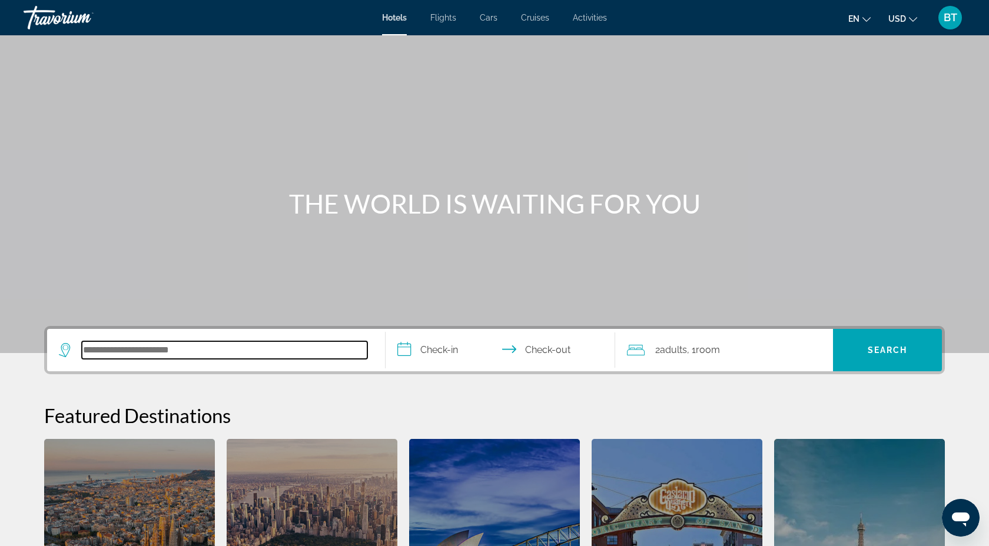
click at [223, 346] on input "Search hotel destination" at bounding box center [225, 351] width 286 height 18
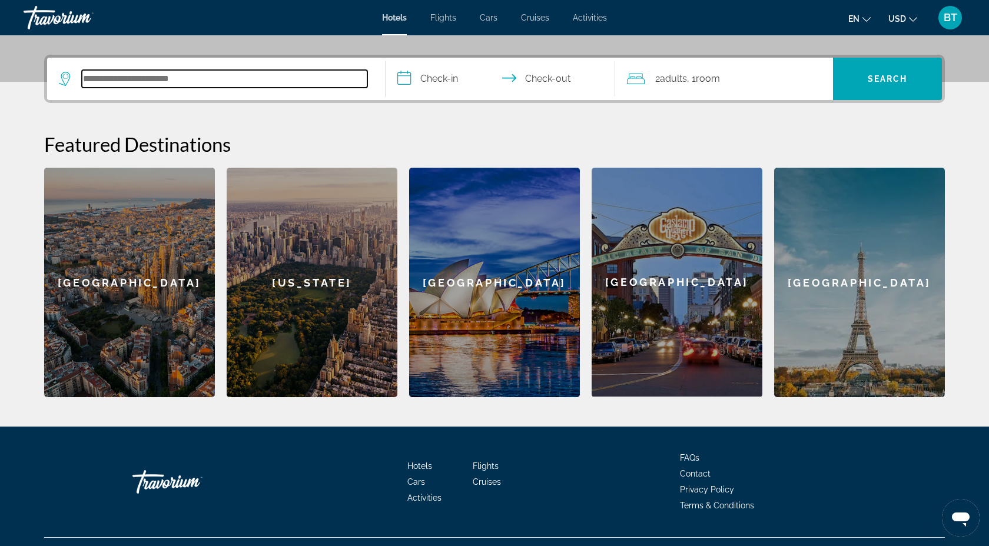
scroll to position [288, 0]
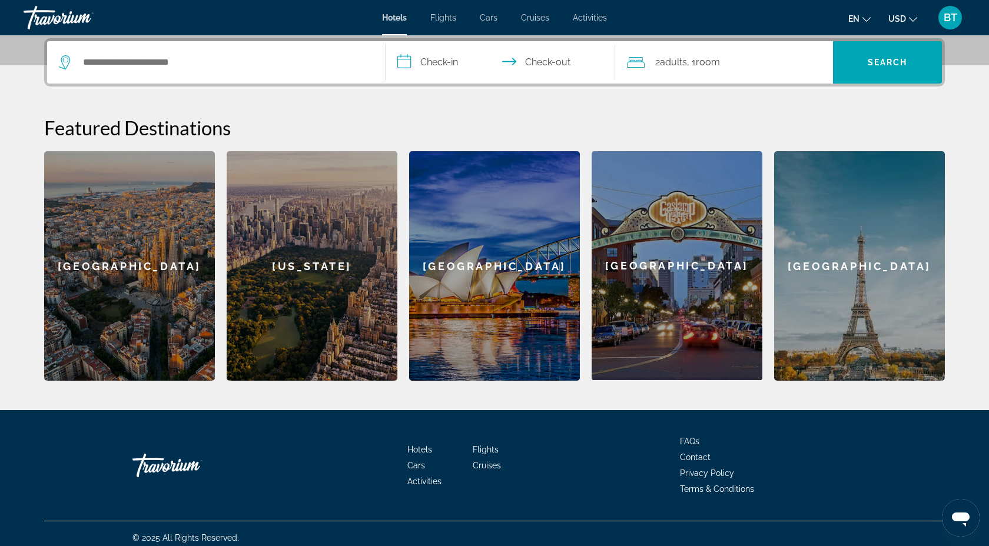
click at [448, 65] on input "**********" at bounding box center [503, 64] width 234 height 46
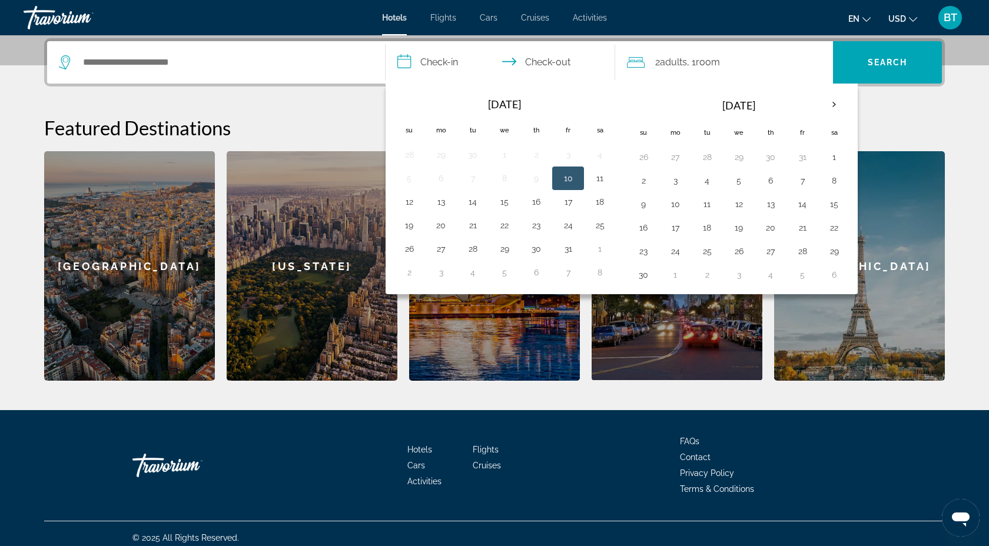
click at [542, 66] on input "**********" at bounding box center [503, 64] width 234 height 46
click at [647, 57] on div "2 Adult Adults , 1 Room rooms" at bounding box center [730, 62] width 206 height 16
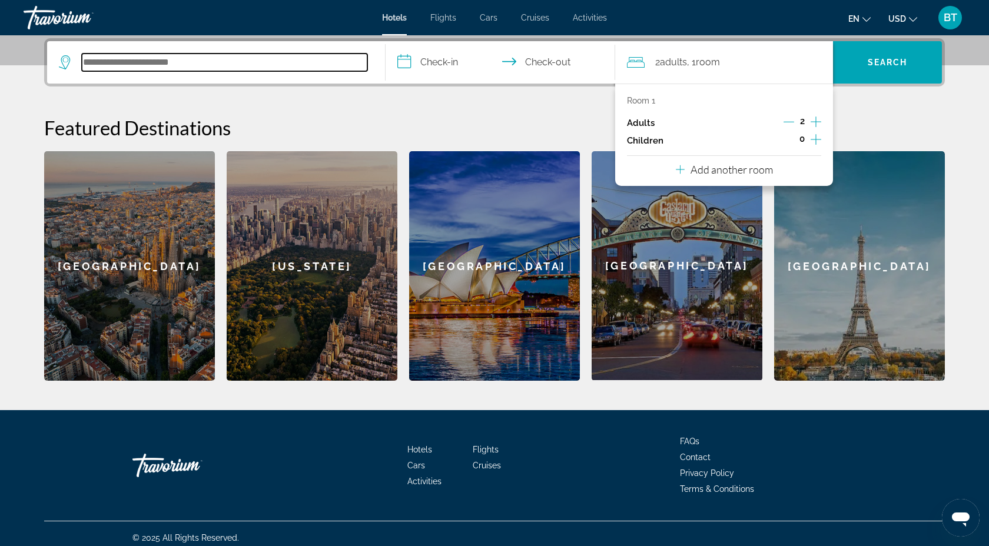
click at [135, 64] on input "Search hotel destination" at bounding box center [225, 63] width 286 height 18
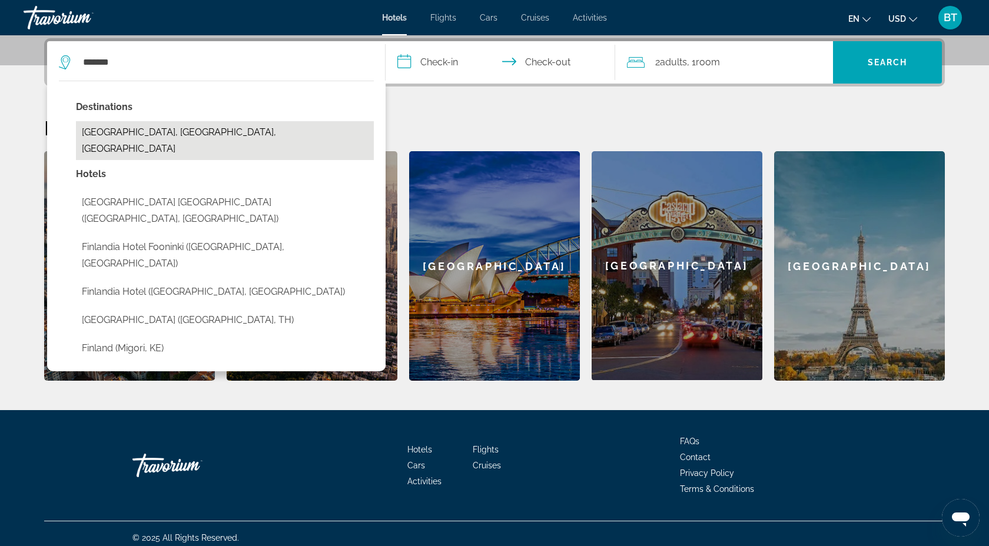
click at [197, 136] on button "[GEOGRAPHIC_DATA], [GEOGRAPHIC_DATA], [GEOGRAPHIC_DATA]" at bounding box center [225, 140] width 298 height 39
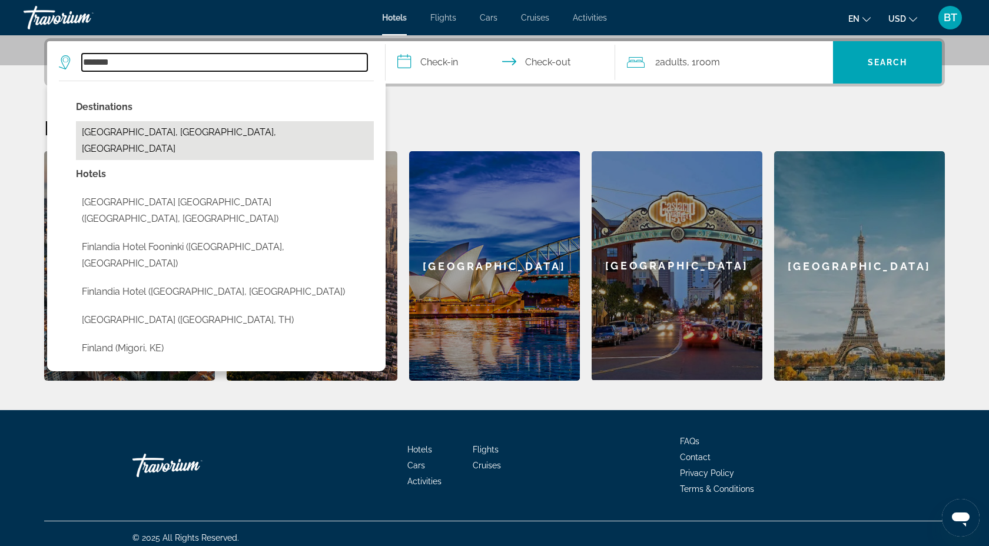
type input "**********"
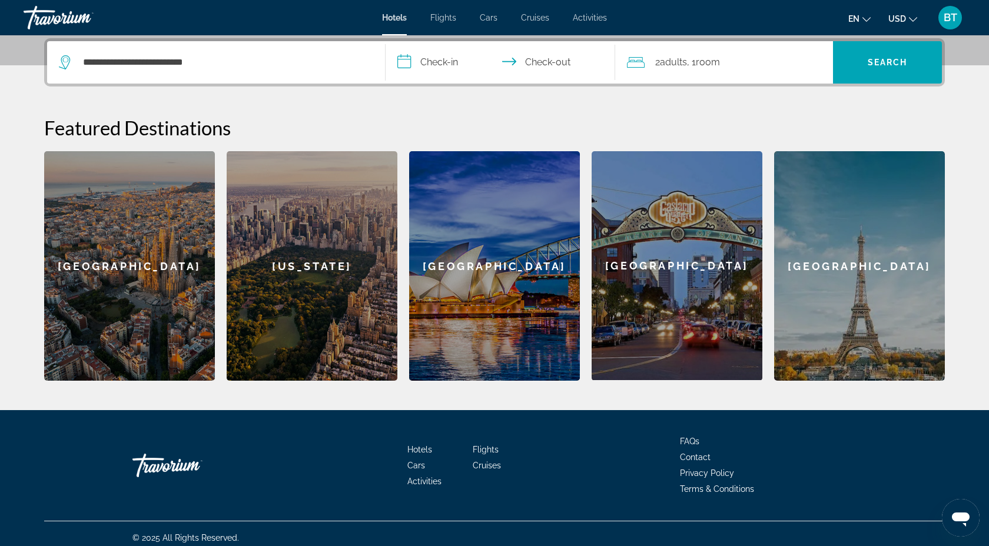
click at [458, 63] on input "**********" at bounding box center [503, 64] width 234 height 46
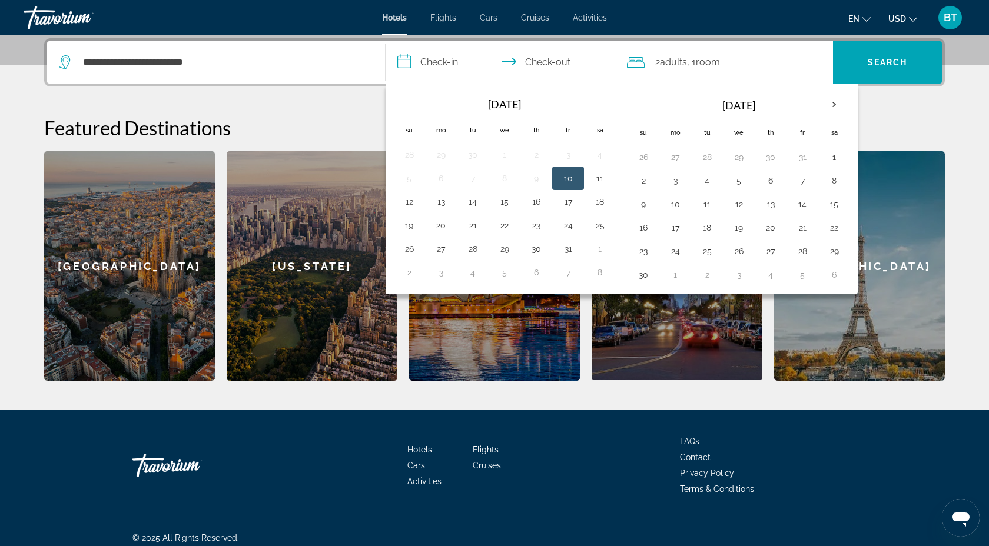
click at [889, 118] on h2 "Featured Destinations" at bounding box center [494, 128] width 901 height 24
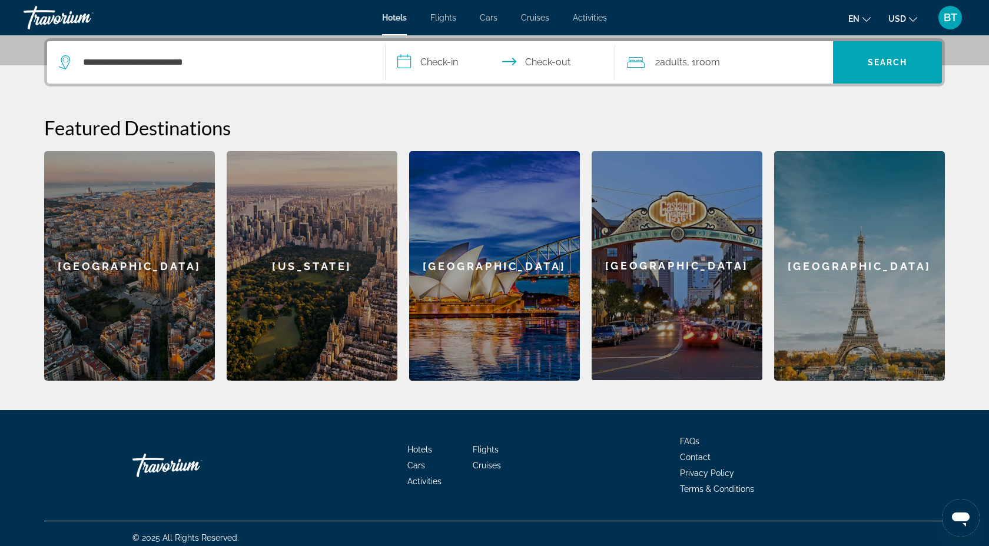
click at [420, 65] on input "**********" at bounding box center [503, 64] width 234 height 46
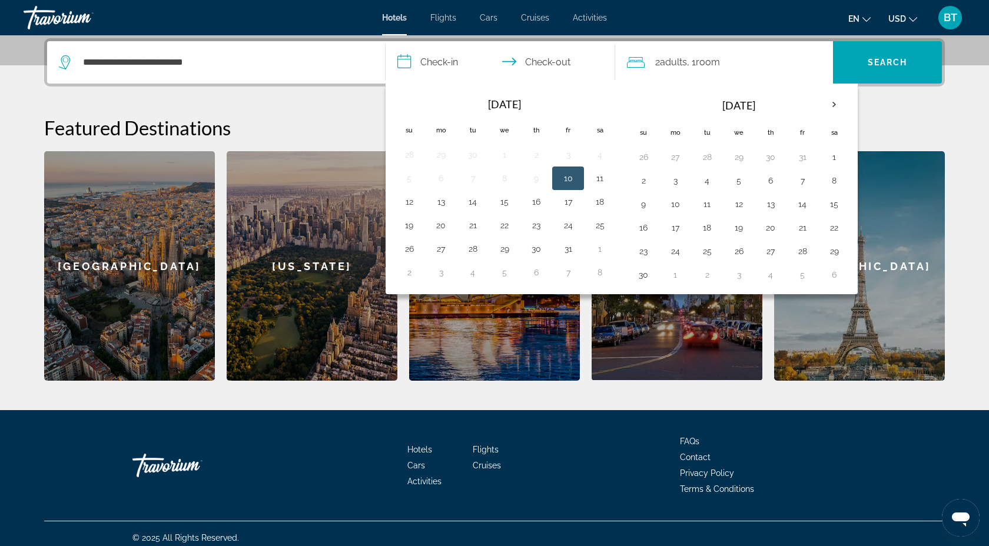
scroll to position [296, 0]
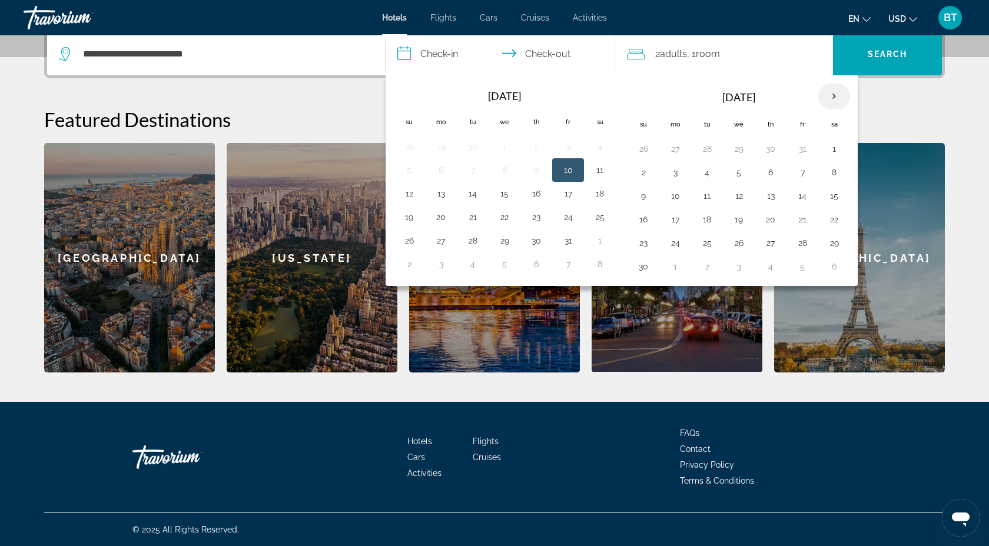
click at [832, 98] on th "Next month" at bounding box center [834, 97] width 32 height 26
click at [647, 216] on button "18" at bounding box center [643, 219] width 19 height 16
click at [649, 216] on button "18" at bounding box center [643, 219] width 19 height 16
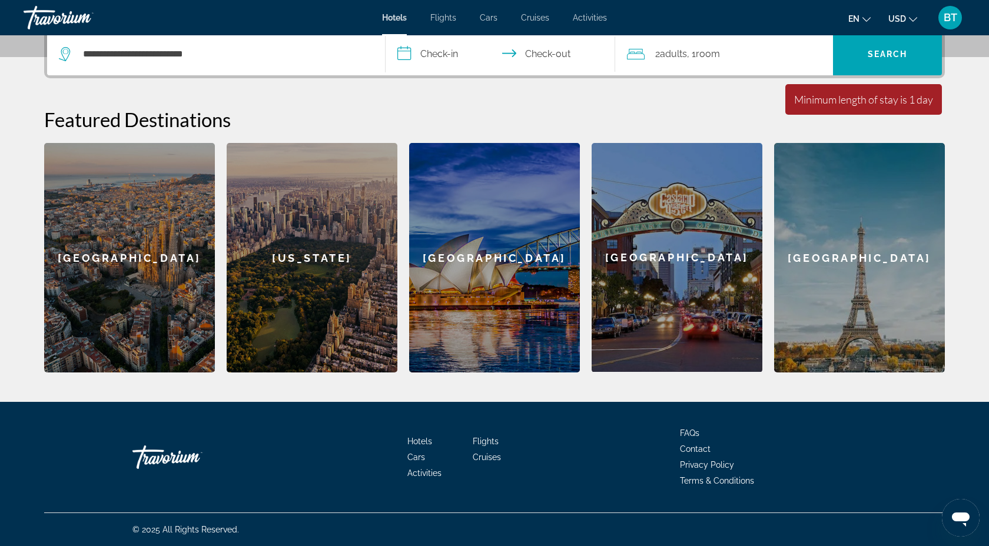
click at [559, 56] on input "**********" at bounding box center [503, 56] width 234 height 46
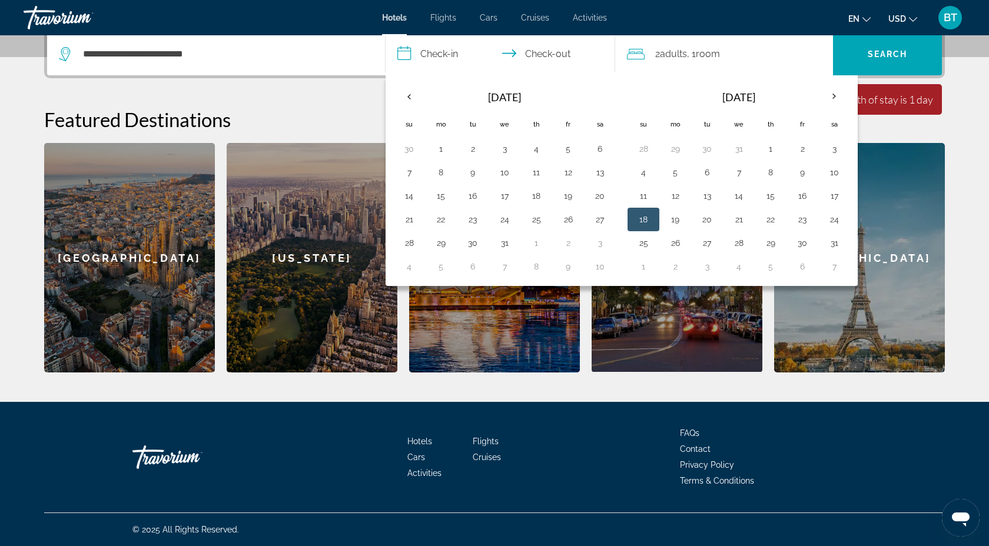
scroll to position [288, 0]
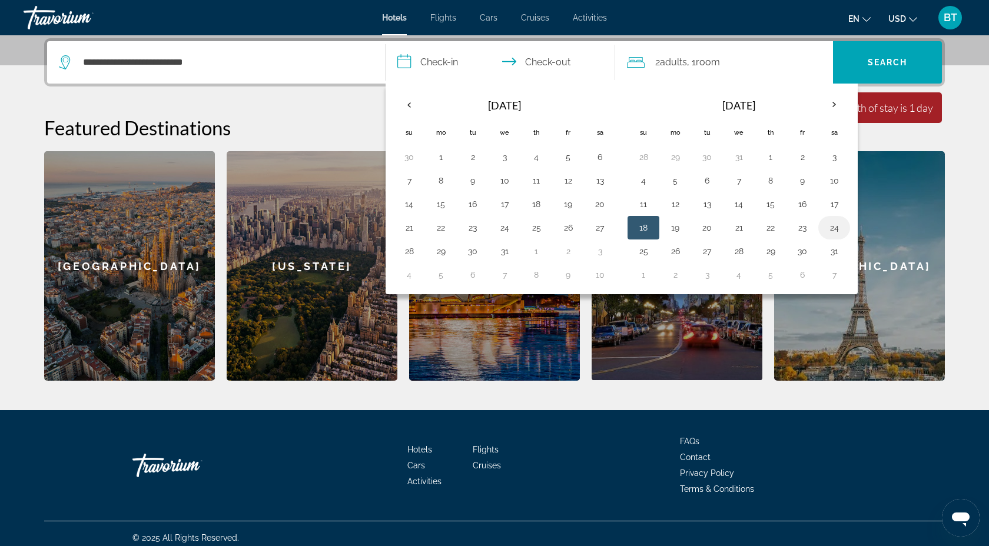
click at [834, 229] on button "24" at bounding box center [834, 228] width 19 height 16
click at [836, 231] on button "24" at bounding box center [834, 228] width 19 height 16
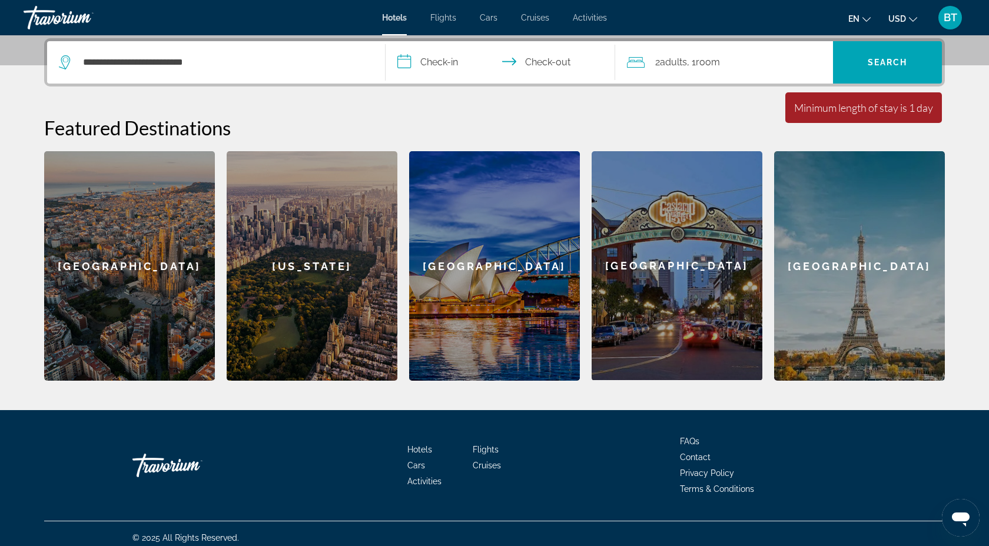
click at [442, 60] on input "**********" at bounding box center [503, 64] width 234 height 46
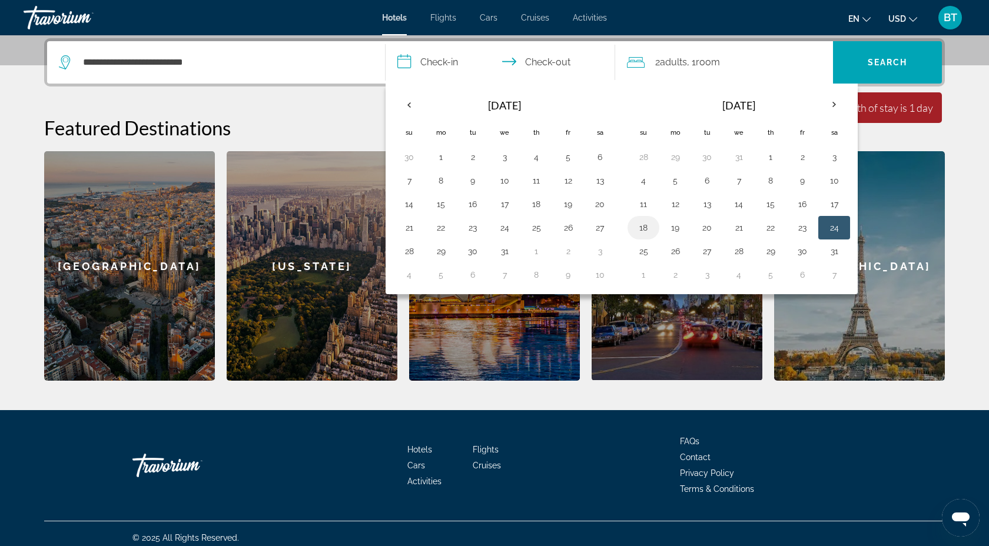
click at [642, 227] on button "18" at bounding box center [643, 228] width 19 height 16
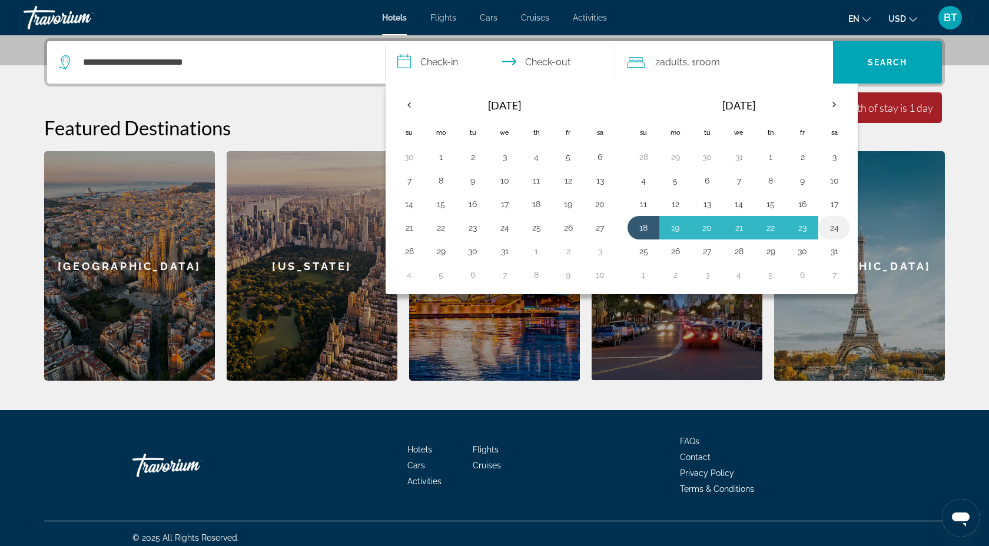
click at [838, 227] on button "24" at bounding box center [834, 228] width 19 height 16
type input "**********"
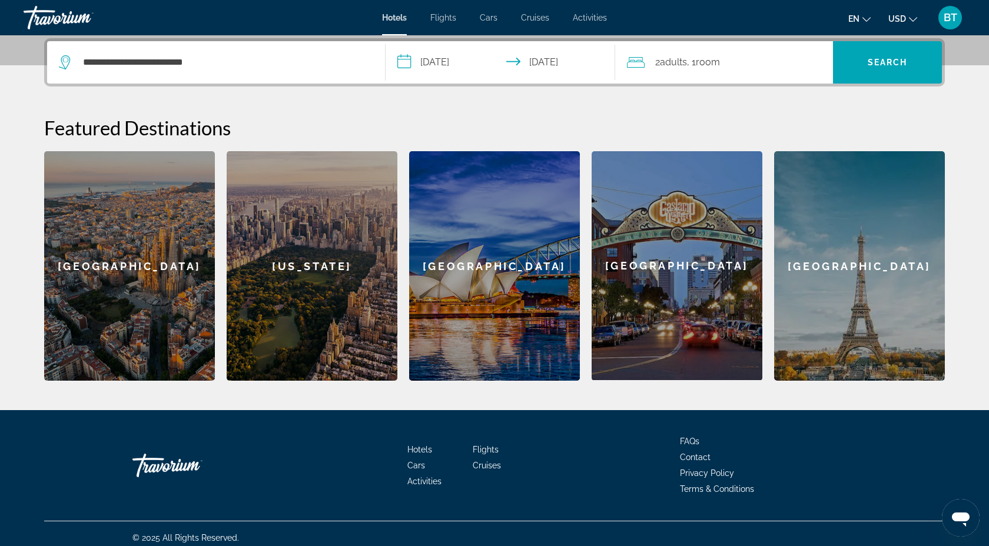
click at [823, 69] on div "2 Adult Adults , 1 Room rooms" at bounding box center [730, 62] width 206 height 16
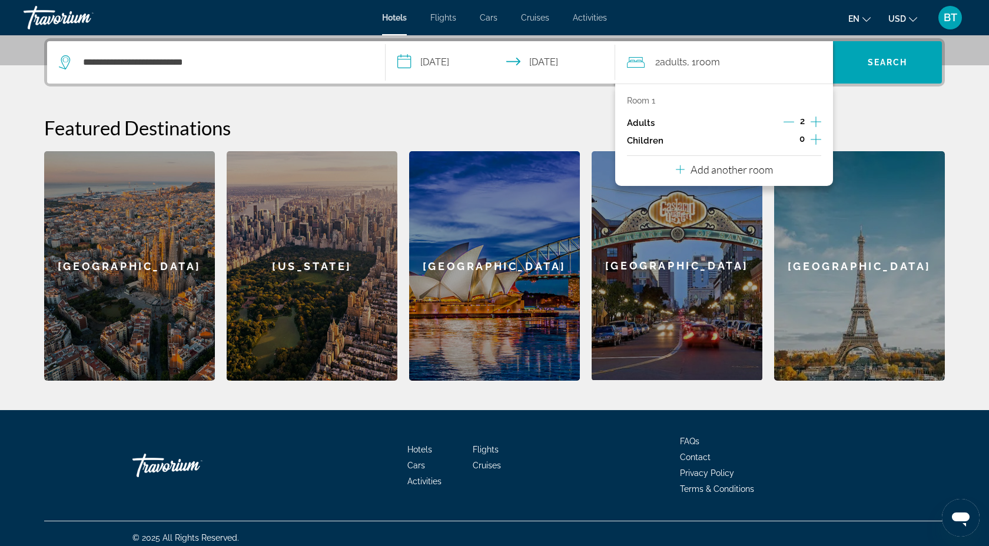
click at [813, 138] on icon "Increment children" at bounding box center [816, 139] width 11 height 14
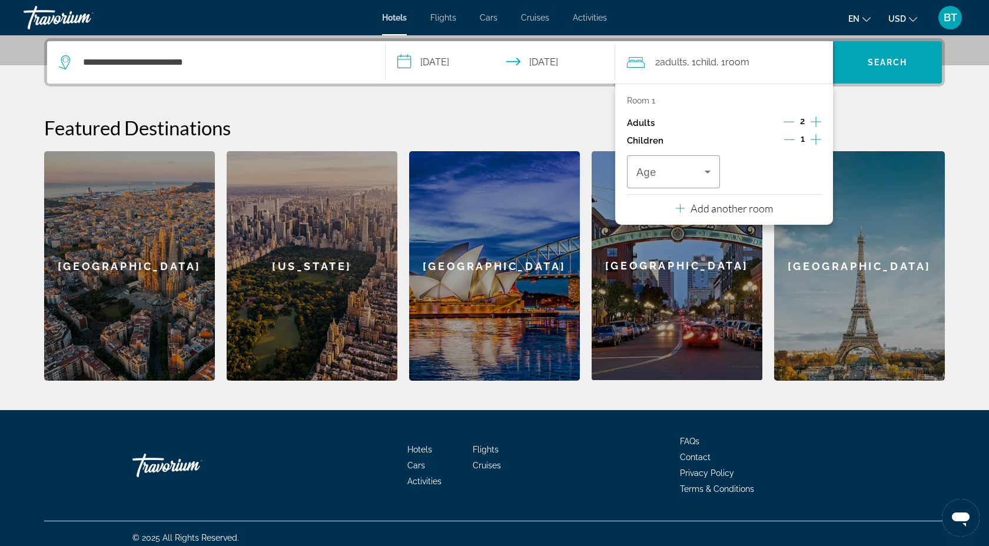
click at [813, 138] on icon "Increment children" at bounding box center [816, 139] width 11 height 14
click at [884, 120] on h2 "Featured Destinations" at bounding box center [494, 128] width 901 height 24
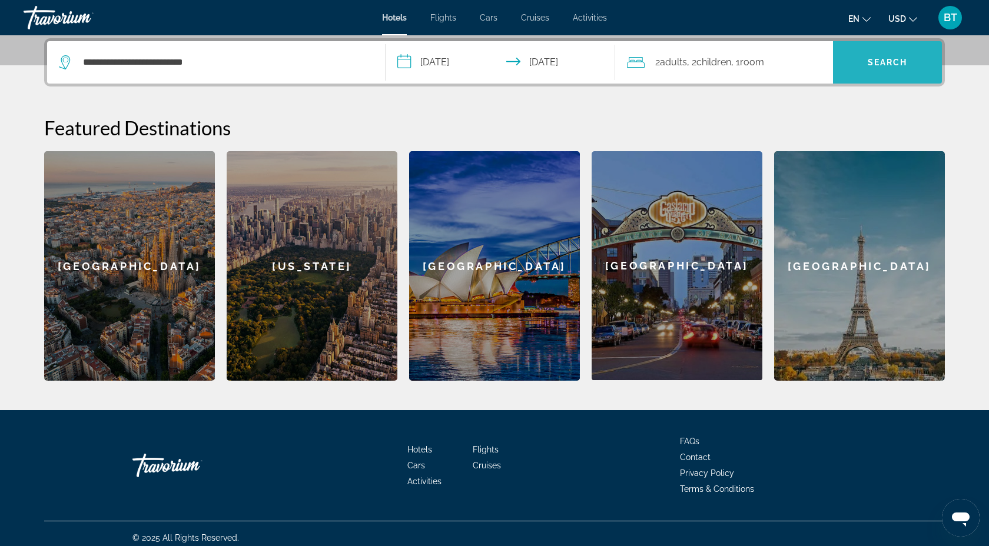
click at [877, 65] on span "Search" at bounding box center [888, 62] width 40 height 9
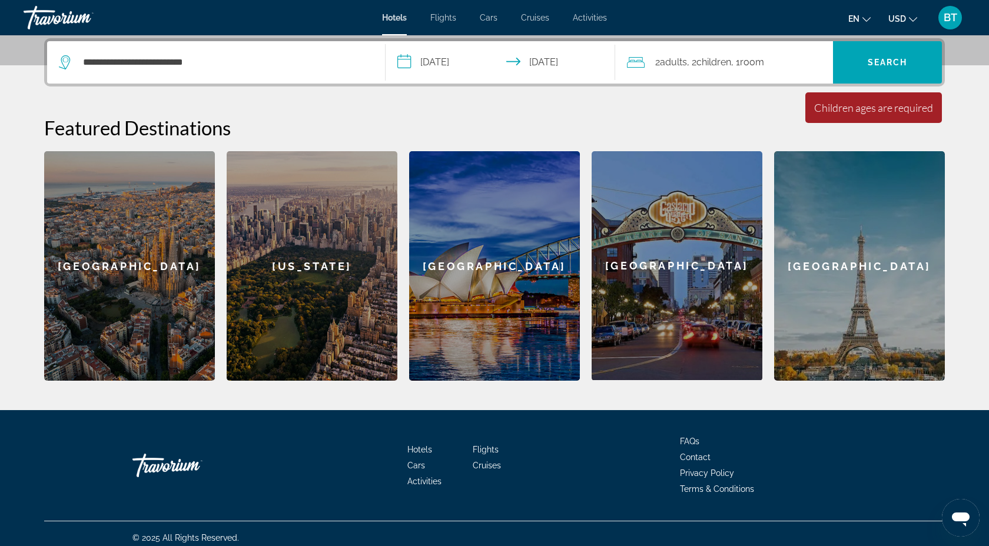
click at [773, 62] on div "2 Adult Adults , 2 Child Children , 1 Room rooms" at bounding box center [730, 62] width 206 height 16
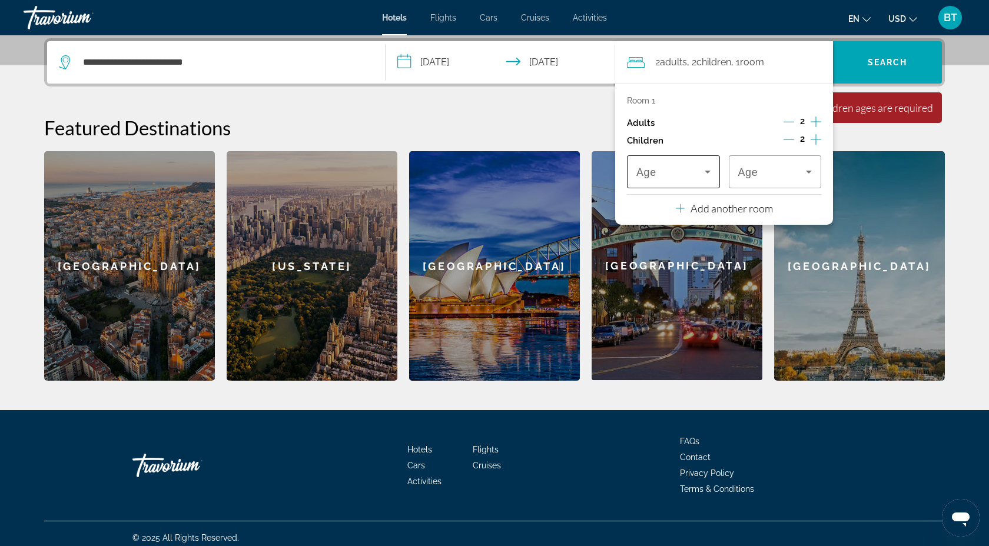
click at [711, 171] on icon "Travelers: 2 adults, 2 children" at bounding box center [708, 172] width 14 height 14
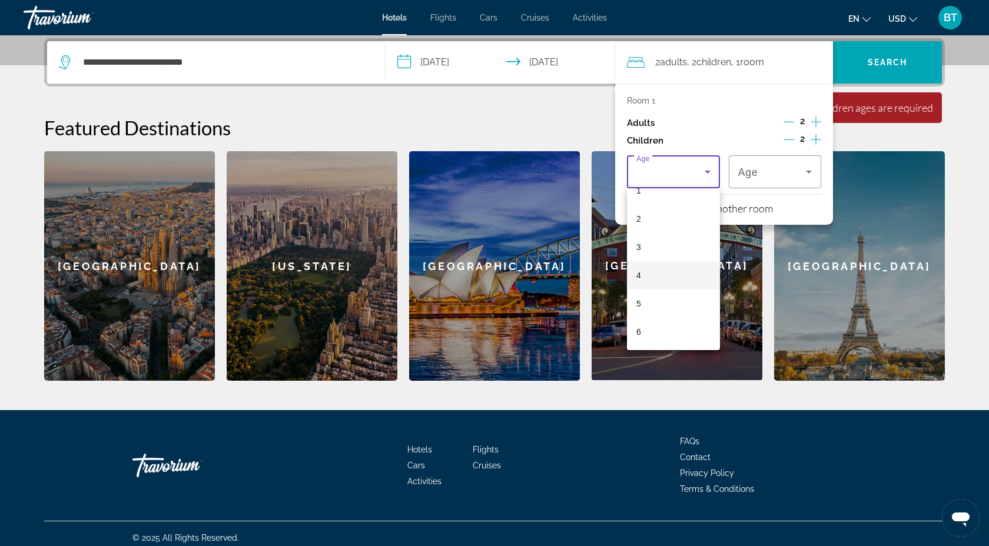
scroll to position [49, 0]
click at [649, 306] on mat-option "5" at bounding box center [673, 299] width 93 height 28
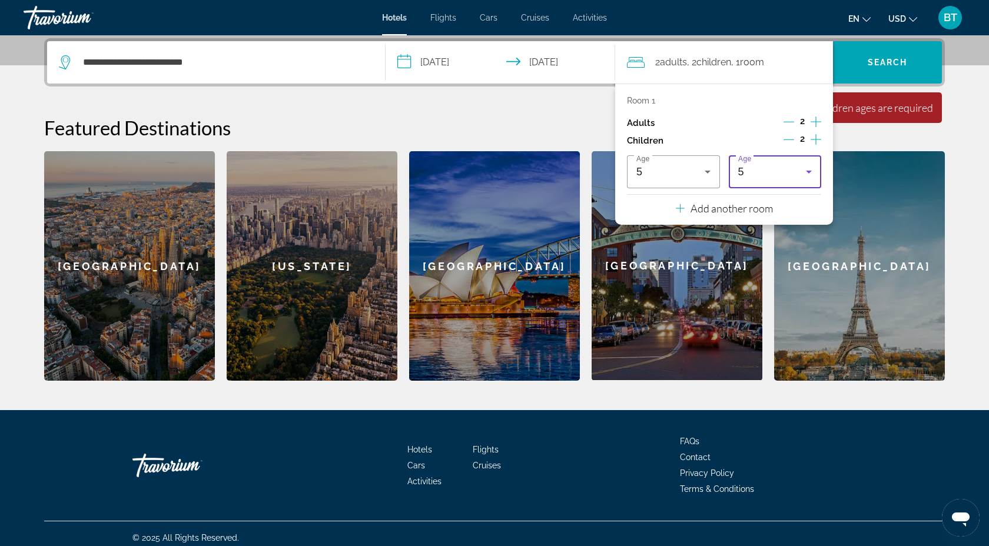
click at [860, 144] on div "Featured Destinations [GEOGRAPHIC_DATA] [GEOGRAPHIC_DATA] [GEOGRAPHIC_DATA] [GE…" at bounding box center [494, 248] width 901 height 265
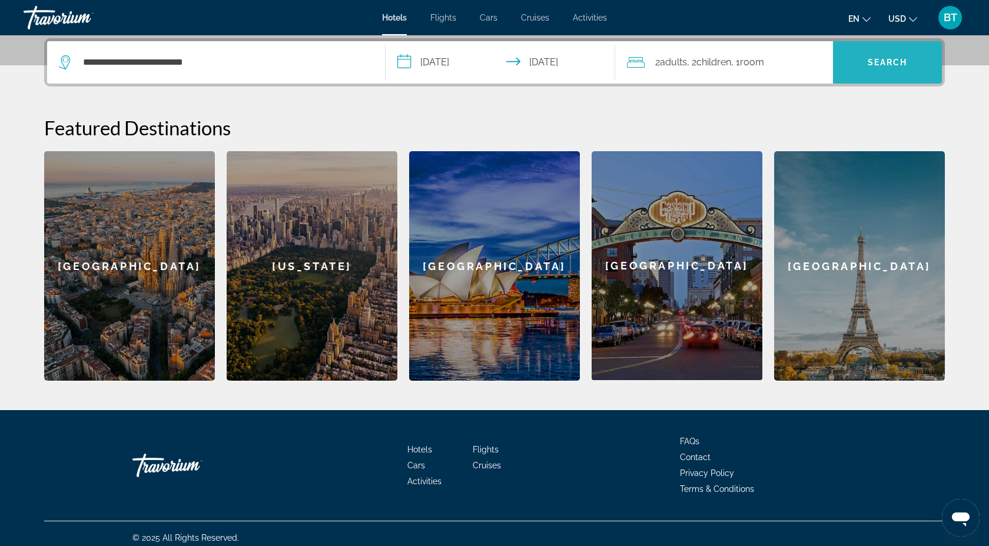
click at [887, 75] on span "Search" at bounding box center [887, 62] width 109 height 28
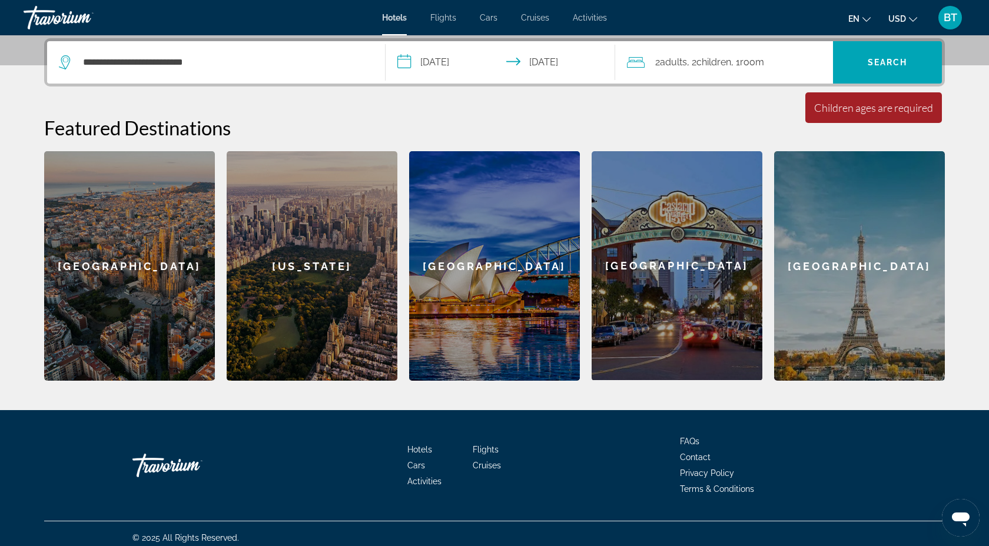
click at [801, 67] on div "2 Adult Adults , 2 Child Children , 1 Room rooms" at bounding box center [730, 62] width 206 height 16
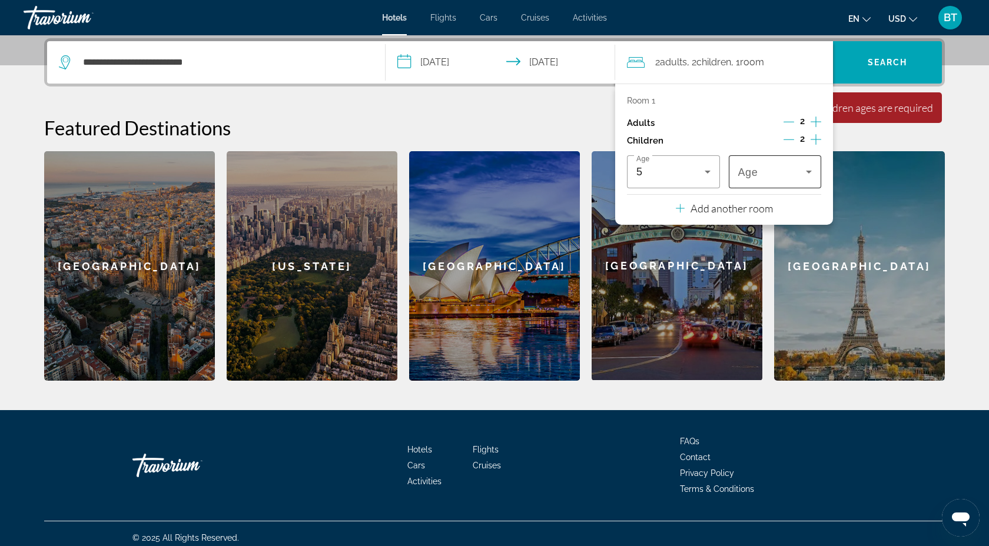
click at [802, 180] on div "Travelers: 2 adults, 2 children" at bounding box center [775, 171] width 74 height 33
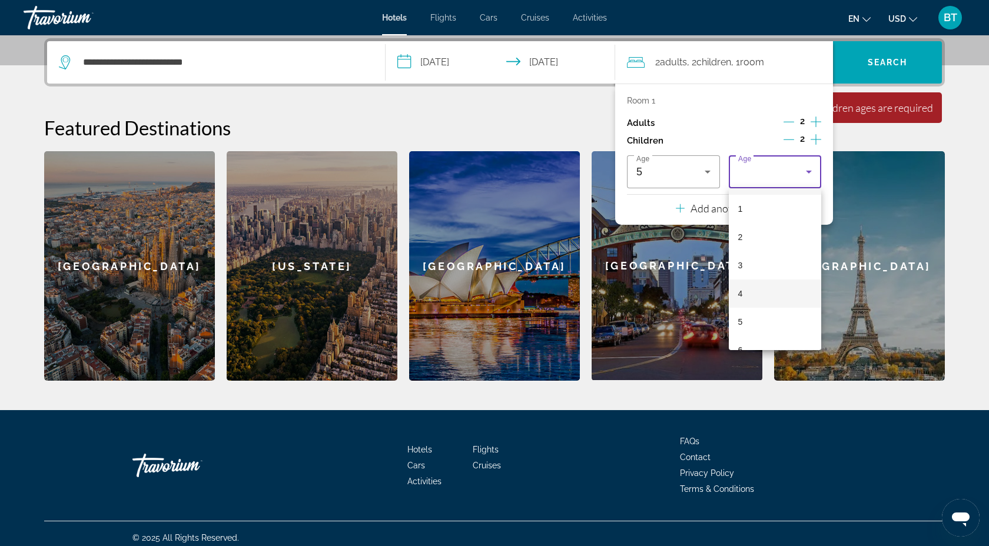
scroll to position [27, 0]
click at [758, 321] on mat-option "5" at bounding box center [775, 321] width 93 height 28
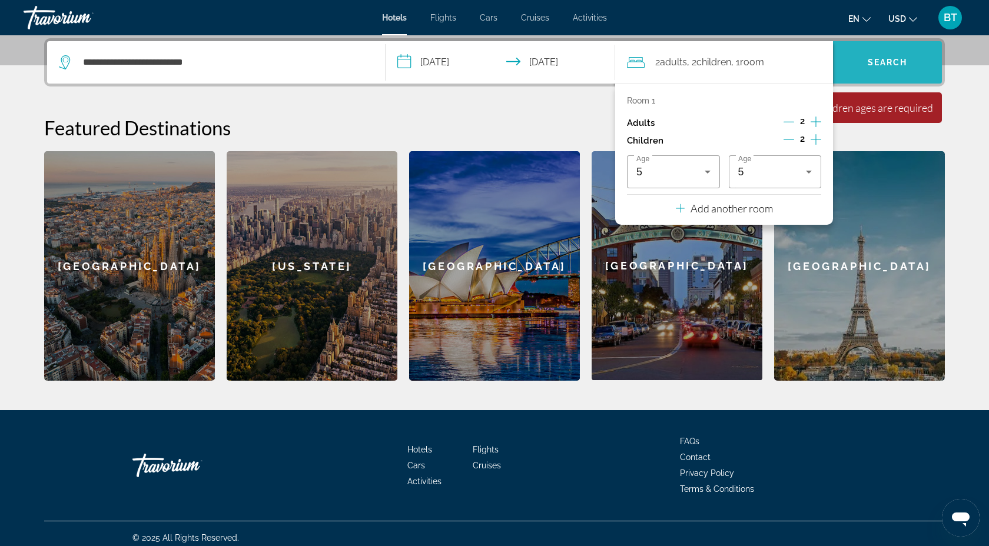
click at [895, 52] on span "Search" at bounding box center [887, 62] width 109 height 28
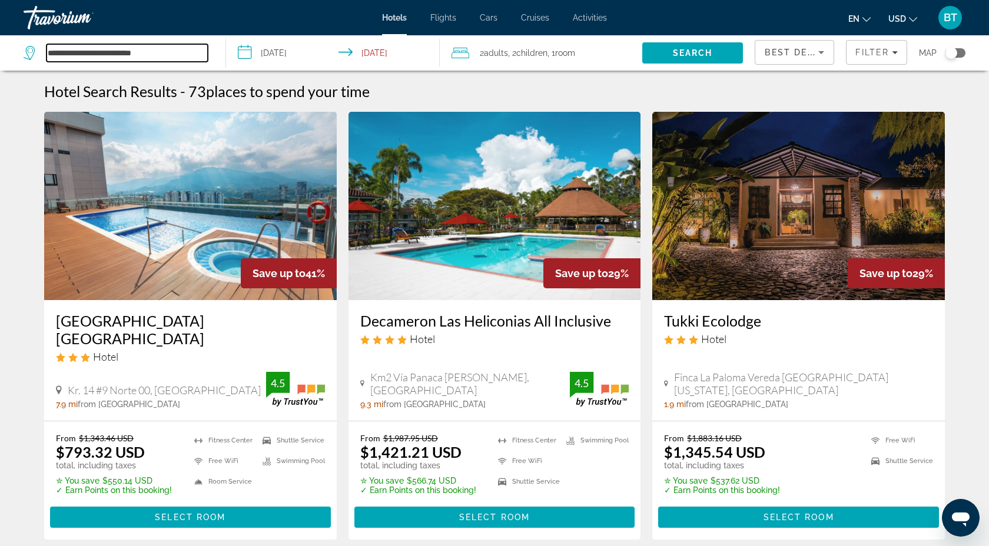
click at [164, 54] on input "**********" at bounding box center [127, 53] width 161 height 18
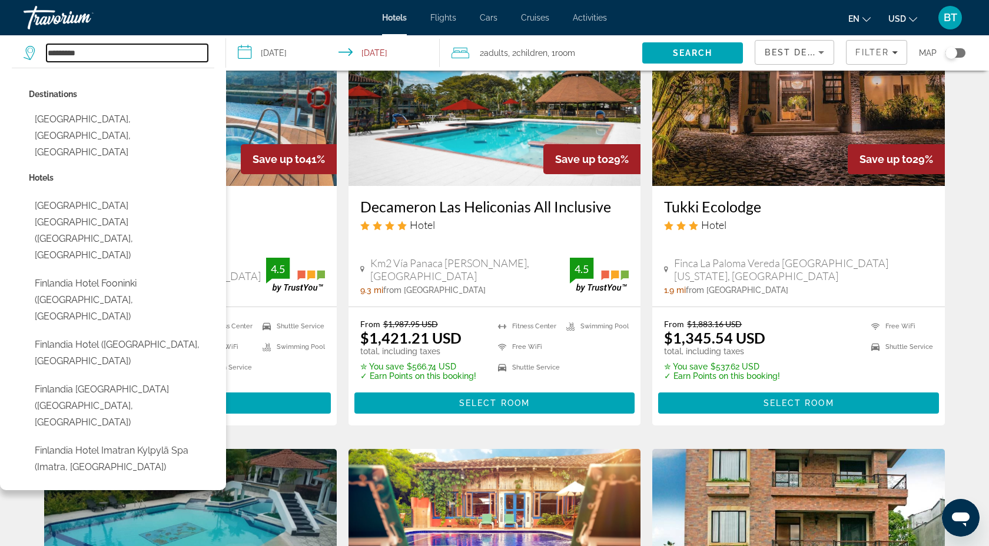
scroll to position [111, 0]
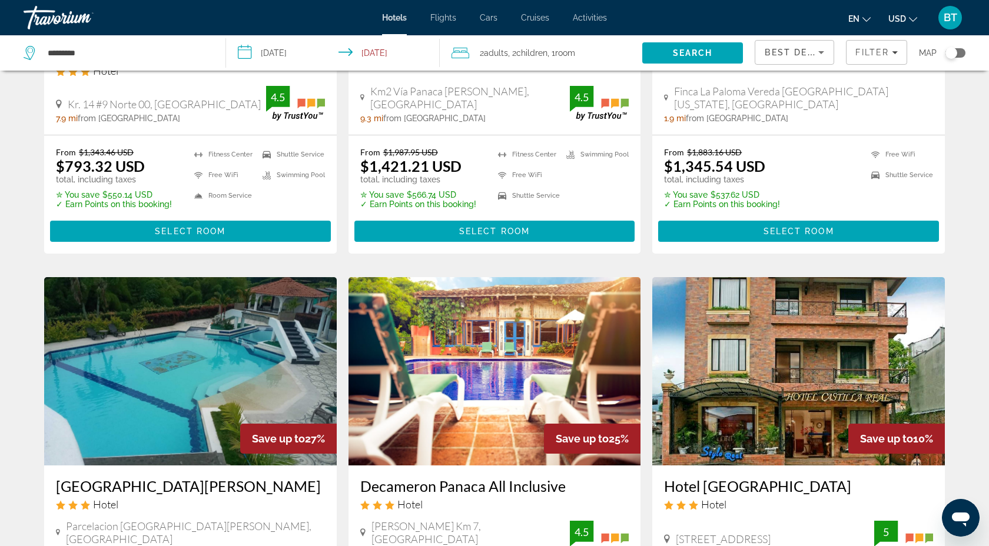
scroll to position [0, 0]
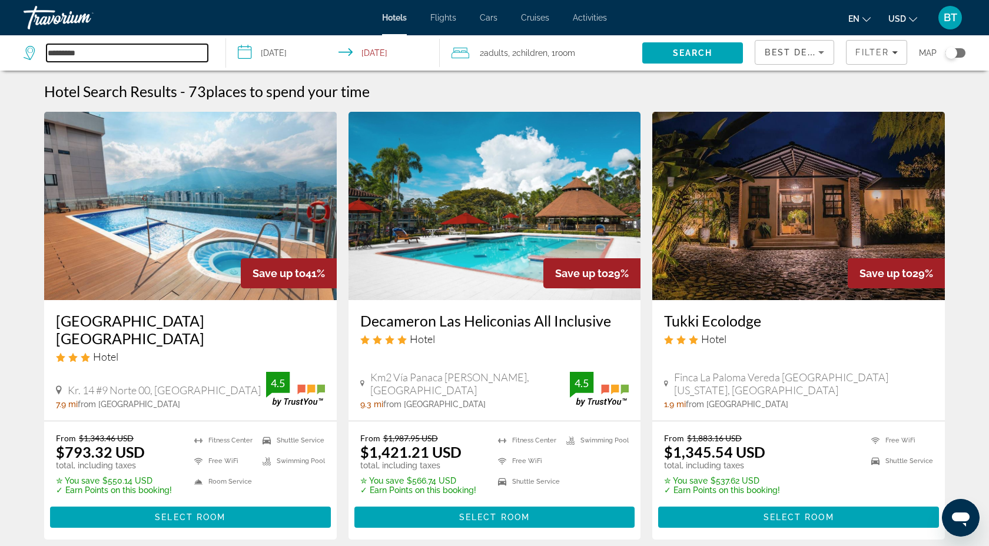
click at [92, 54] on input "*********" at bounding box center [127, 53] width 161 height 18
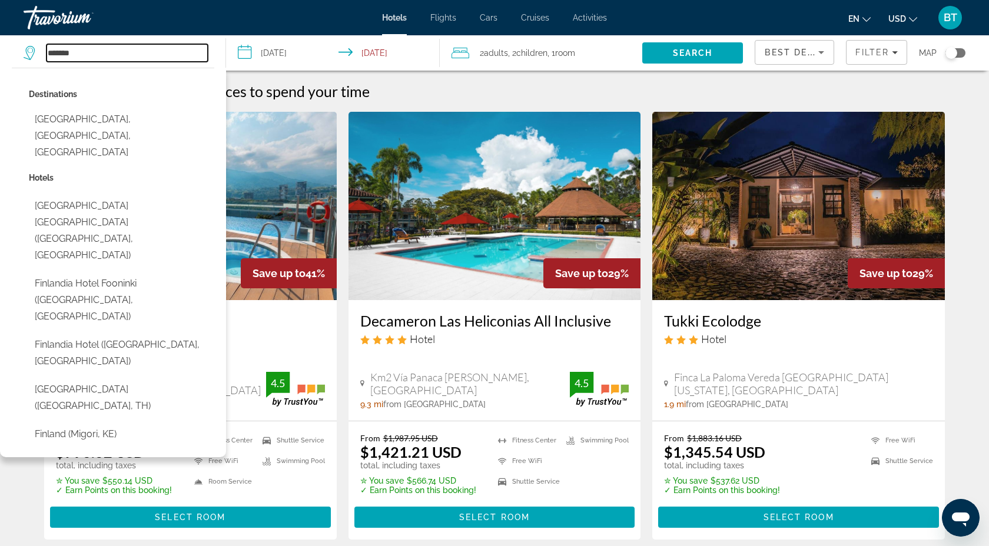
click at [104, 57] on input "*******" at bounding box center [127, 53] width 161 height 18
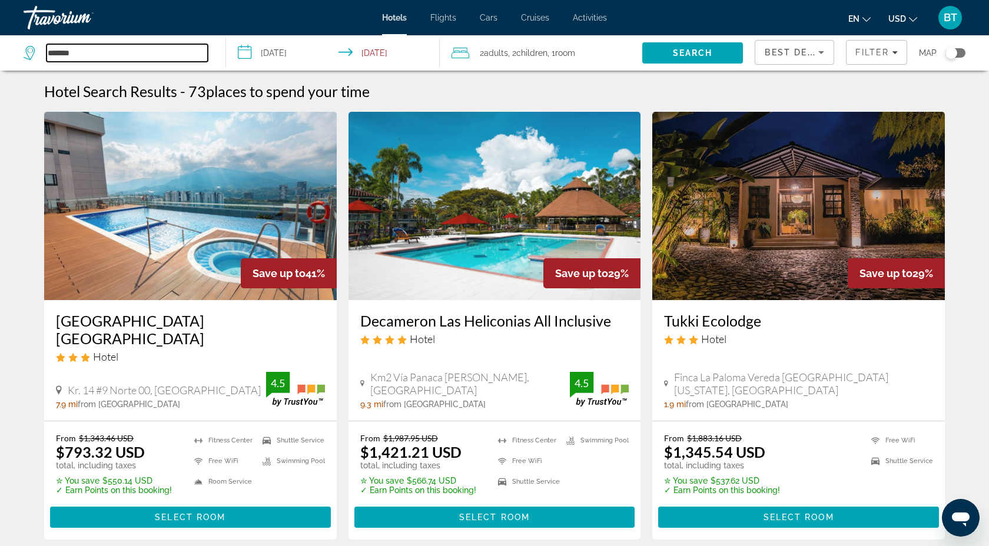
click at [96, 59] on input "*******" at bounding box center [127, 53] width 161 height 18
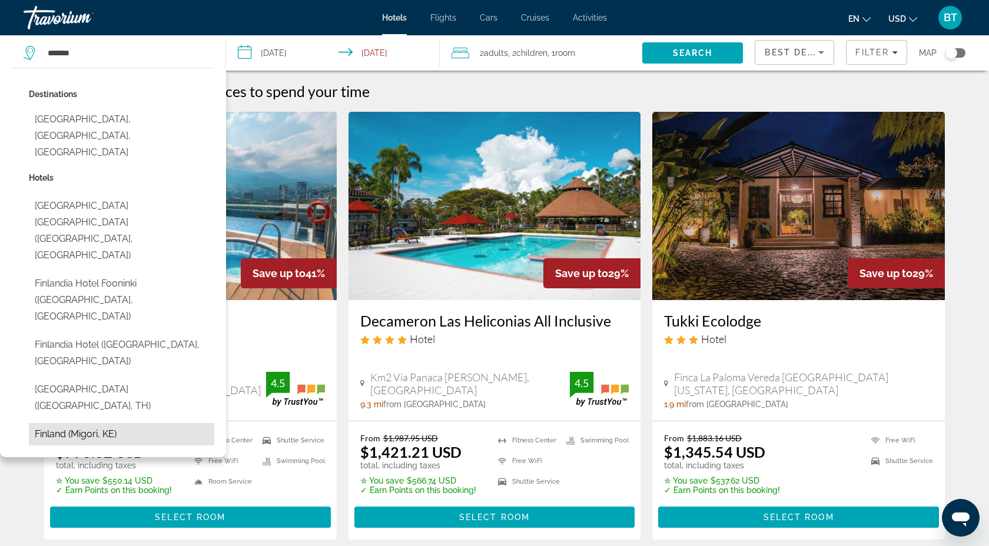
click at [141, 423] on button "Finland (Migori, KE)" at bounding box center [121, 434] width 185 height 22
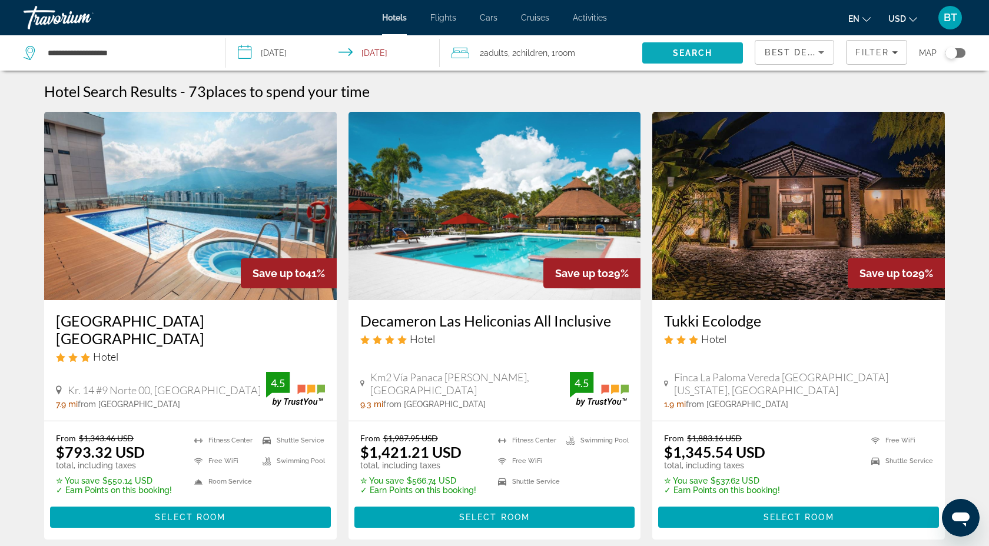
click at [701, 54] on span "Search" at bounding box center [693, 52] width 40 height 9
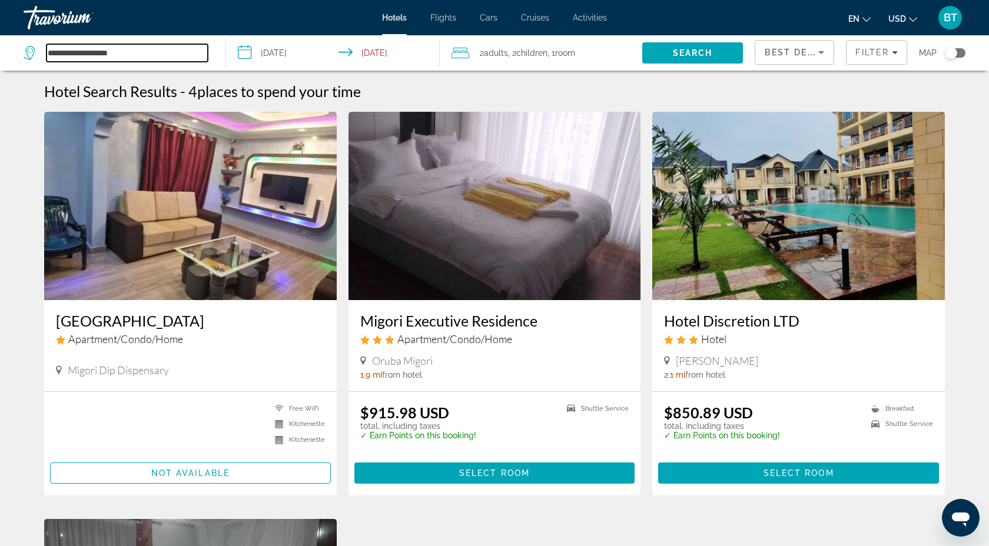
click at [90, 53] on input "**********" at bounding box center [127, 53] width 161 height 18
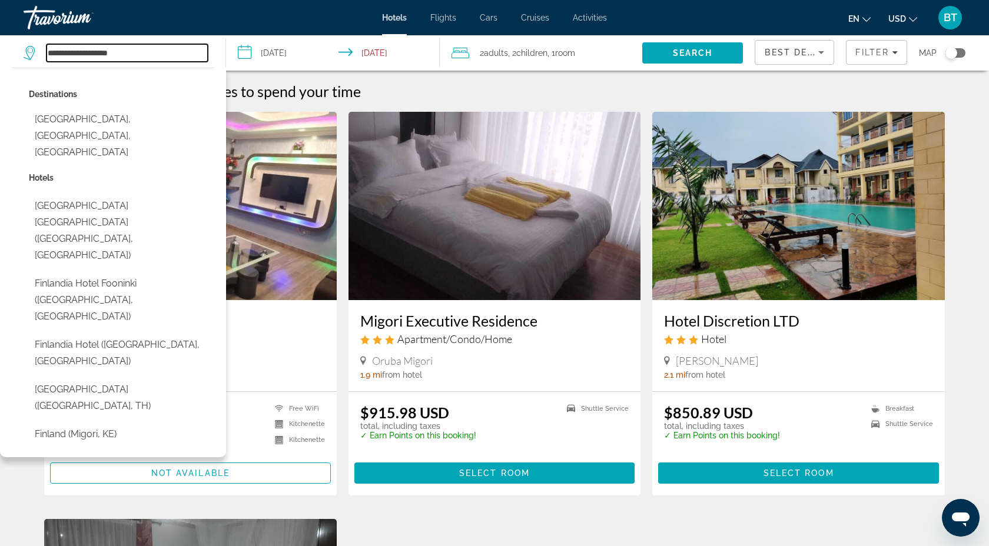
click at [129, 54] on input "**********" at bounding box center [127, 53] width 161 height 18
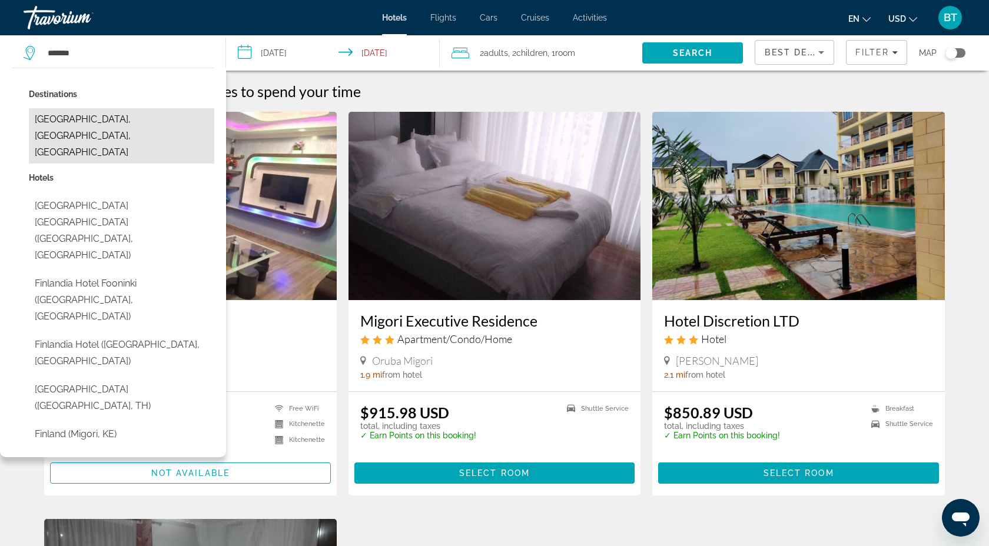
click at [101, 122] on button "[GEOGRAPHIC_DATA], [GEOGRAPHIC_DATA], [GEOGRAPHIC_DATA]" at bounding box center [121, 135] width 185 height 55
type input "**********"
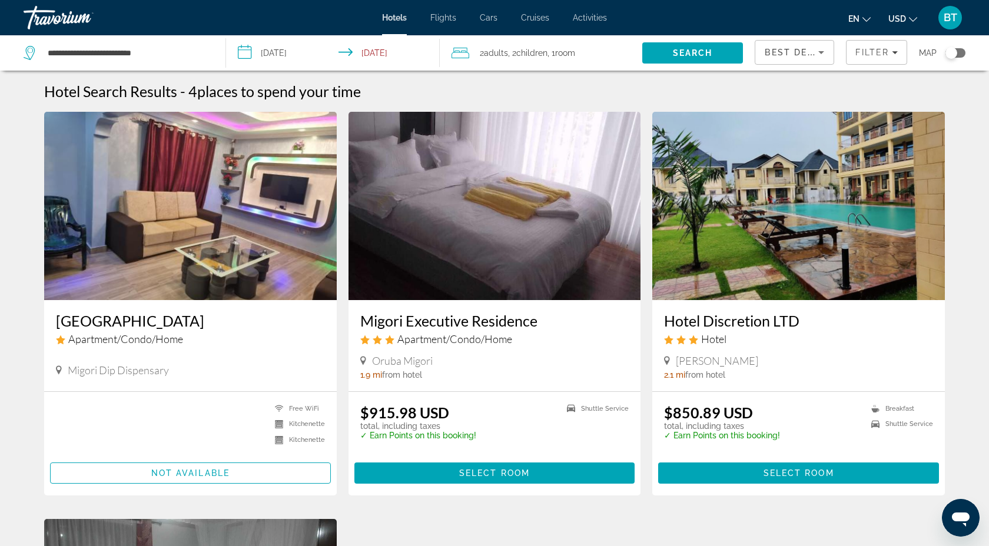
click at [296, 57] on input "**********" at bounding box center [335, 54] width 219 height 39
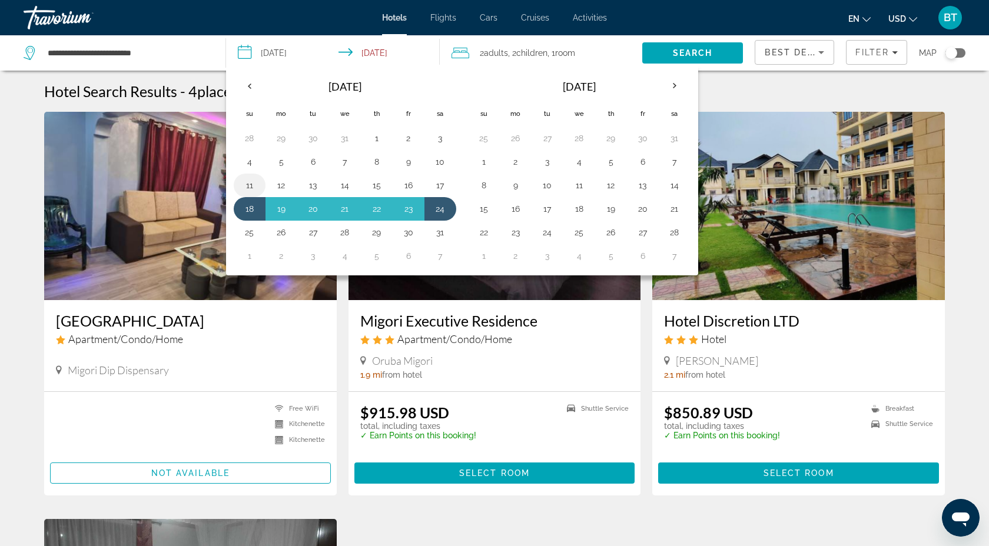
click at [251, 186] on button "11" at bounding box center [249, 185] width 19 height 16
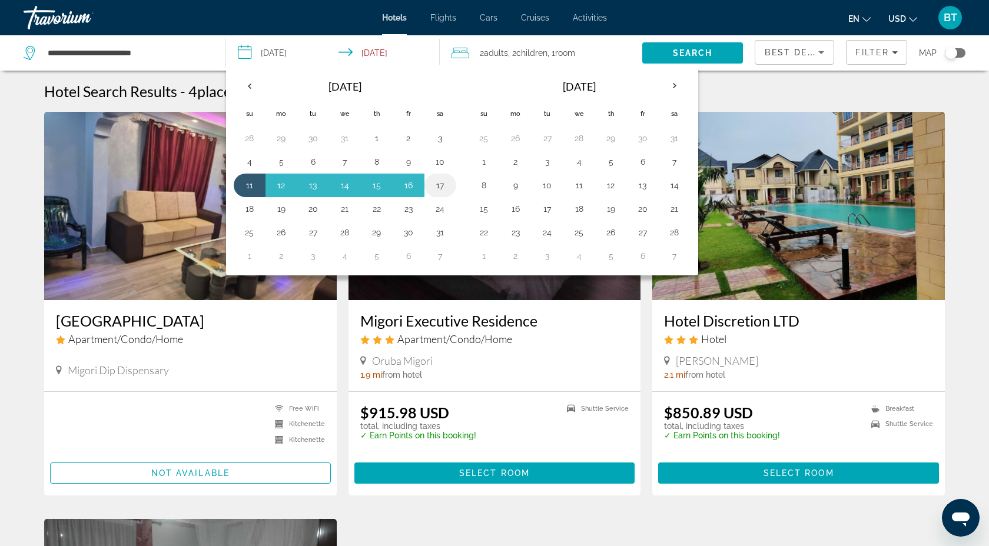
click at [443, 186] on button "17" at bounding box center [440, 185] width 19 height 16
type input "**********"
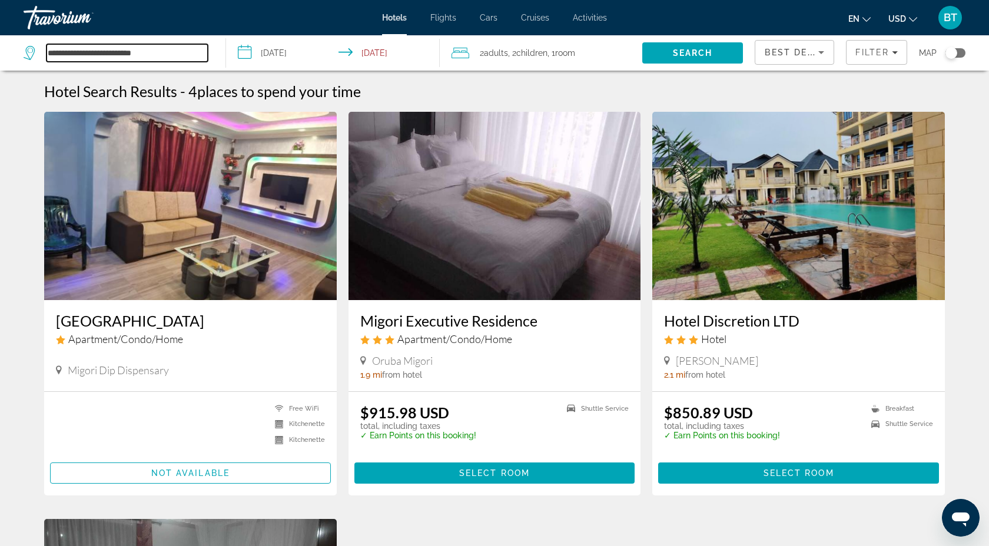
click at [161, 51] on input "**********" at bounding box center [127, 53] width 161 height 18
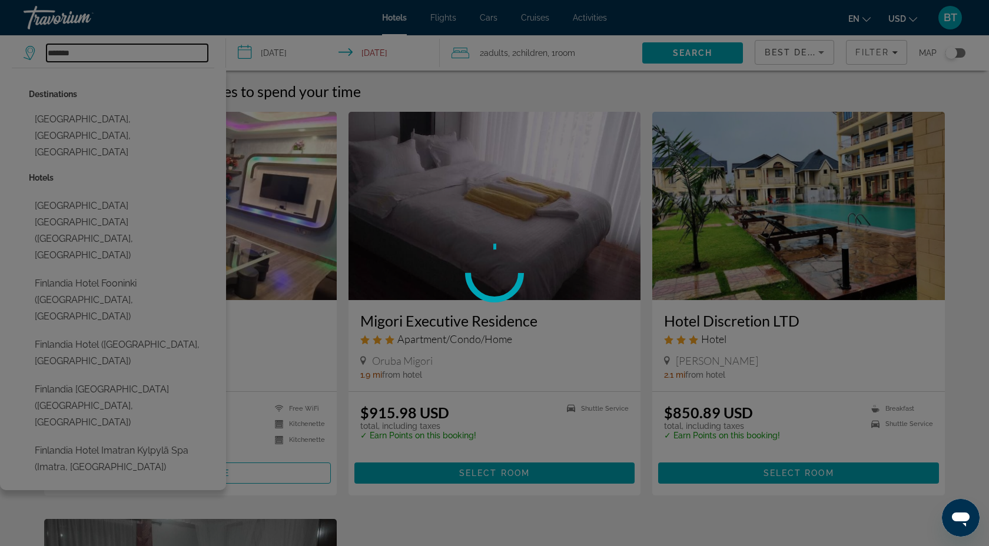
type input "*******"
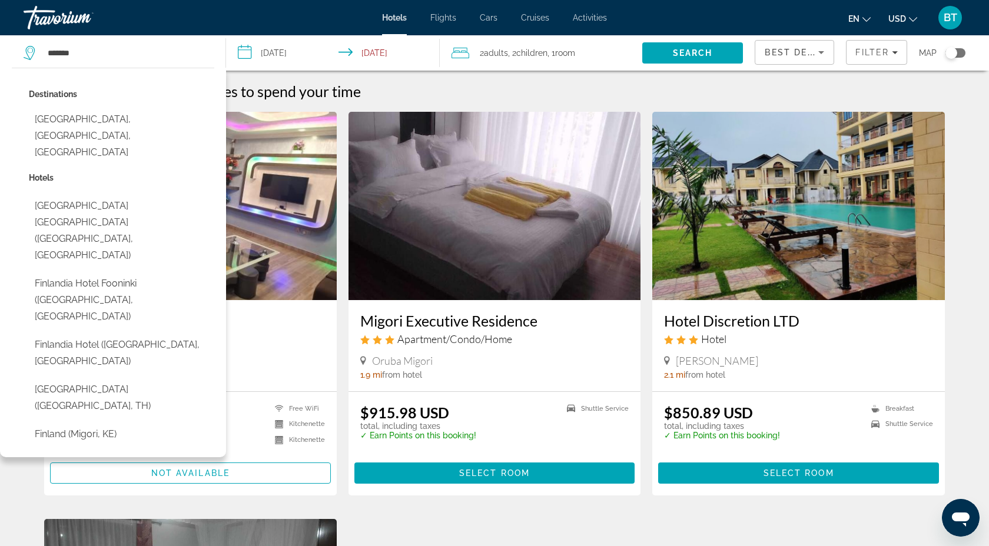
click at [422, 87] on div "Hotel Search Results - 4 places to spend your time" at bounding box center [494, 91] width 901 height 18
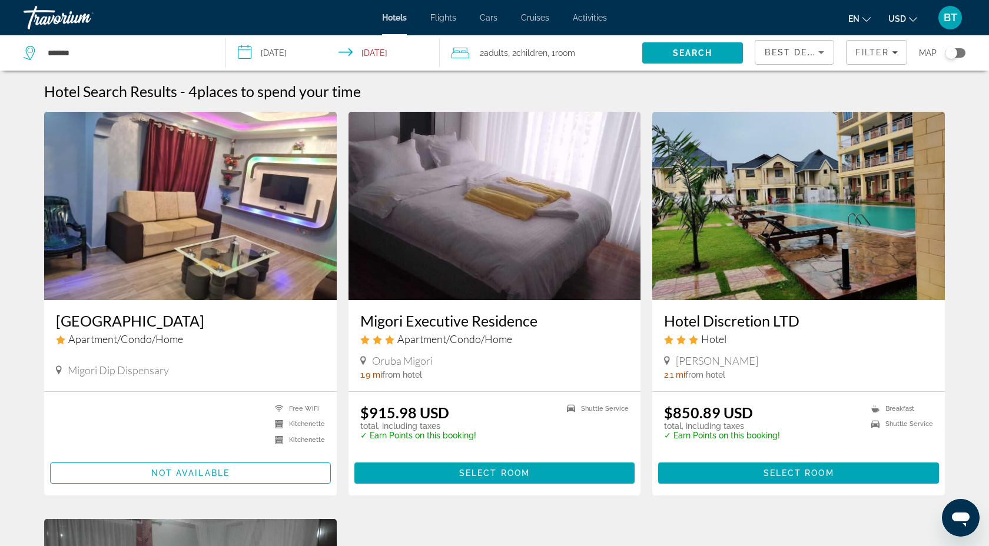
click at [279, 53] on input "**********" at bounding box center [335, 54] width 219 height 39
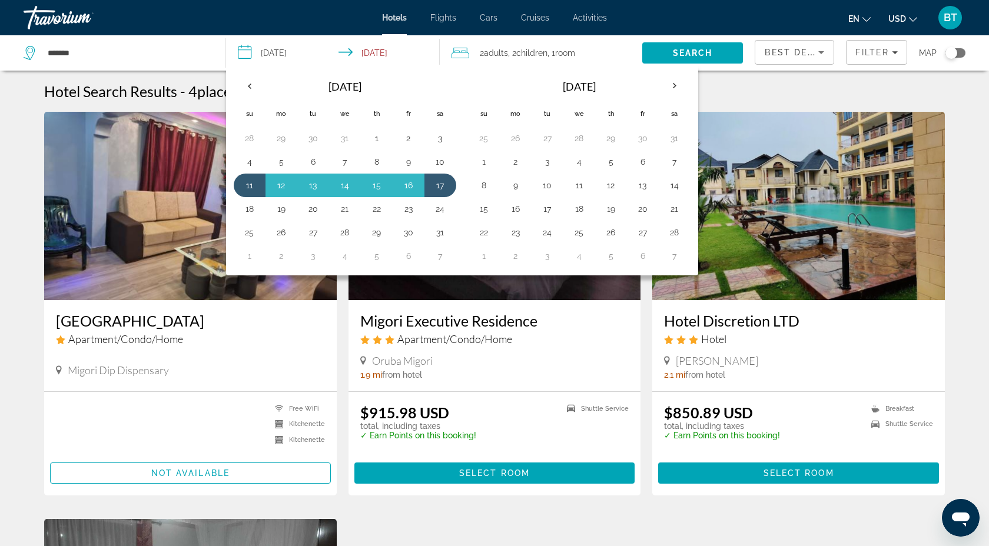
click at [31, 307] on div "Hotel Search Results - 4 places to spend your time [GEOGRAPHIC_DATA] Apartment/…" at bounding box center [495, 516] width 948 height 868
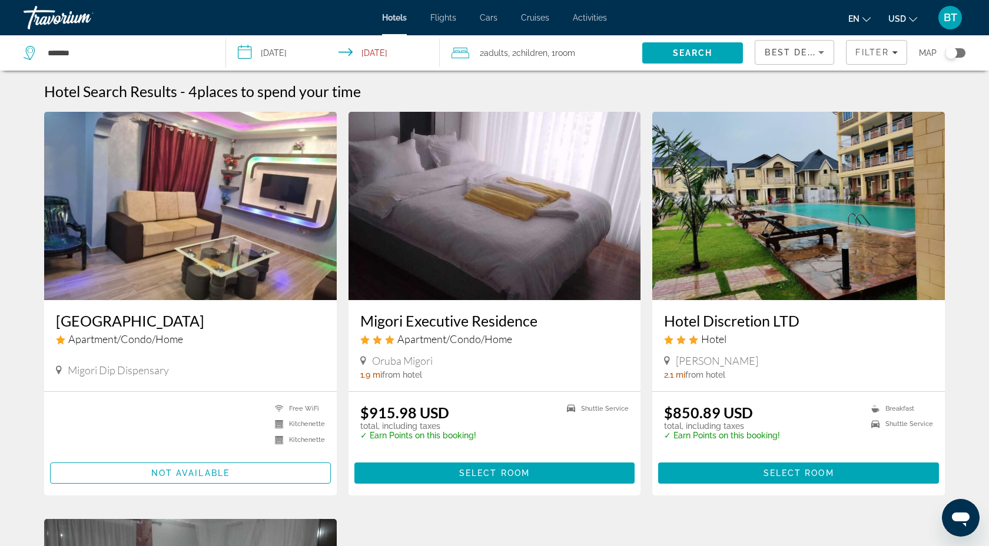
click at [22, 236] on div "Hotel Search Results - 4 places to spend your time [GEOGRAPHIC_DATA] Apartment/…" at bounding box center [495, 516] width 948 height 868
click at [693, 57] on span "Search" at bounding box center [693, 52] width 40 height 9
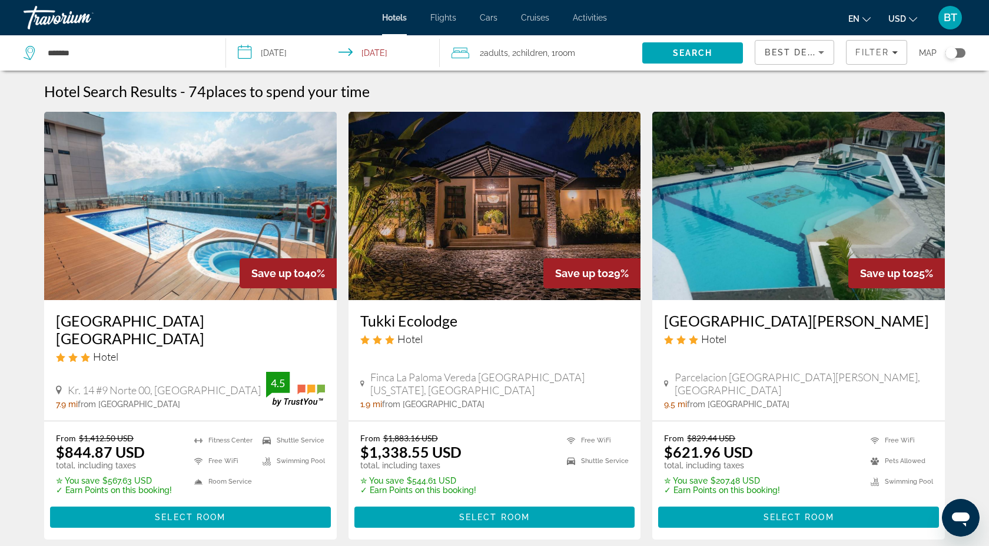
click at [443, 324] on h3 "Tukki Ecolodge" at bounding box center [494, 321] width 269 height 18
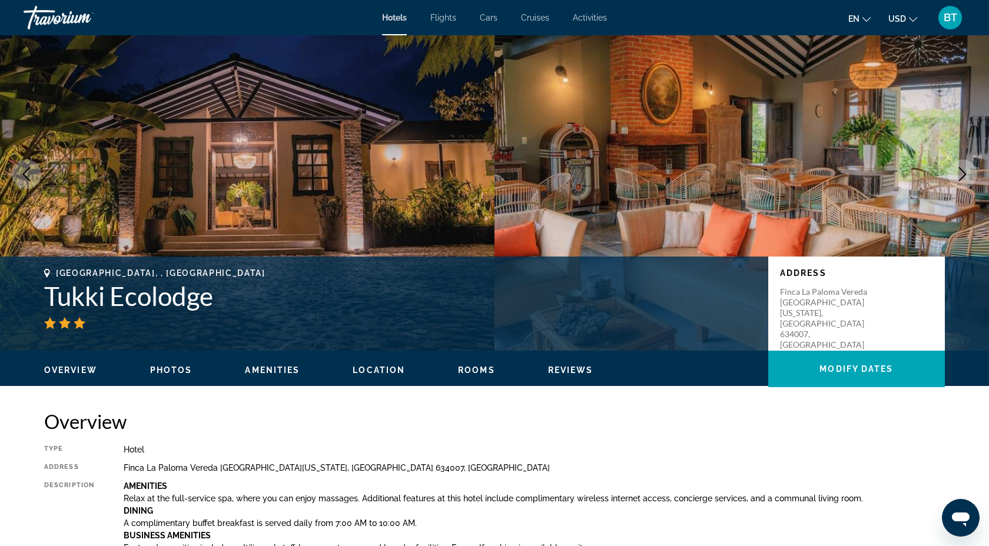
scroll to position [47, 0]
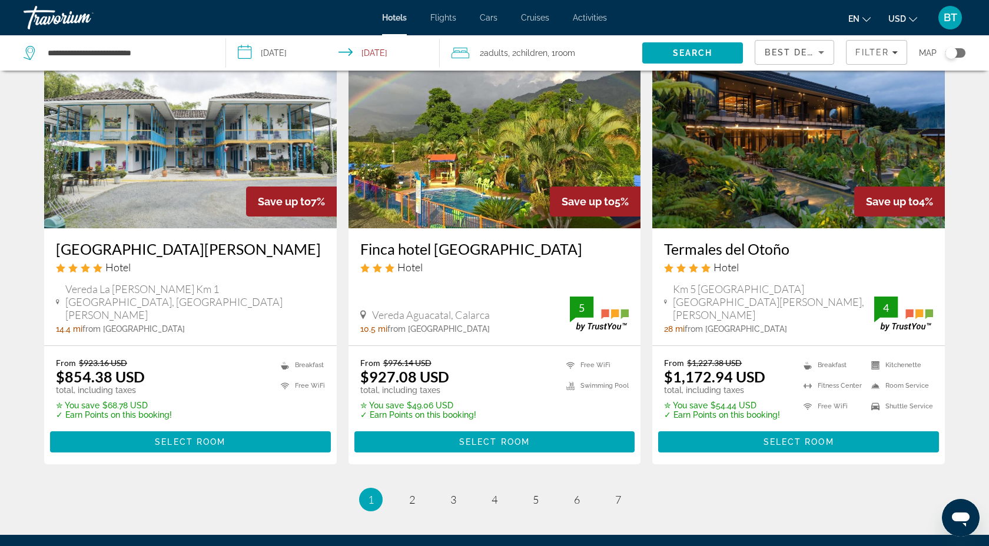
scroll to position [1427, 0]
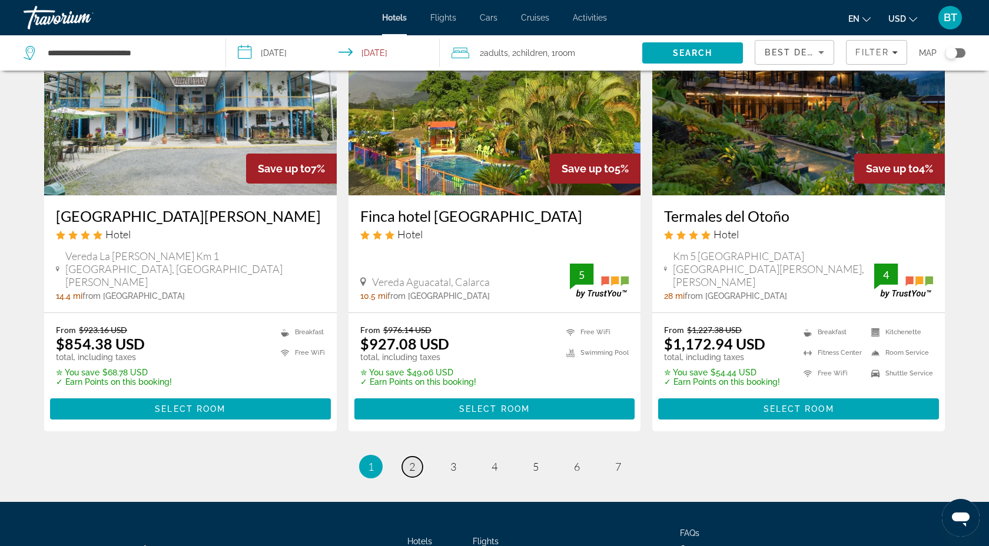
click at [416, 457] on link "page 2" at bounding box center [412, 467] width 21 height 21
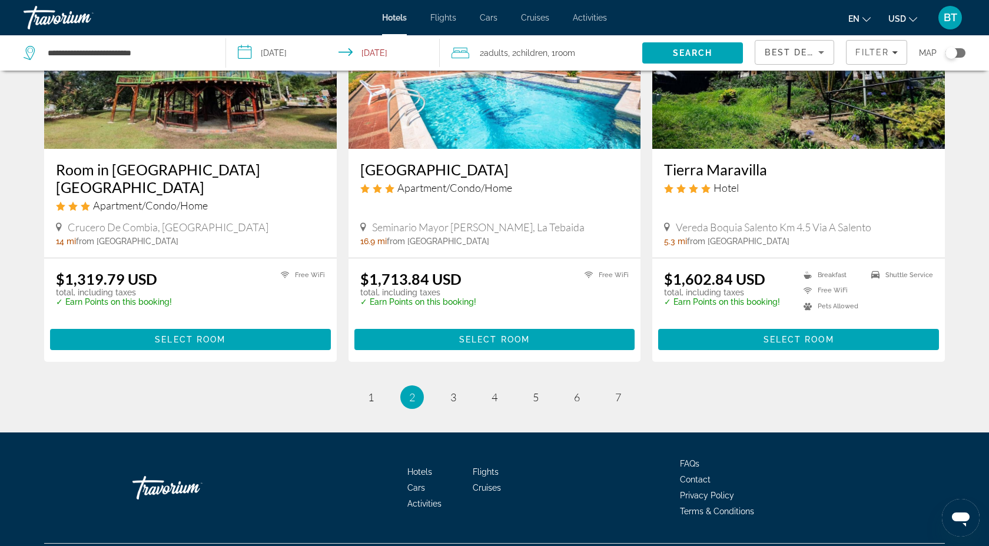
scroll to position [1444, 0]
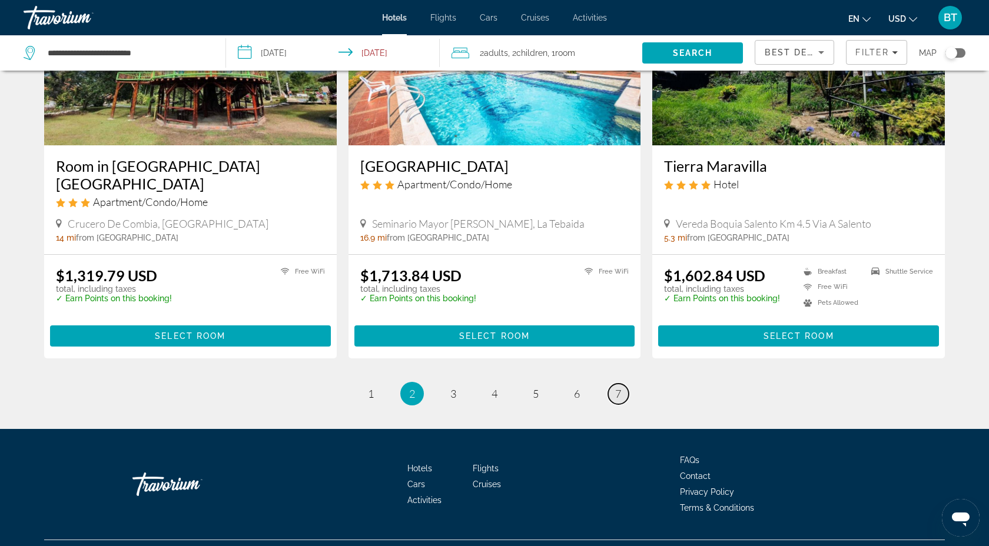
click at [618, 387] on span "7" at bounding box center [618, 393] width 6 height 13
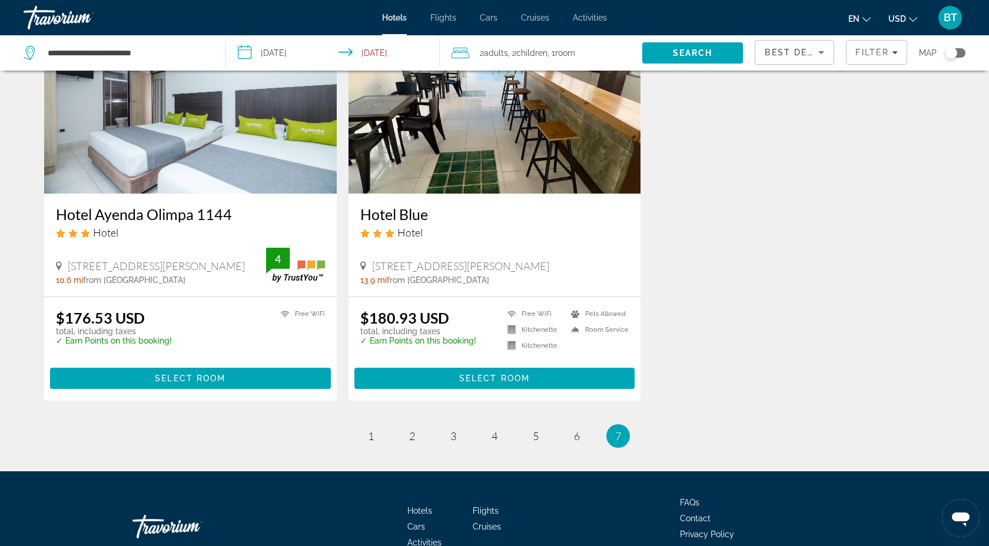
scroll to position [108, 0]
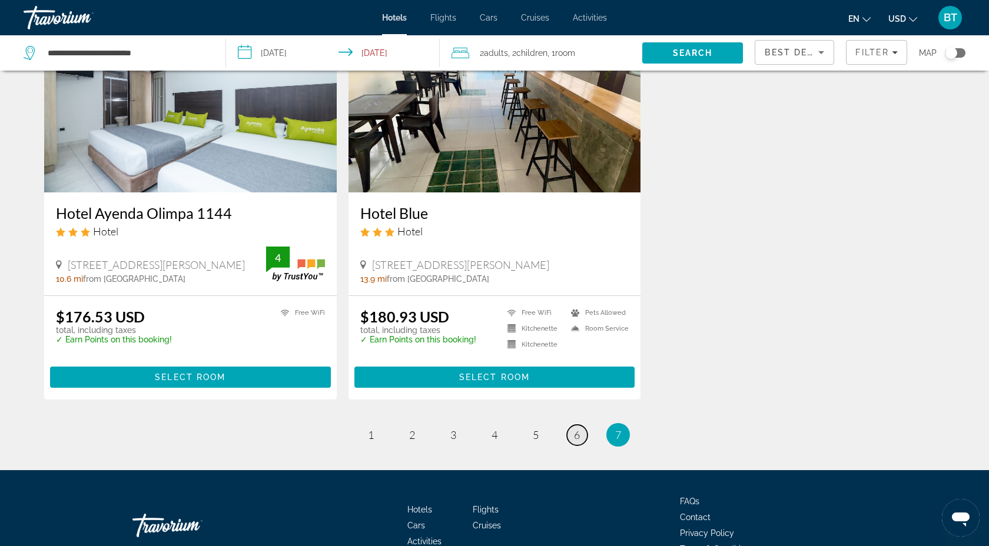
click at [575, 438] on span "6" at bounding box center [577, 435] width 6 height 13
